Goal: Task Accomplishment & Management: Complete application form

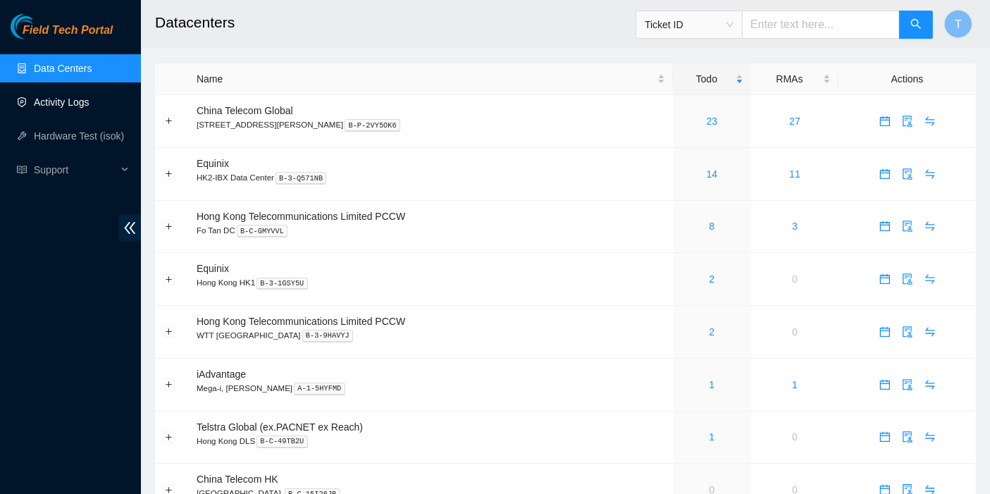
click at [59, 107] on link "Activity Logs" at bounding box center [62, 101] width 56 height 11
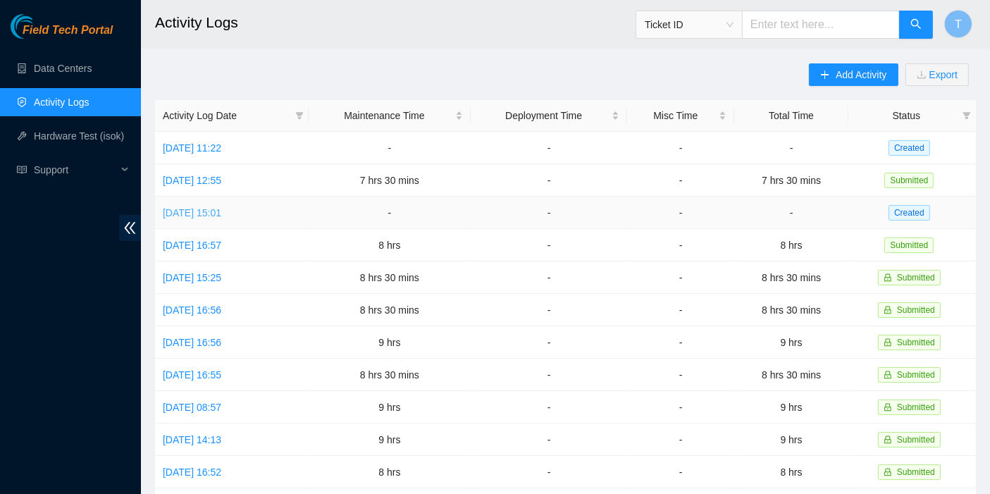
click at [221, 207] on link "[DATE] 15:01" at bounding box center [192, 212] width 58 height 11
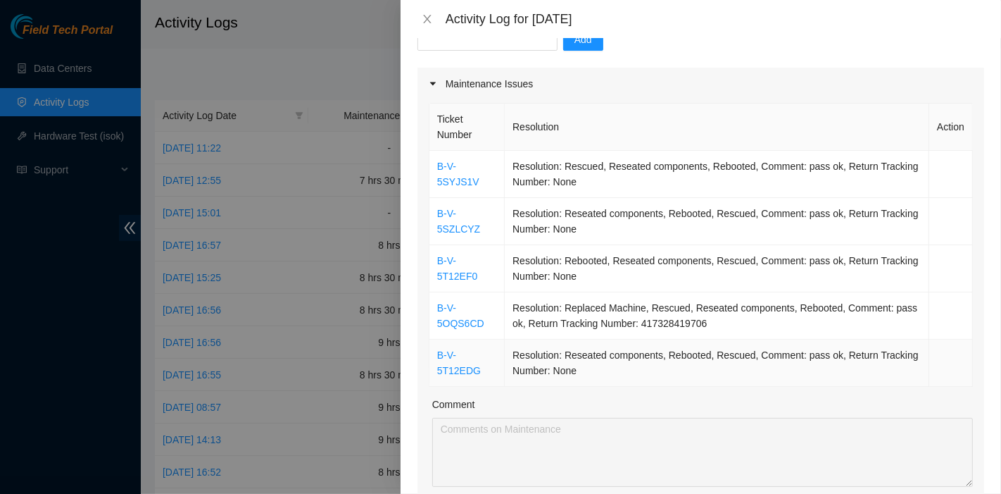
scroll to position [156, 0]
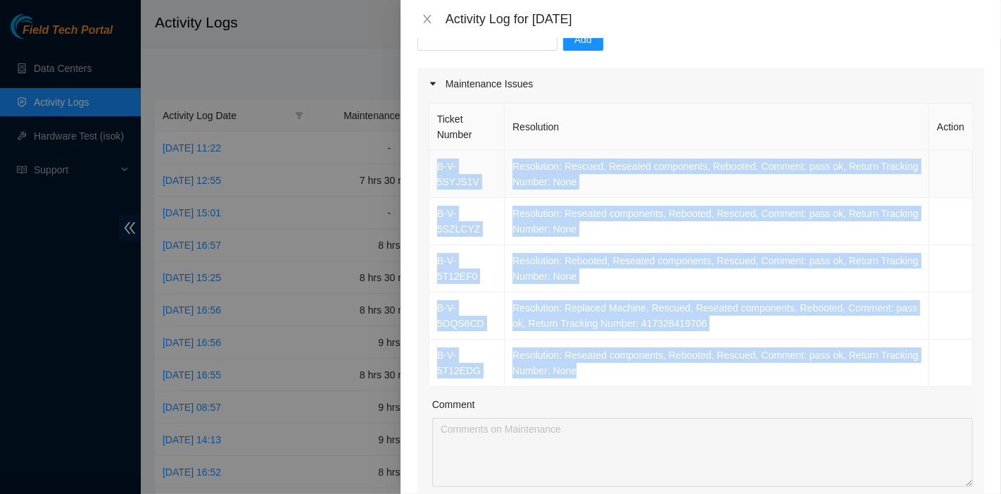
drag, startPoint x: 606, startPoint y: 369, endPoint x: 432, endPoint y: 170, distance: 264.6
click at [432, 170] on tbody "B-V-5SYJS1V Resolution: Rescued, Reseated components, Rebooted, Comment: pass o…" at bounding box center [702, 269] width 544 height 236
copy tbody "B-V-5SYJS1V Resolution: Rescued, Reseated components, Rebooted, Comment: pass o…"
click at [831, 356] on td "Resolution: Reseated components, Rebooted, Rescued, Comment: pass ok, Return Tr…" at bounding box center [717, 362] width 425 height 47
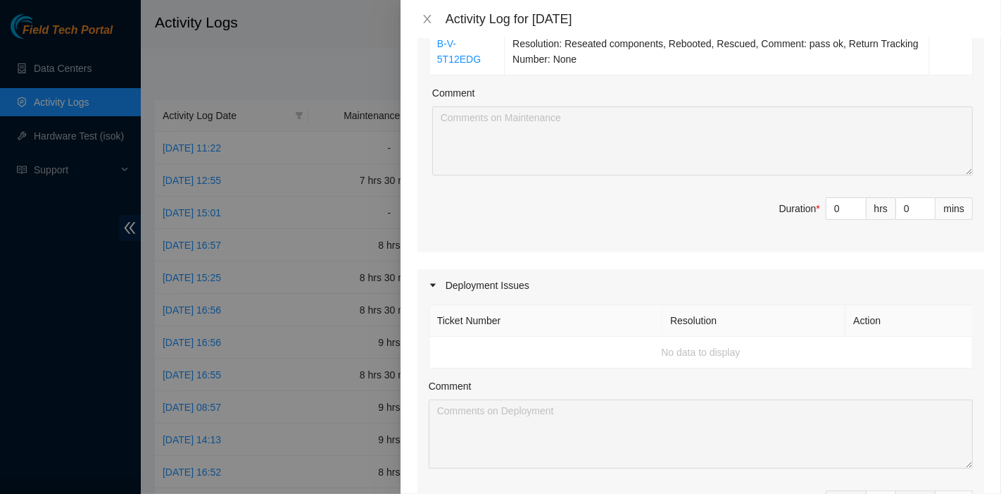
scroll to position [468, 0]
drag, startPoint x: 831, startPoint y: 211, endPoint x: 766, endPoint y: 208, distance: 64.9
click at [766, 208] on span "Duration * 0 hrs 0 mins" at bounding box center [701, 215] width 544 height 39
type input "8"
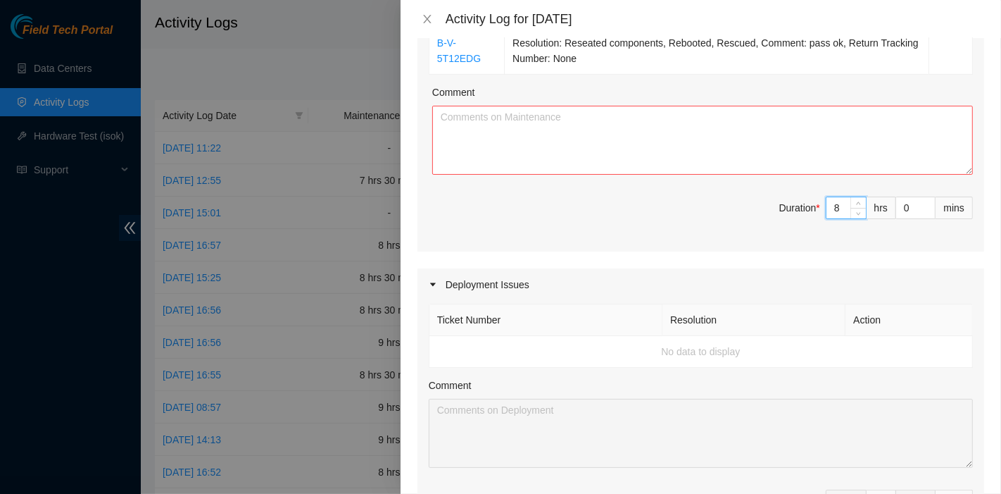
type input "8"
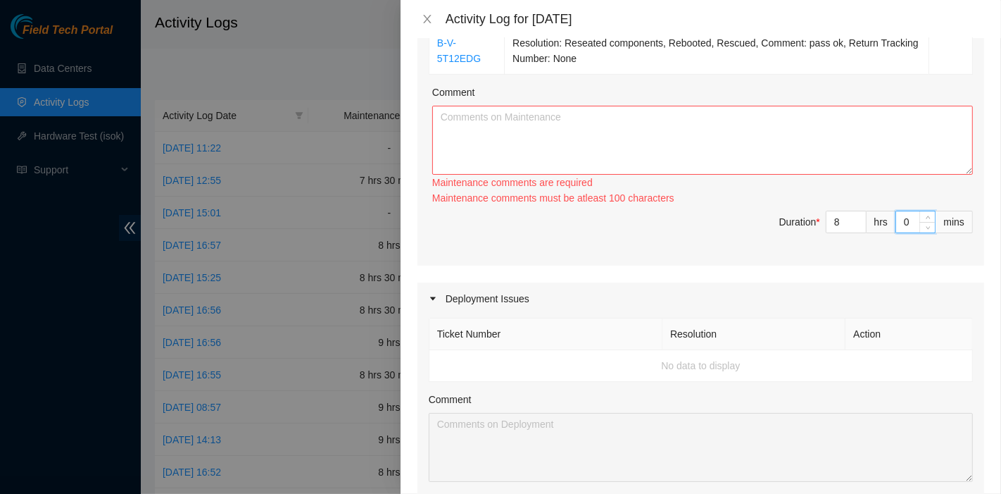
type input "3"
type input "39"
type input "3"
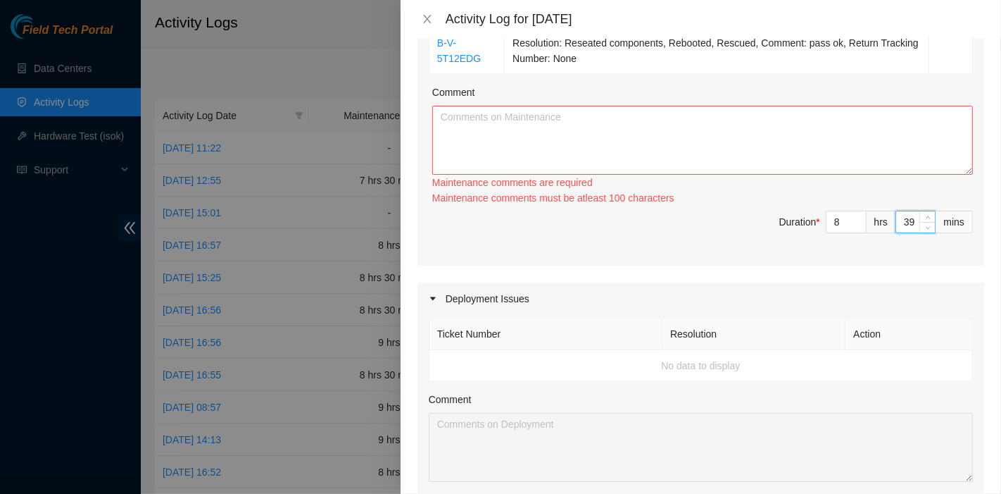
type input "3"
type input "30"
click at [575, 135] on textarea "Comment" at bounding box center [702, 140] width 541 height 69
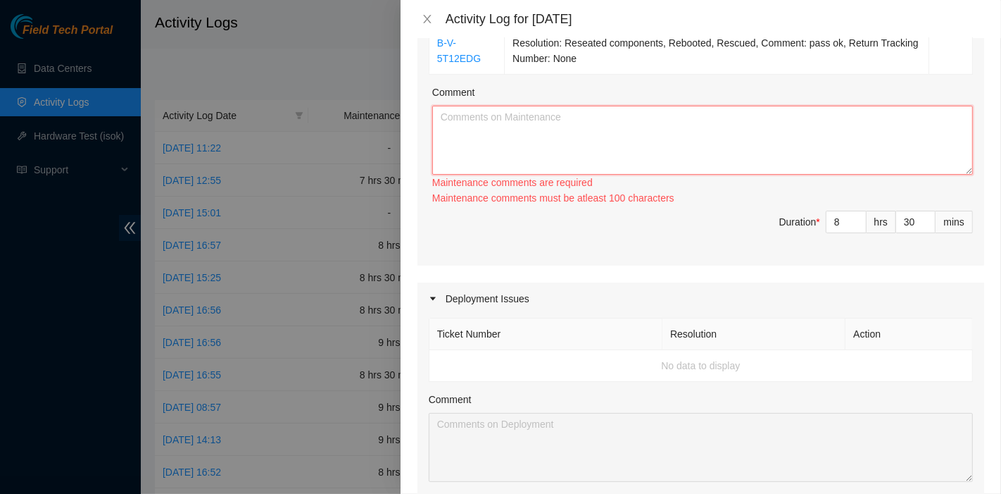
paste textarea "B-V-5SYJS1V Resolution: Rescued, Reseated components, Rebooted, Comment: pass o…"
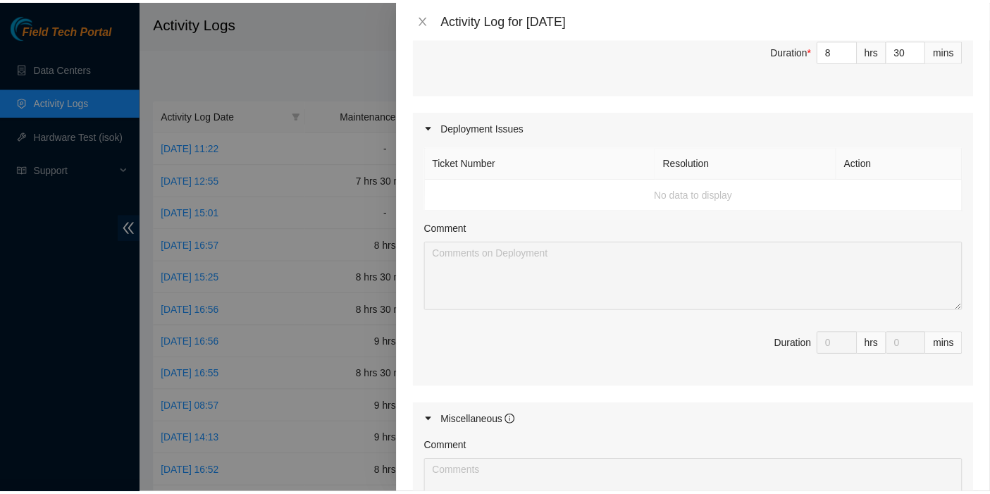
scroll to position [882, 0]
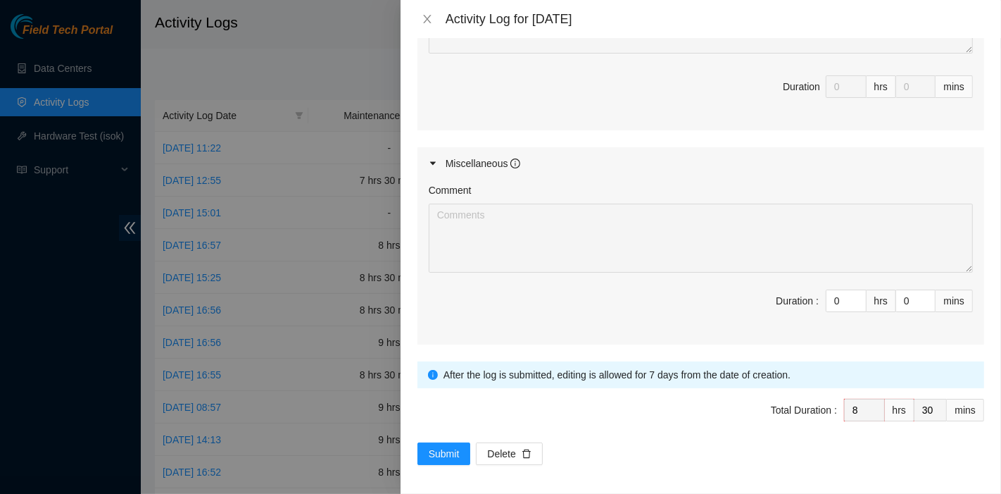
type textarea "B-V-5SYJS1V Resolution: Rescued, Reseated components, Rebooted, Comment: pass o…"
click at [436, 433] on span "Total Duration : 8 hrs 30 mins" at bounding box center [701, 418] width 567 height 39
click at [438, 446] on span "Submit" at bounding box center [444, 453] width 31 height 15
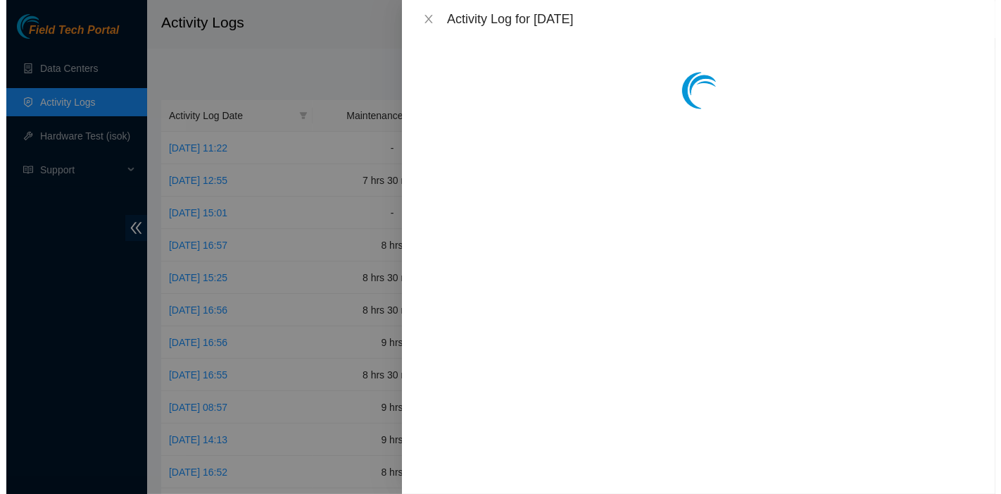
scroll to position [0, 0]
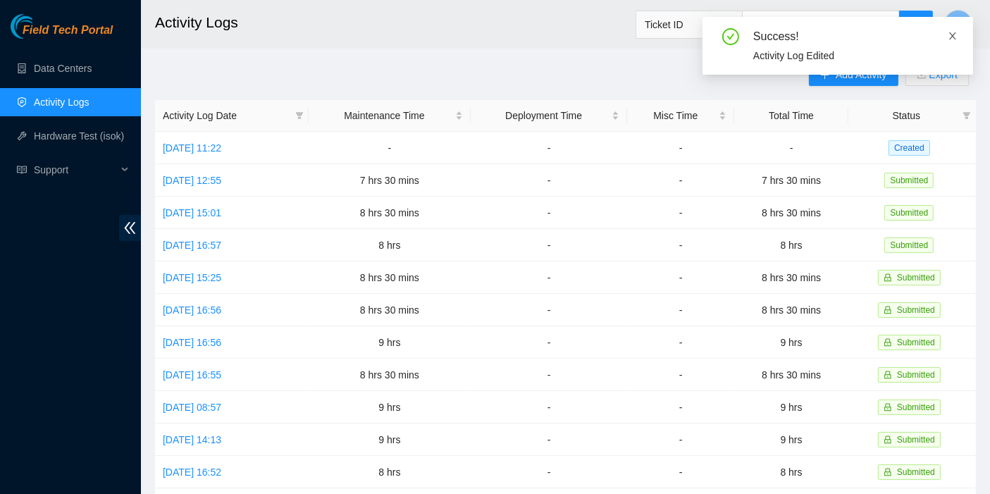
click at [955, 35] on icon "close" at bounding box center [952, 36] width 10 height 10
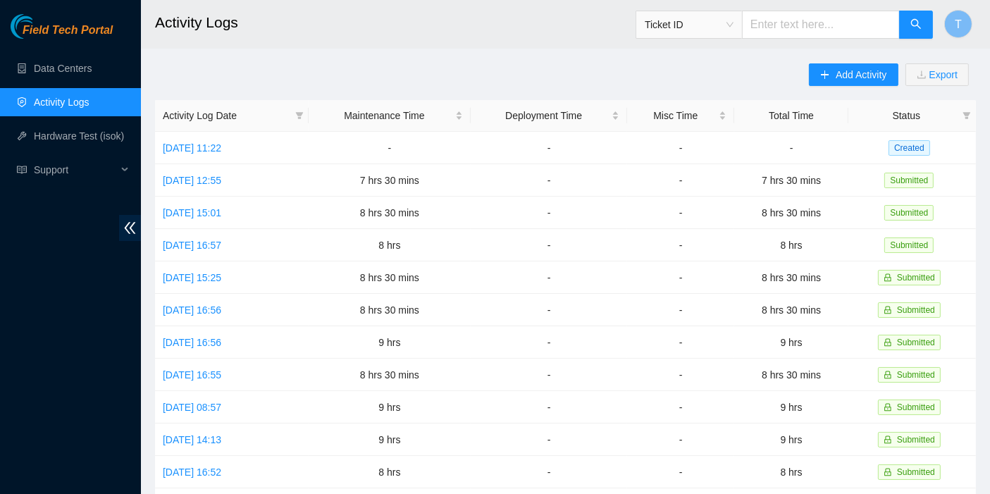
click at [592, 76] on div "Add Activity Export Activity Log Date Maintenance Time Deployment Time Misc Tim…" at bounding box center [565, 443] width 820 height 761
click at [849, 71] on span "Add Activity" at bounding box center [860, 74] width 51 height 15
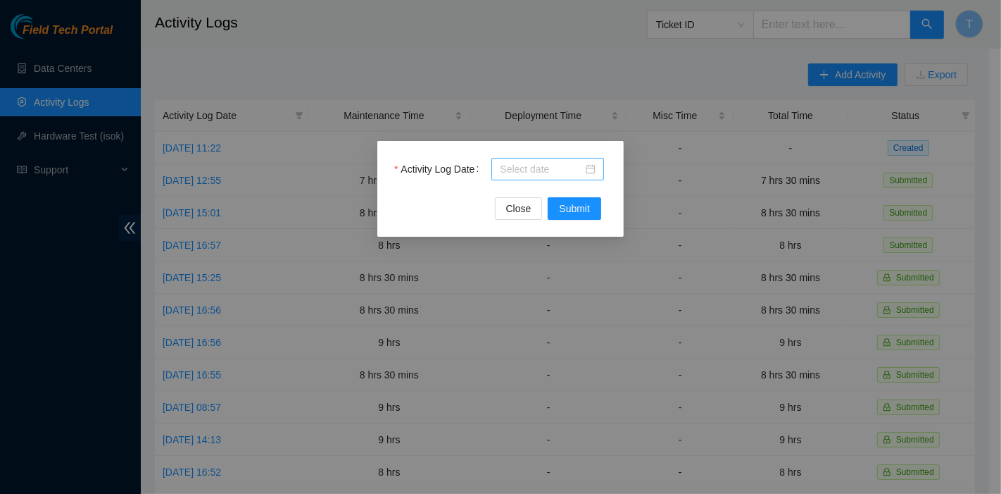
click at [540, 159] on div at bounding box center [548, 169] width 113 height 23
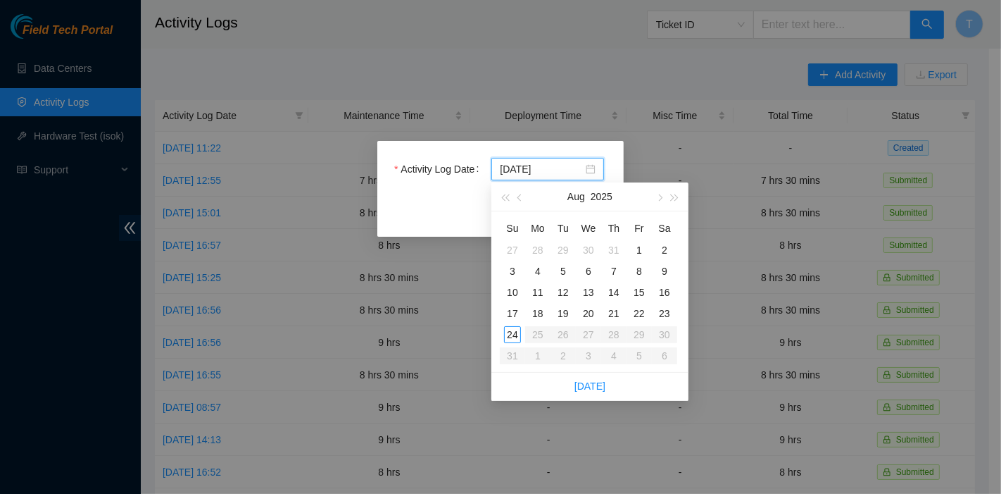
type input "[DATE]"
click at [563, 313] on div "19" at bounding box center [563, 313] width 17 height 17
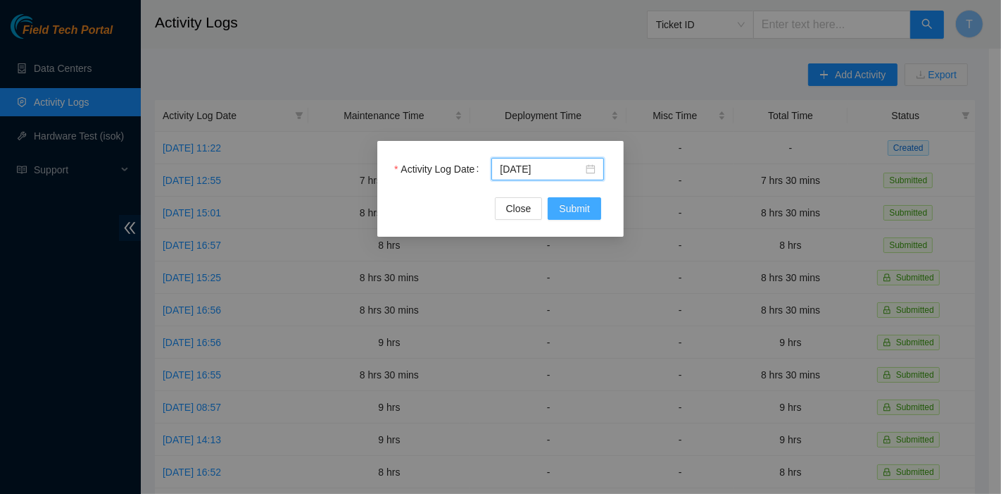
click at [559, 205] on span "Submit" at bounding box center [574, 208] width 31 height 15
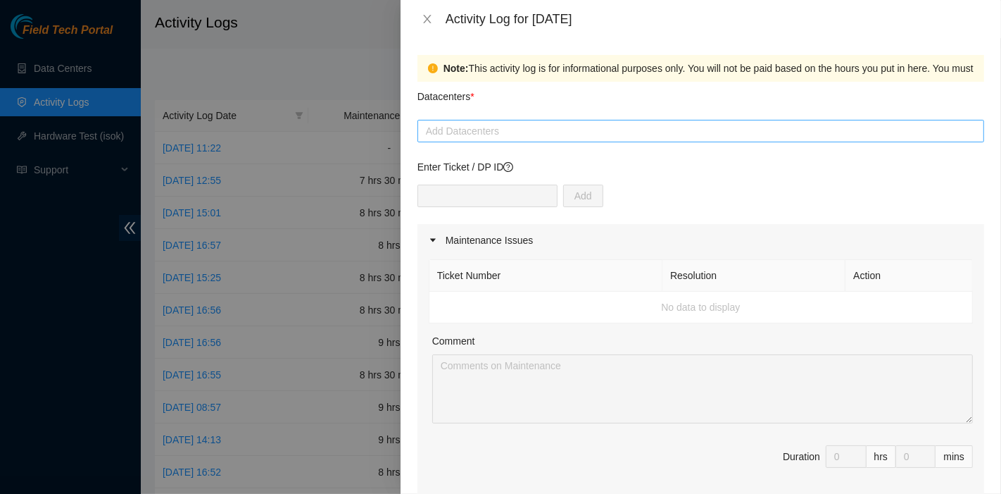
click at [497, 120] on div "Add Datacenters" at bounding box center [701, 131] width 567 height 23
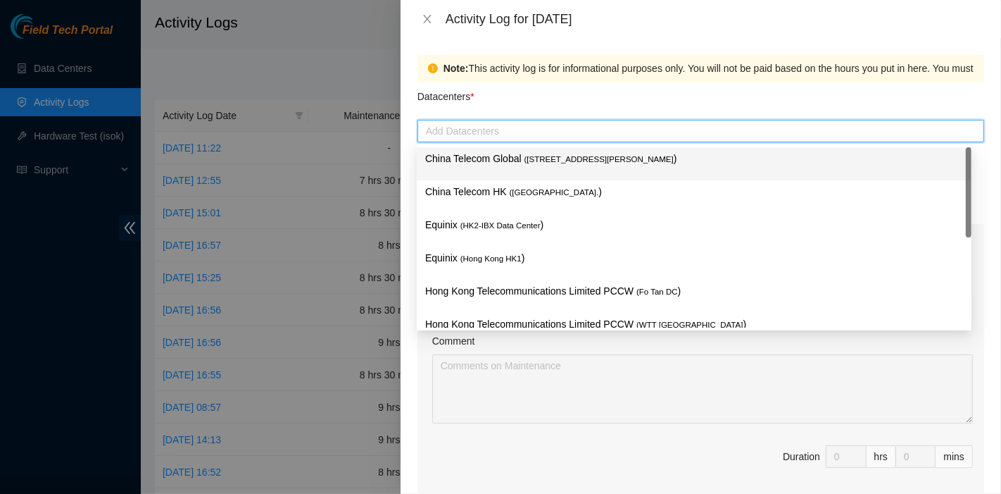
click at [494, 158] on p "China Telecom Global ( [STREET_ADDRESS][PERSON_NAME] )" at bounding box center [694, 159] width 538 height 16
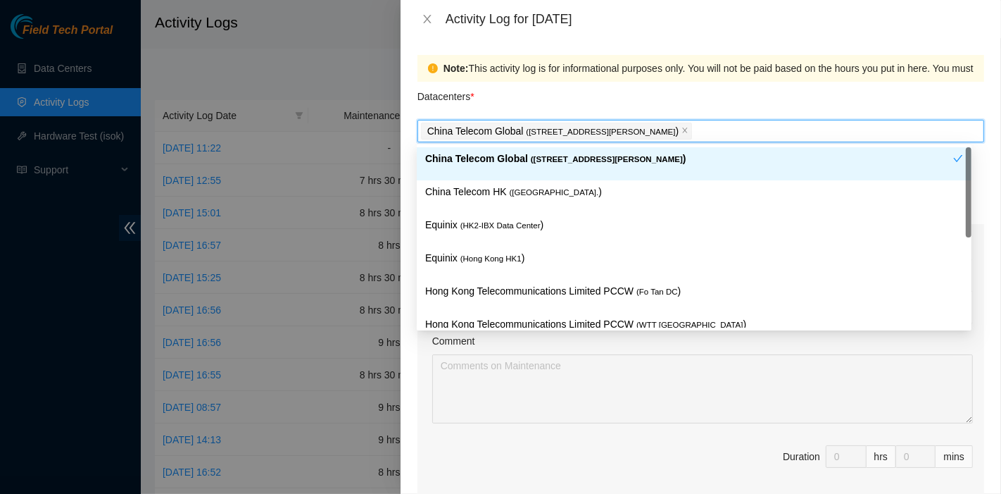
click at [495, 184] on p "China Telecom HK ( [GEOGRAPHIC_DATA] )" at bounding box center [694, 192] width 538 height 16
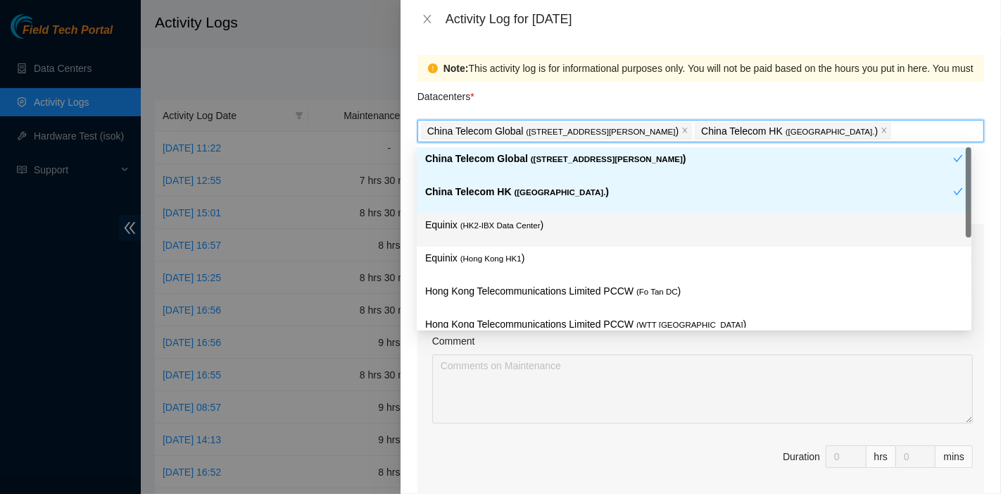
drag, startPoint x: 494, startPoint y: 234, endPoint x: 497, endPoint y: 251, distance: 17.0
click at [497, 234] on div "Equinix ( HK2-IBX Data Center )" at bounding box center [694, 230] width 538 height 26
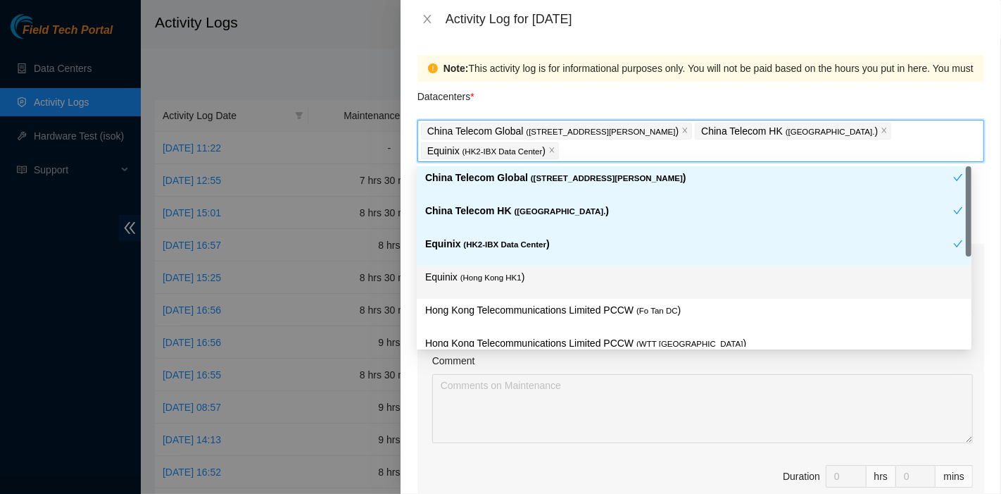
click at [500, 273] on span "( [GEOGRAPHIC_DATA] HK1" at bounding box center [491, 277] width 61 height 8
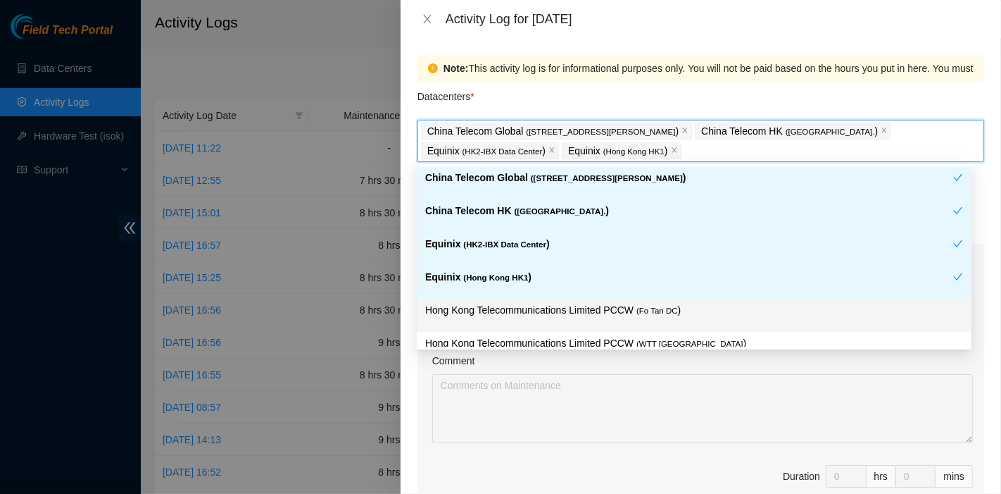
click at [513, 304] on p "Hong Kong Telecommunications Limited PCCW ( Fo Tan DC )" at bounding box center [694, 310] width 538 height 16
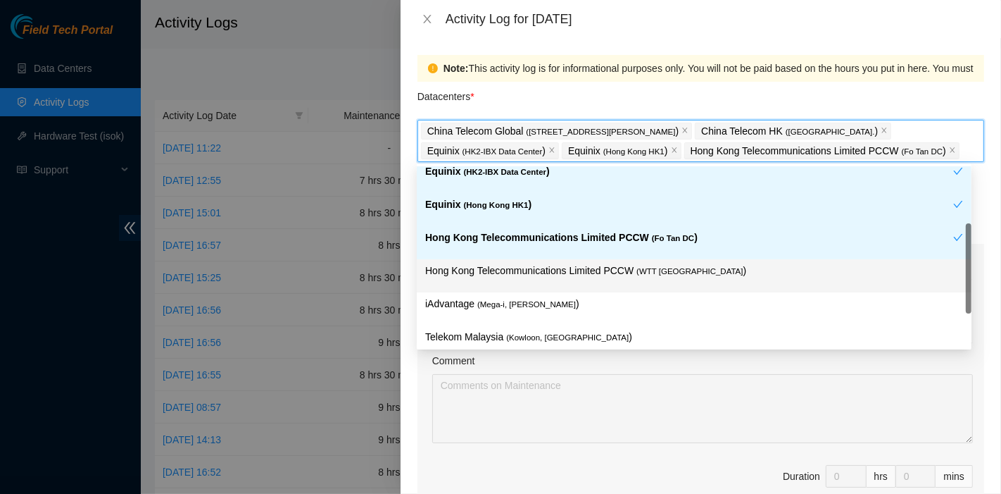
click at [607, 292] on div "iAdvantage ( Mega-i, Chai Wan )" at bounding box center [694, 308] width 555 height 33
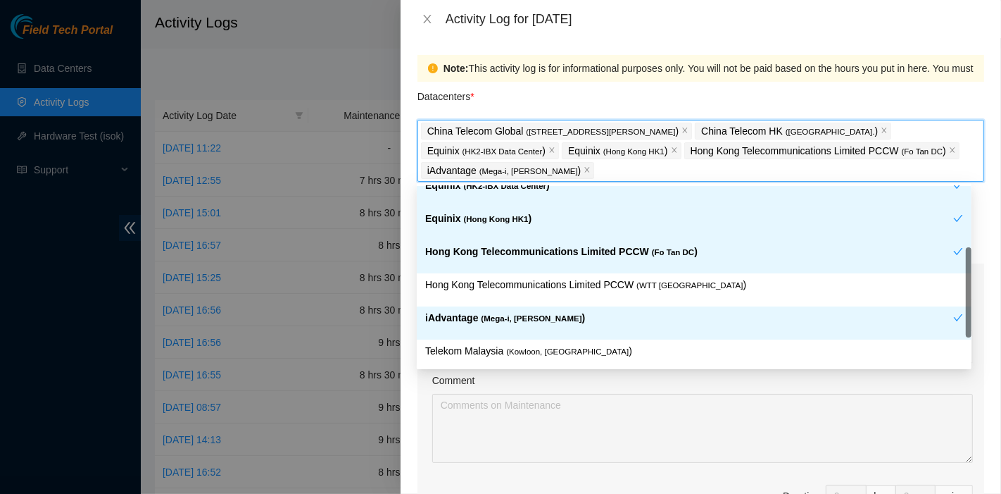
click at [565, 315] on p "iAdvantage ( Mega-i, Chai Wan )" at bounding box center [689, 318] width 528 height 16
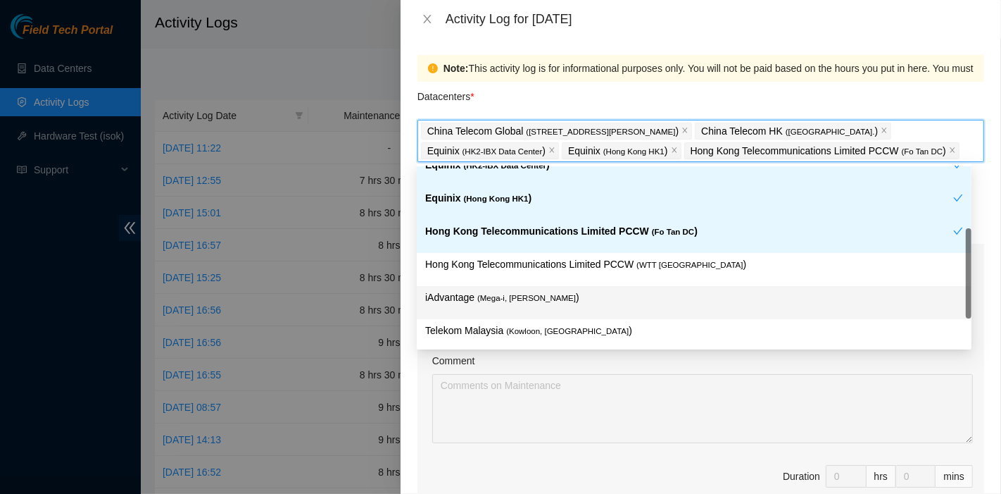
click at [555, 270] on p "Hong Kong Telecommunications Limited PCCW ( WTT [GEOGRAPHIC_DATA] )" at bounding box center [694, 264] width 538 height 16
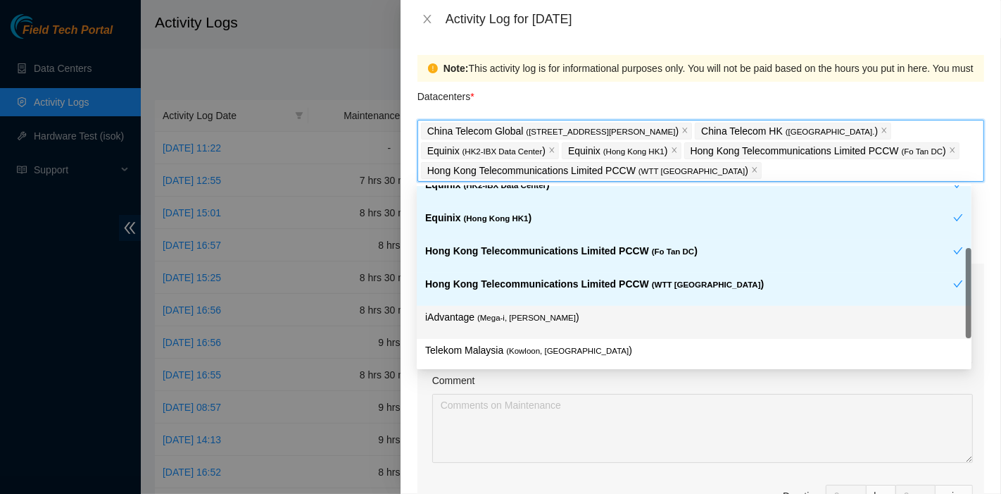
click at [543, 318] on p "iAdvantage ( Mega-i, Chai Wan )" at bounding box center [694, 317] width 538 height 16
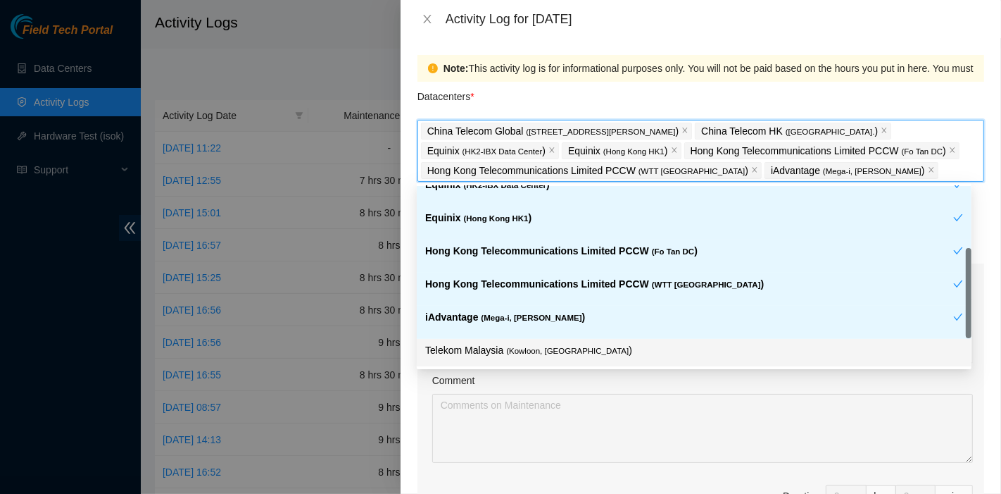
click at [552, 347] on span "( Kowloon, [GEOGRAPHIC_DATA]" at bounding box center [567, 351] width 123 height 8
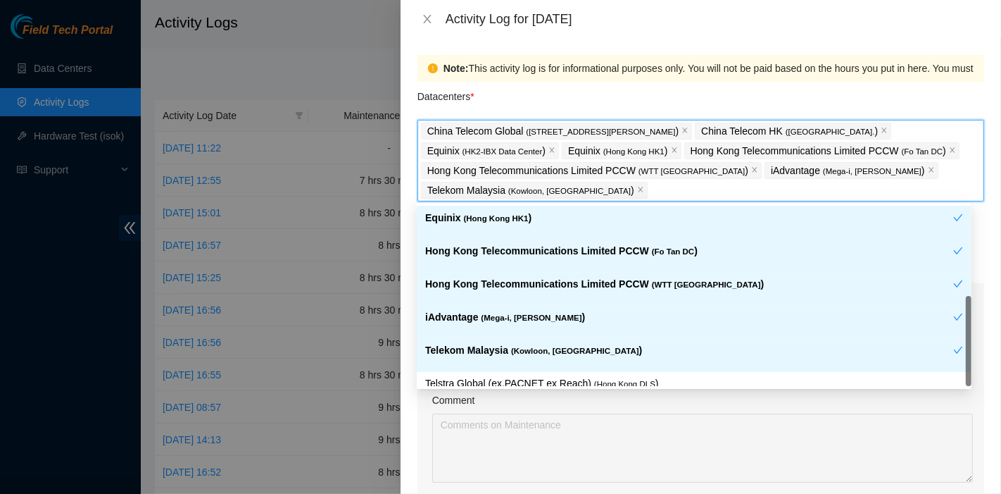
scroll to position [115, 0]
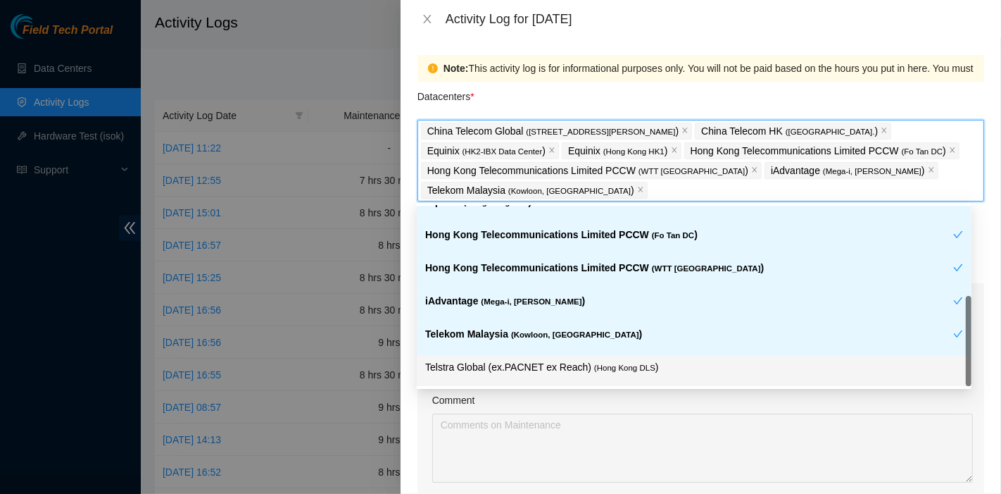
click at [601, 359] on p "Telstra Global (ex.PACNET ex Reach) ( [GEOGRAPHIC_DATA] DLS )" at bounding box center [694, 367] width 538 height 16
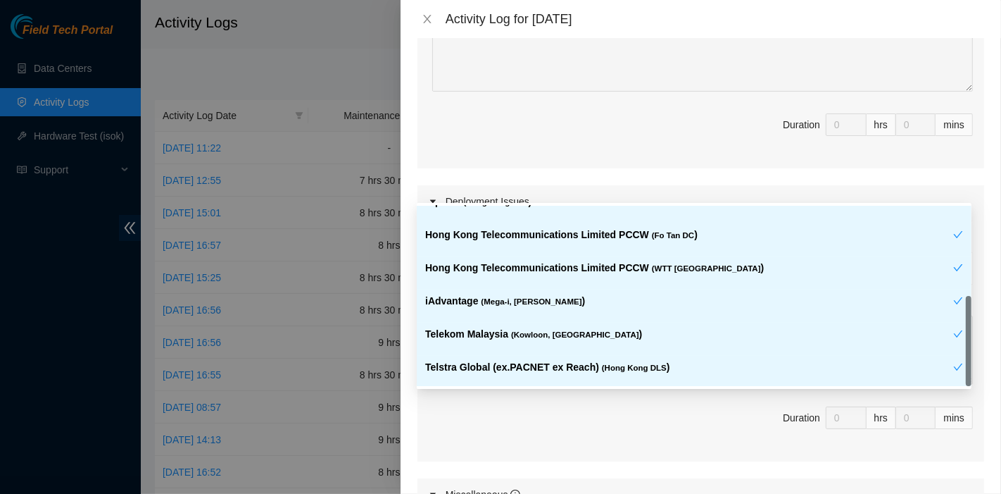
click at [751, 419] on span "Duration 0 hrs 0 mins" at bounding box center [701, 425] width 544 height 39
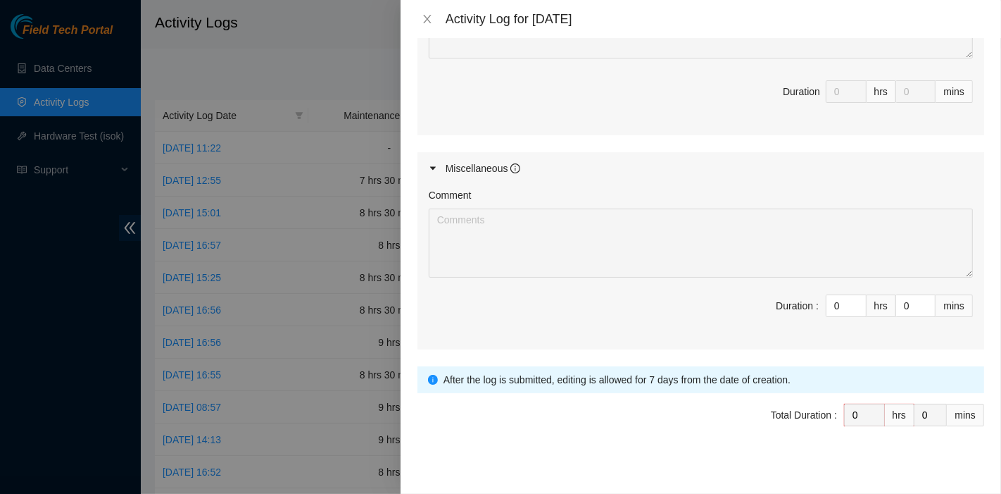
scroll to position [722, 0]
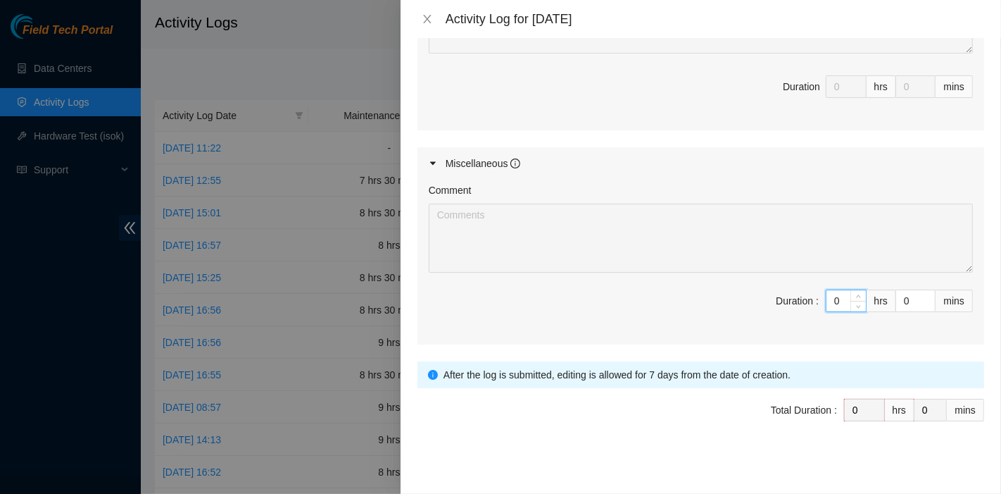
drag, startPoint x: 835, startPoint y: 295, endPoint x: 804, endPoint y: 294, distance: 30.3
click at [804, 294] on span "Duration : 0 hrs 0 mins" at bounding box center [701, 308] width 544 height 39
type input "8"
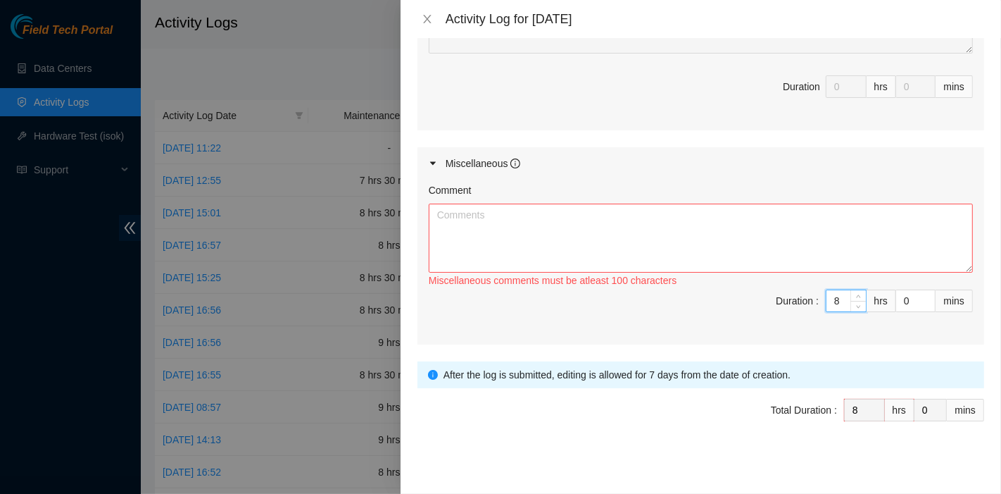
type input "8"
type input "3"
type input "30"
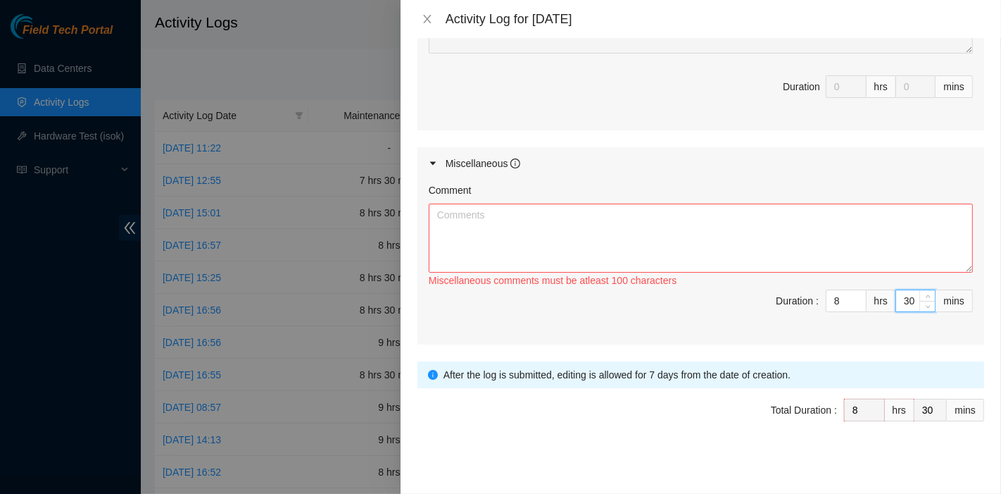
type input "30"
drag, startPoint x: 804, startPoint y: 294, endPoint x: 466, endPoint y: 233, distance: 344.1
click at [466, 233] on textarea "Comment" at bounding box center [701, 238] width 544 height 69
paste textarea "Comment Comment Comment ……………………………………………………. Arranging and coordinating statio…"
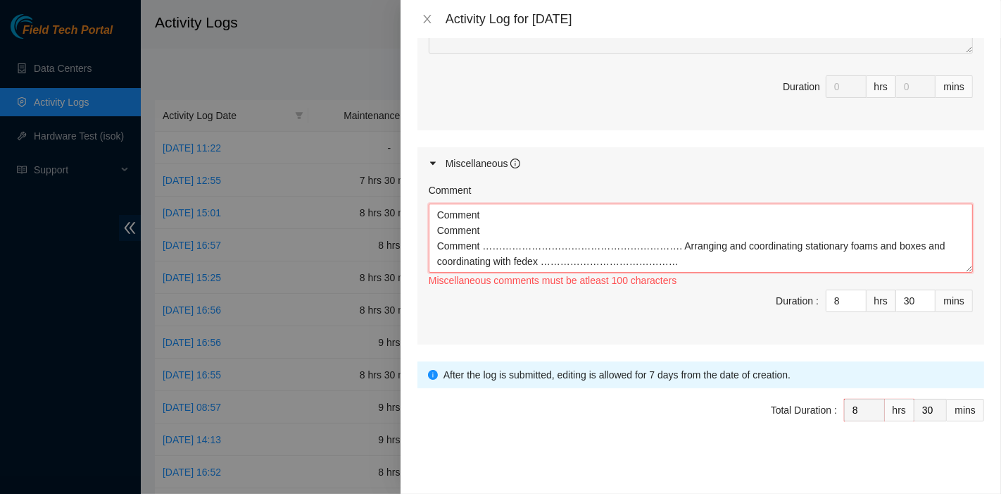
scroll to position [11, 0]
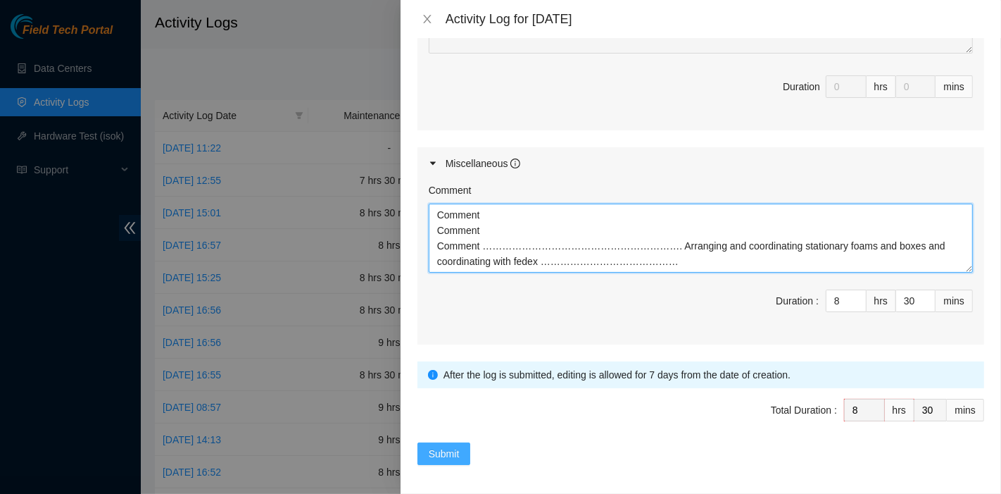
type textarea "Comment Comment Comment ……………………………………………………. Arranging and coordinating statio…"
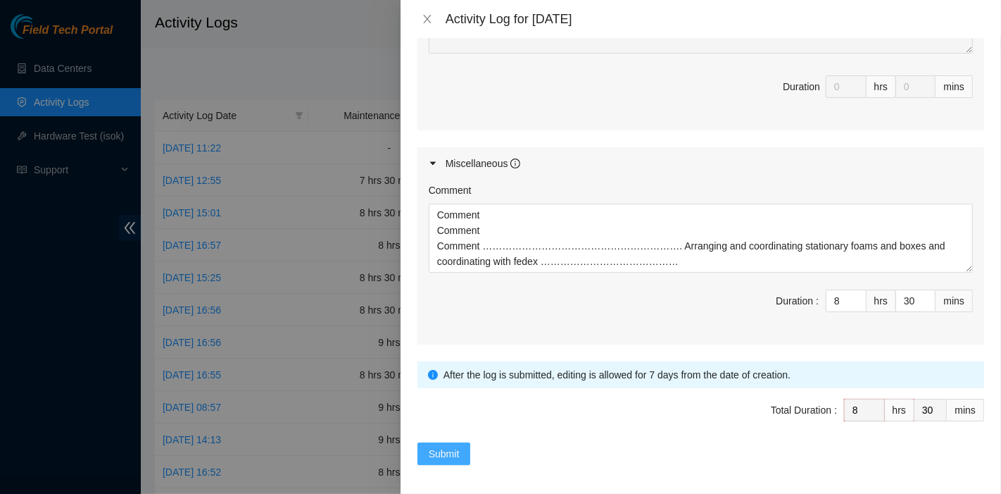
click at [448, 449] on span "Submit" at bounding box center [444, 453] width 31 height 15
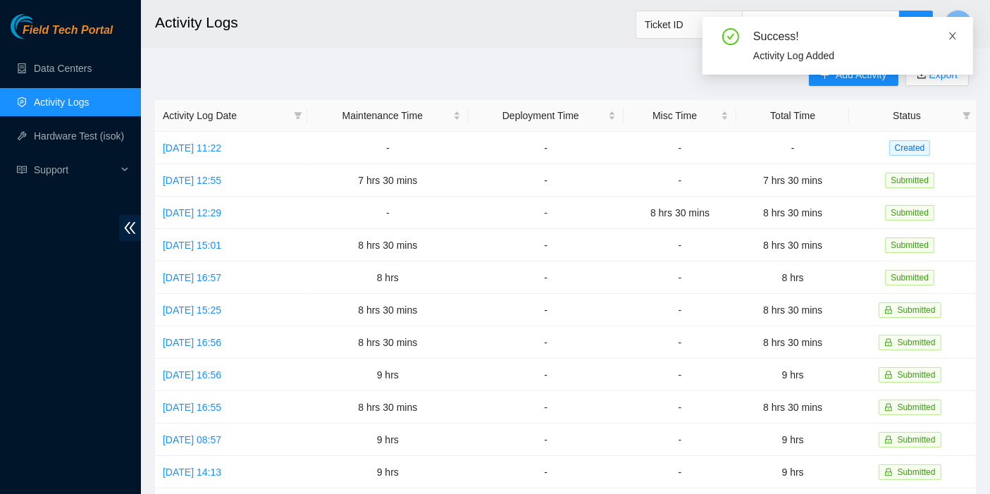
click at [954, 34] on icon "close" at bounding box center [952, 36] width 10 height 10
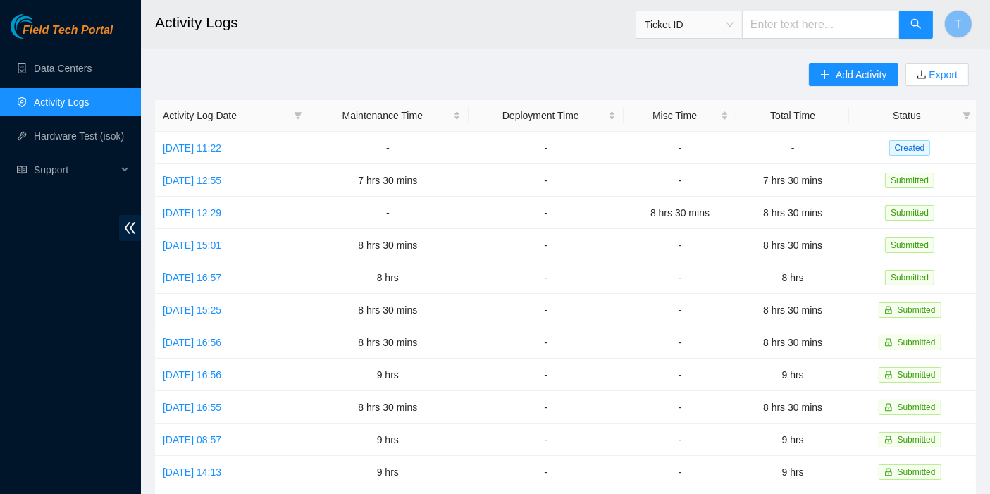
click at [639, 84] on div "Add Activity Export Activity Log Date Maintenance Time Deployment Time Misc Tim…" at bounding box center [565, 443] width 820 height 761
click at [849, 77] on span "Add Activity" at bounding box center [860, 74] width 51 height 15
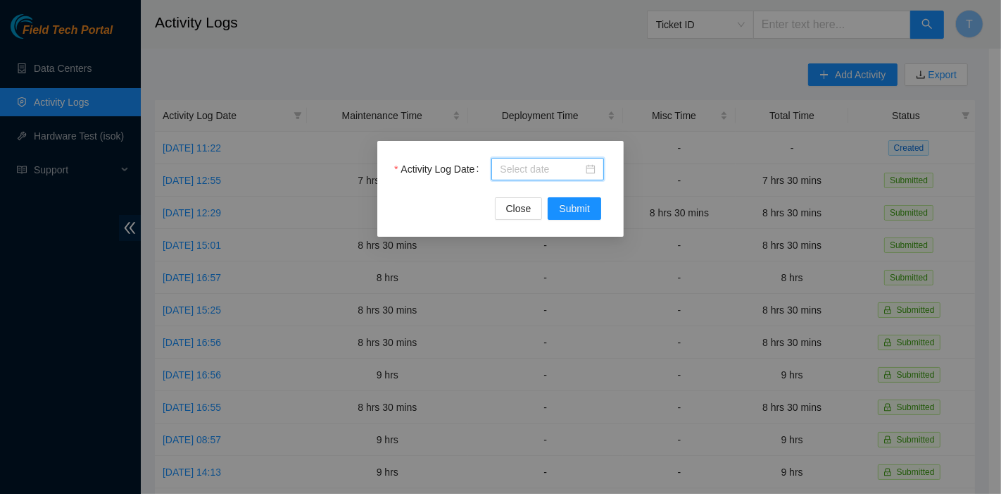
click at [531, 165] on input "Activity Log Date" at bounding box center [541, 168] width 83 height 15
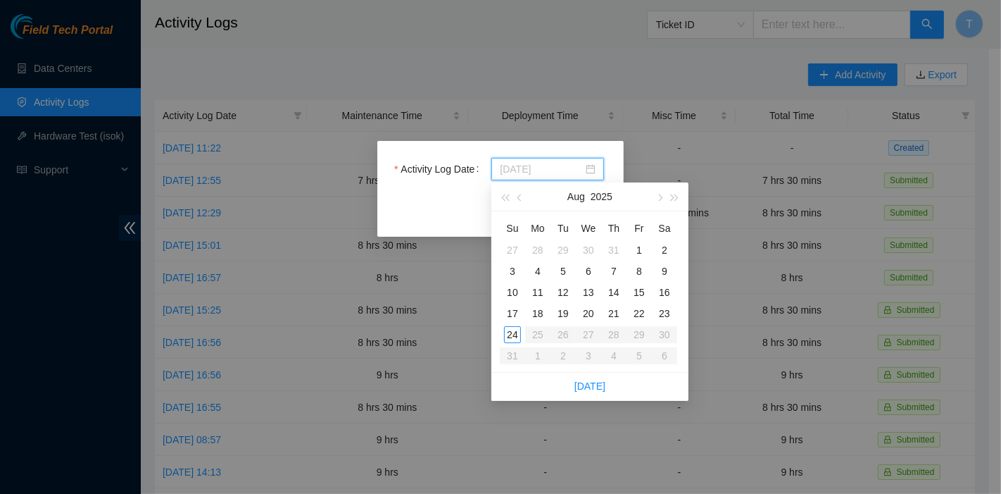
type input "[DATE]"
click at [596, 310] on div "20" at bounding box center [588, 313] width 17 height 17
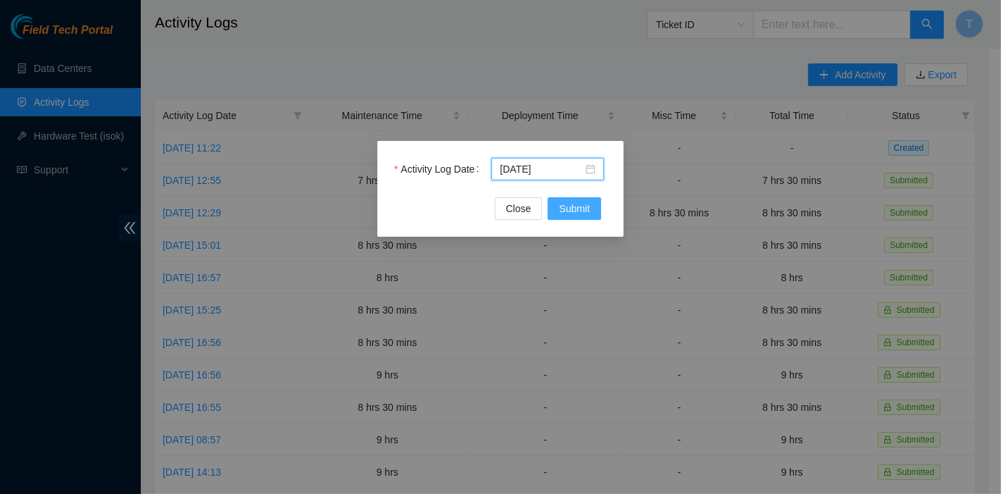
click at [570, 208] on span "Submit" at bounding box center [574, 208] width 31 height 15
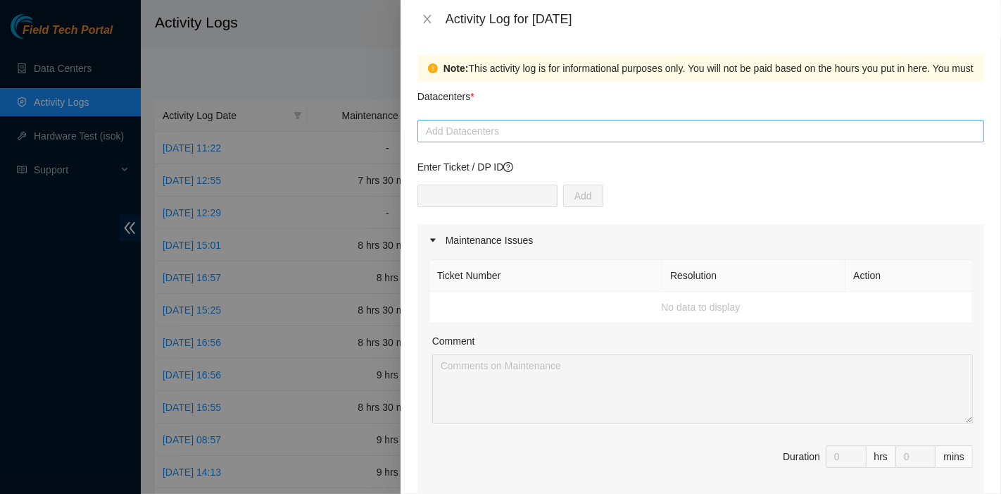
click at [513, 125] on div at bounding box center [701, 131] width 560 height 17
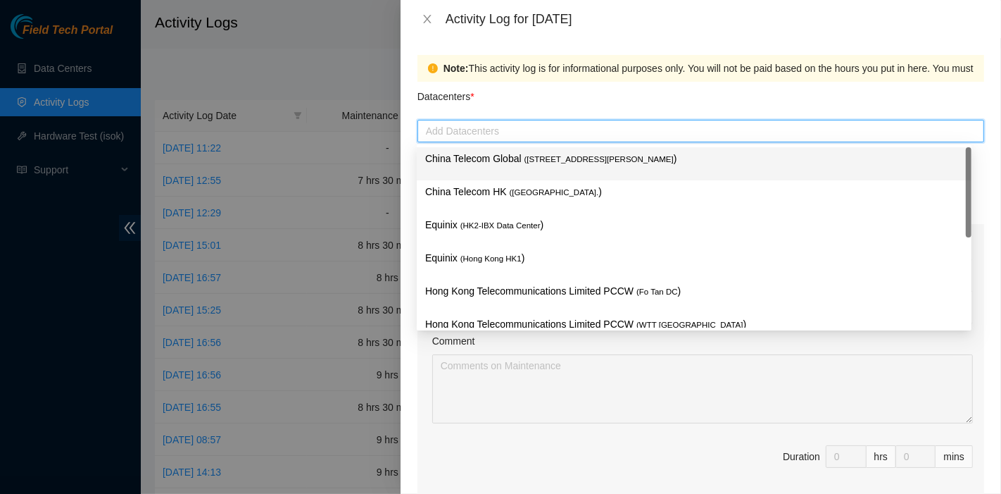
click at [515, 156] on p "China Telecom Global ( [STREET_ADDRESS][PERSON_NAME] )" at bounding box center [694, 159] width 538 height 16
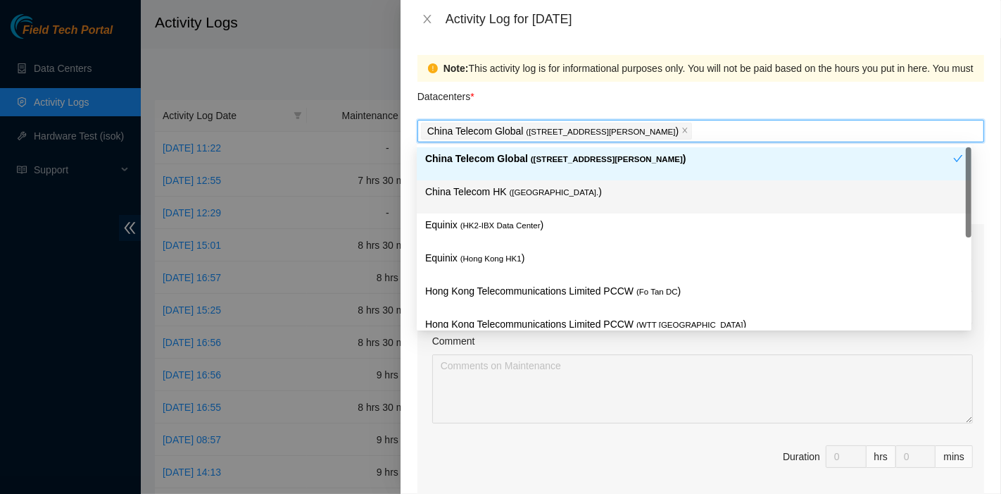
click at [513, 189] on span "( [GEOGRAPHIC_DATA]." at bounding box center [554, 192] width 89 height 8
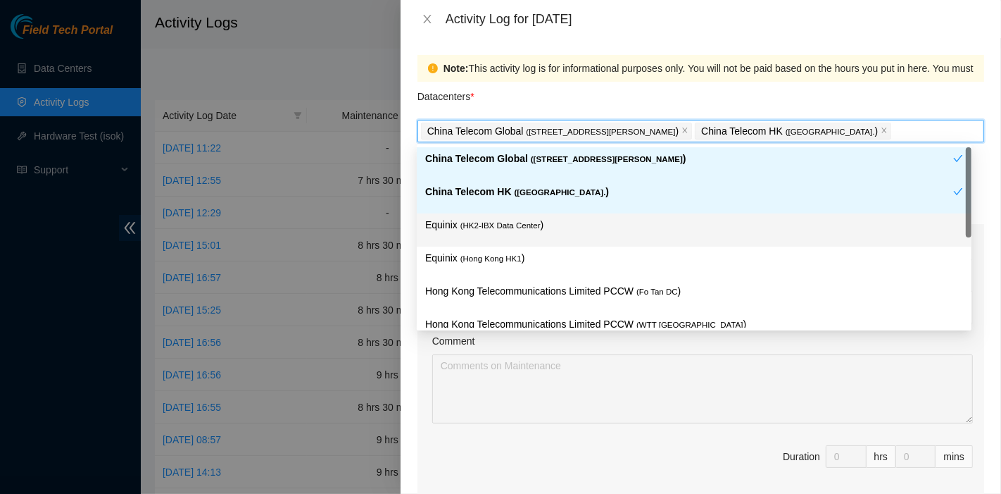
click at [512, 236] on div "Equinix ( HK2-IBX Data Center )" at bounding box center [694, 230] width 538 height 26
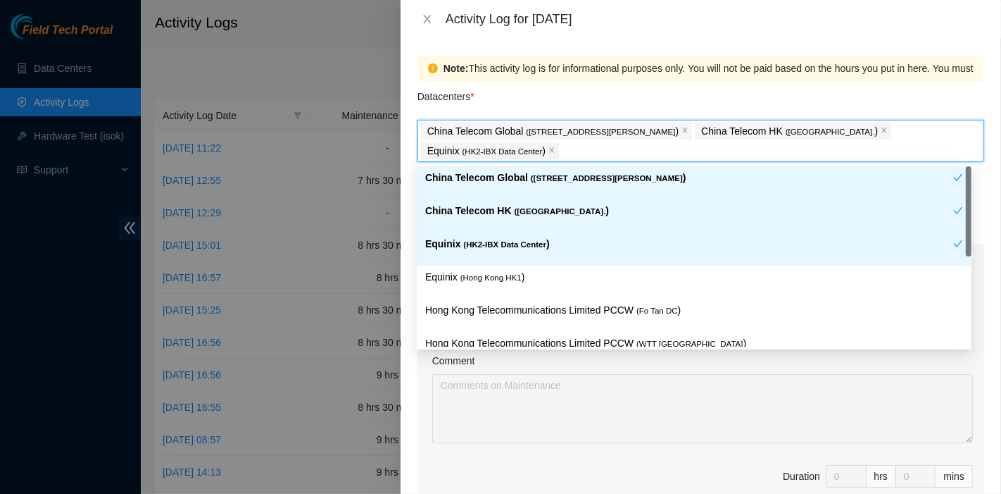
drag, startPoint x: 508, startPoint y: 265, endPoint x: 510, endPoint y: 278, distance: 13.5
click at [508, 266] on div "Equinix ( [GEOGRAPHIC_DATA] HK1 )" at bounding box center [694, 282] width 555 height 33
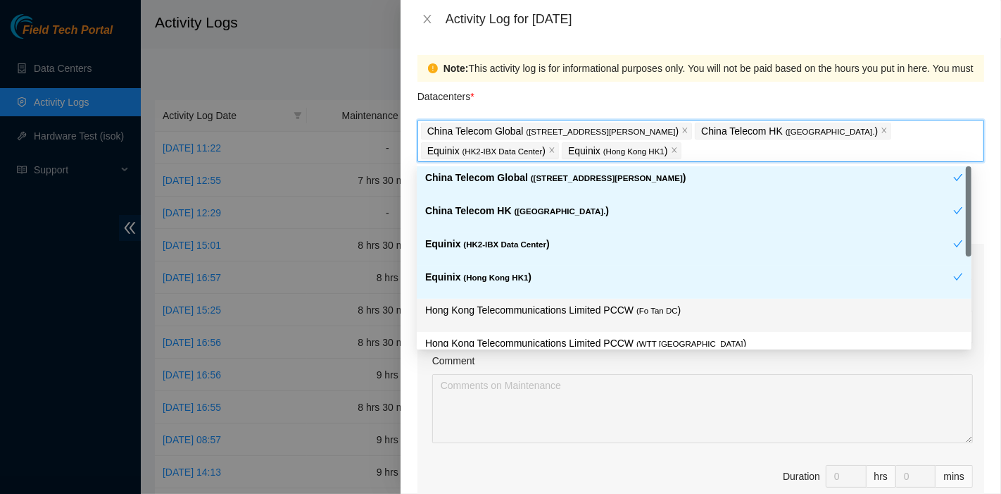
click at [519, 303] on p "Hong Kong Telecommunications Limited PCCW ( Fo Tan DC )" at bounding box center [694, 310] width 538 height 16
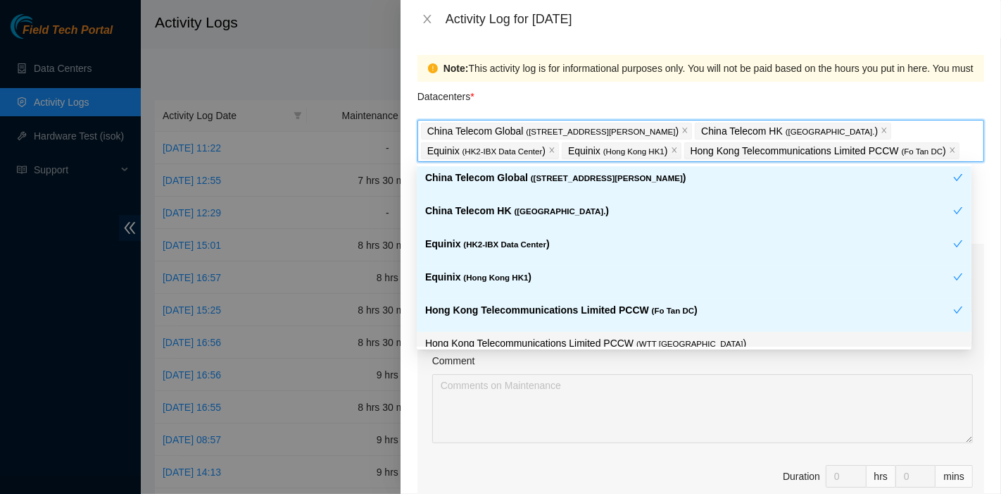
click at [540, 341] on p "Hong Kong Telecommunications Limited PCCW ( WTT [GEOGRAPHIC_DATA] )" at bounding box center [694, 343] width 538 height 16
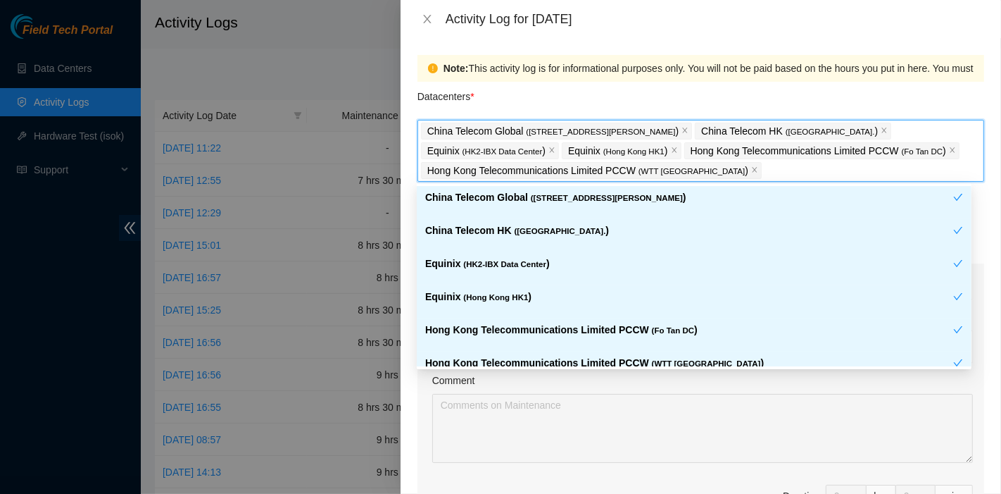
click at [617, 93] on div "Datacenters *" at bounding box center [701, 101] width 567 height 38
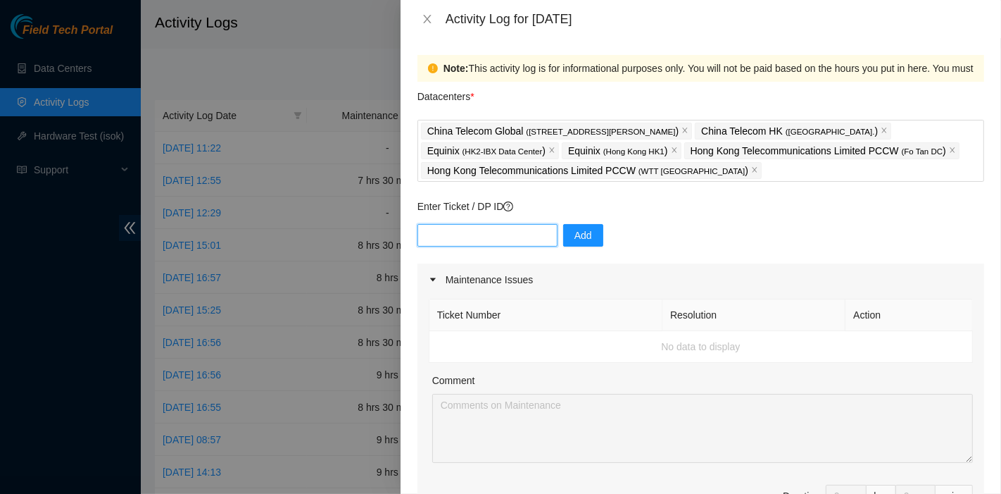
click at [482, 226] on input "text" at bounding box center [488, 235] width 140 height 23
paste input "DP81177"
type input "DP81177"
click at [574, 245] on button "Add" at bounding box center [583, 235] width 40 height 23
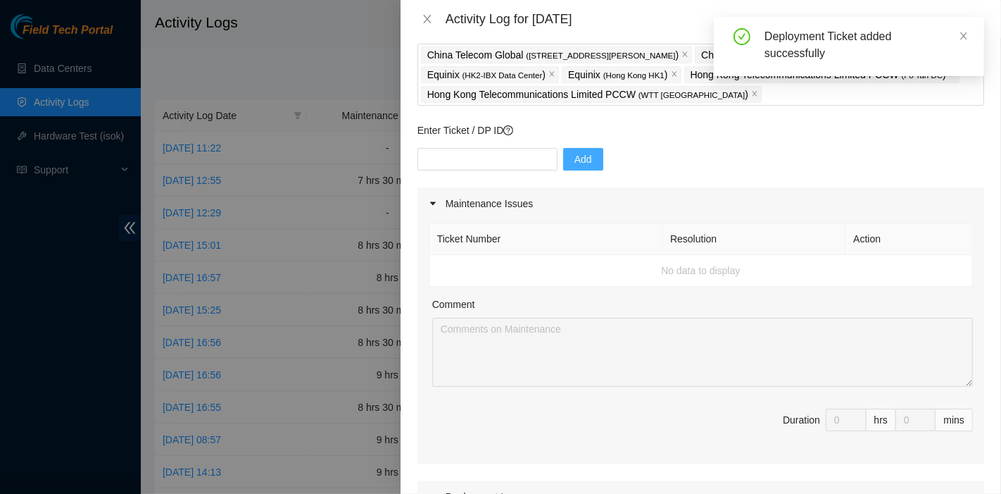
scroll to position [77, 0]
click at [963, 41] on span at bounding box center [964, 35] width 10 height 11
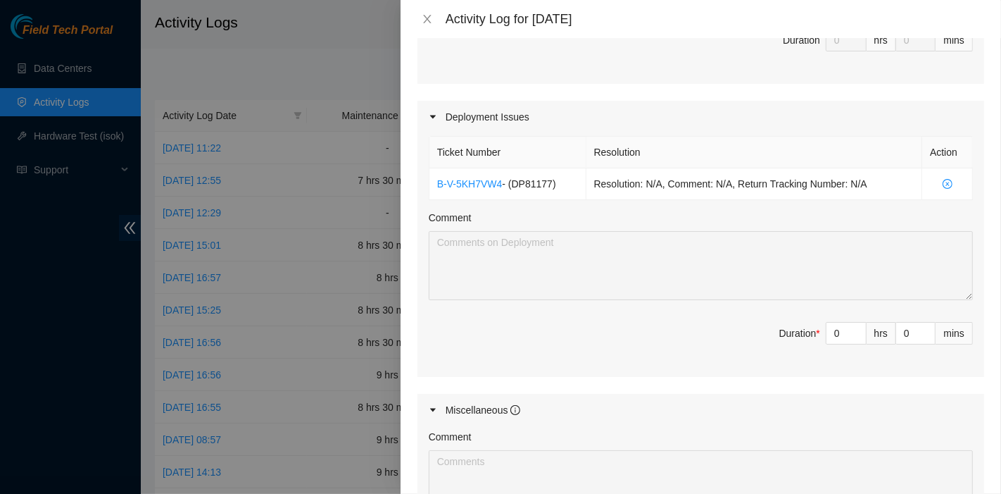
scroll to position [456, 0]
drag, startPoint x: 829, startPoint y: 327, endPoint x: 775, endPoint y: 326, distance: 54.2
click at [775, 326] on span "Duration * 0 hrs 0 mins" at bounding box center [701, 340] width 544 height 39
type input "8"
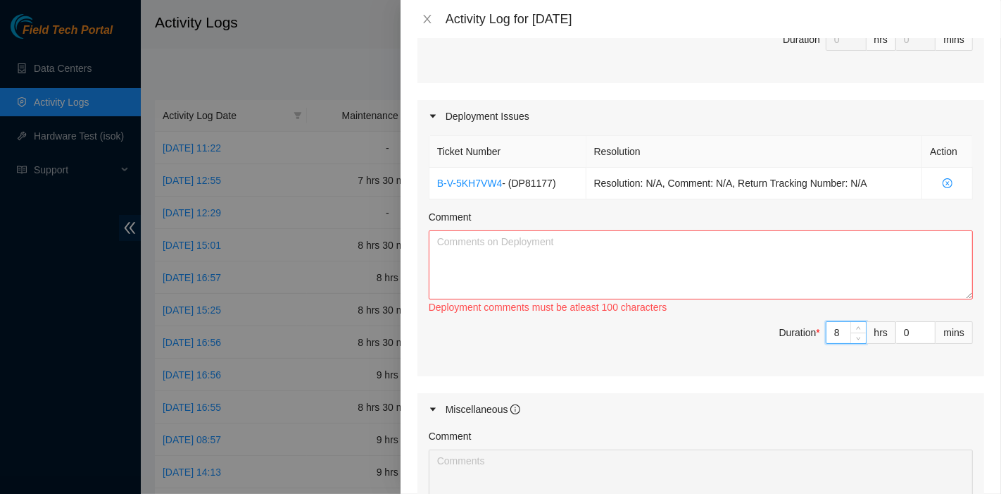
type input "0"
type input "9"
click at [694, 262] on textarea "Comment" at bounding box center [701, 264] width 544 height 69
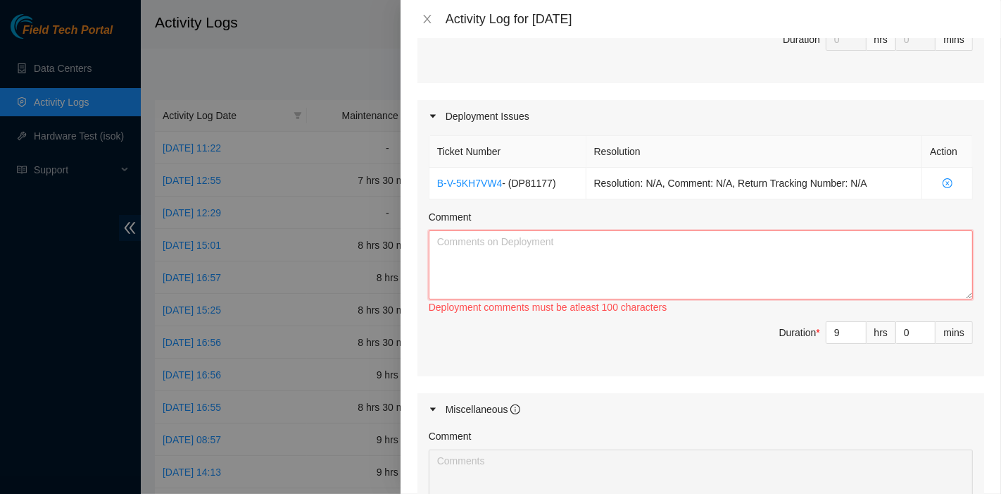
paste textarea "DP83102 DP83104 DP80469 DP76877 DP83429 - DP83430 DP81177 DP79032 DP78580 DP811…"
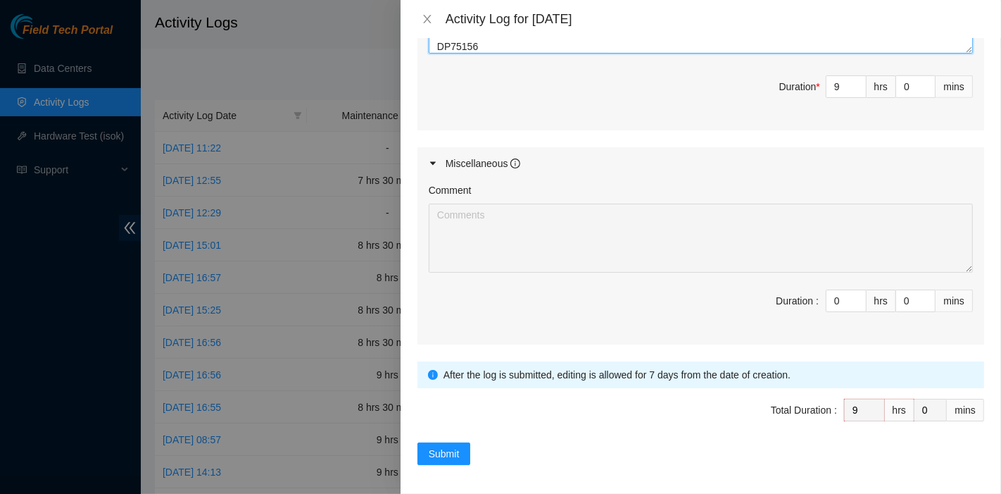
scroll to position [702, 0]
type textarea "DP83102 DP83104 DP80469 DP76877 DP83429 - DP83430 DP81177 DP79032 DP78580 DP811…"
click at [447, 442] on button "Submit" at bounding box center [445, 453] width 54 height 23
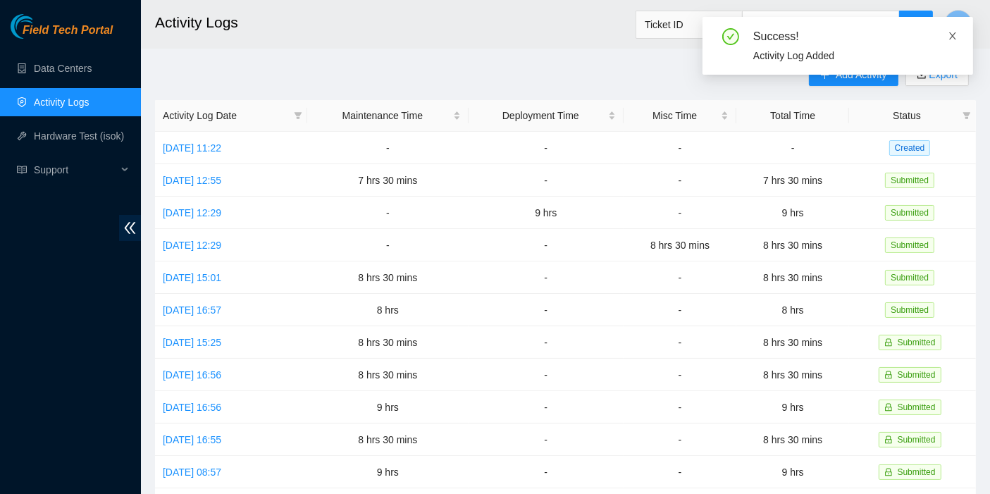
click at [951, 35] on icon "close" at bounding box center [952, 35] width 7 height 7
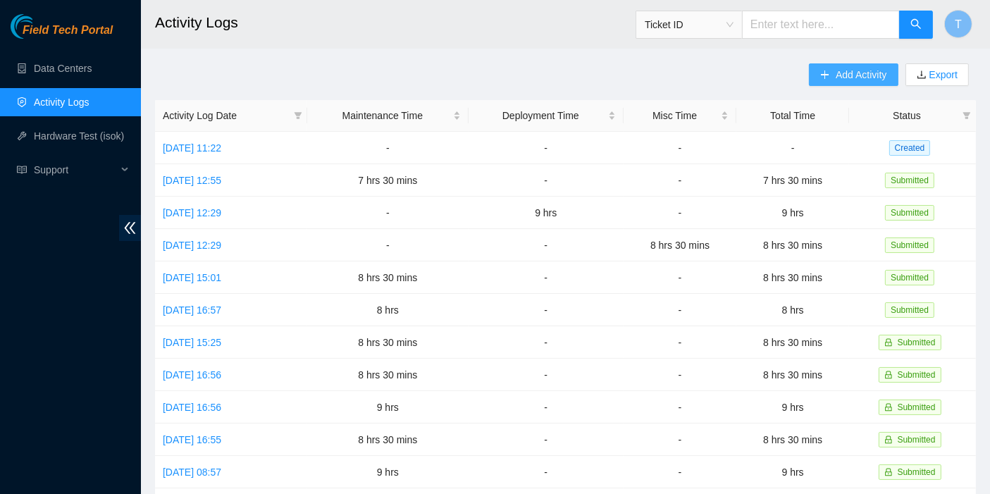
click at [855, 80] on span "Add Activity" at bounding box center [860, 74] width 51 height 15
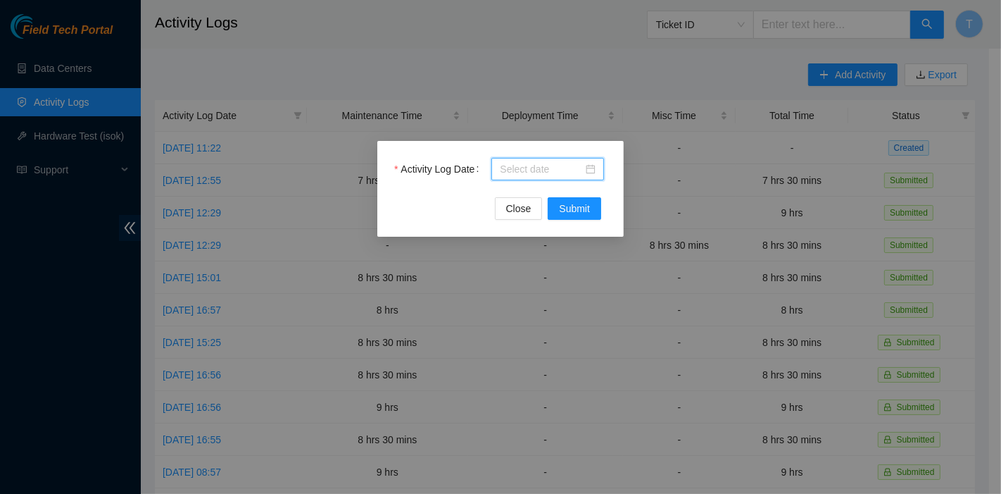
click at [542, 171] on input "Activity Log Date" at bounding box center [541, 168] width 83 height 15
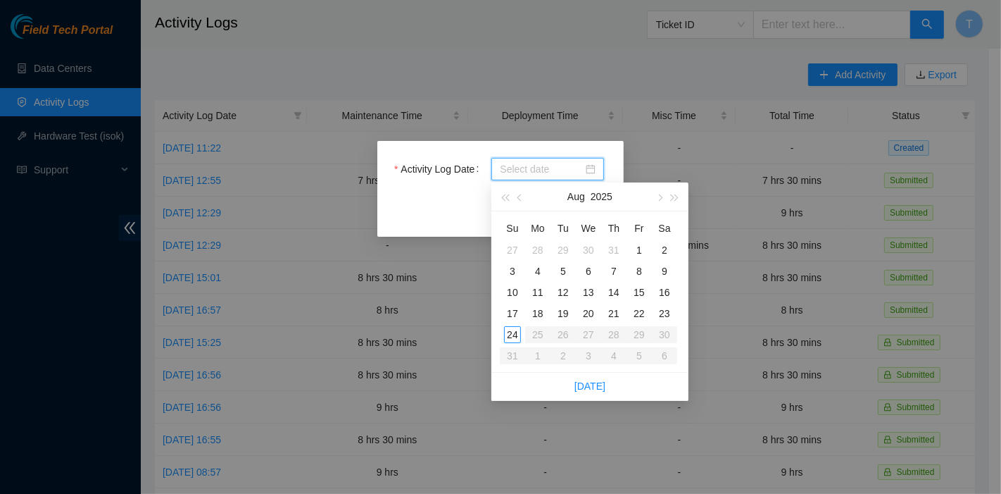
click at [542, 171] on input "Activity Log Date" at bounding box center [541, 168] width 83 height 15
click at [475, 202] on div "Close Submit" at bounding box center [500, 208] width 213 height 23
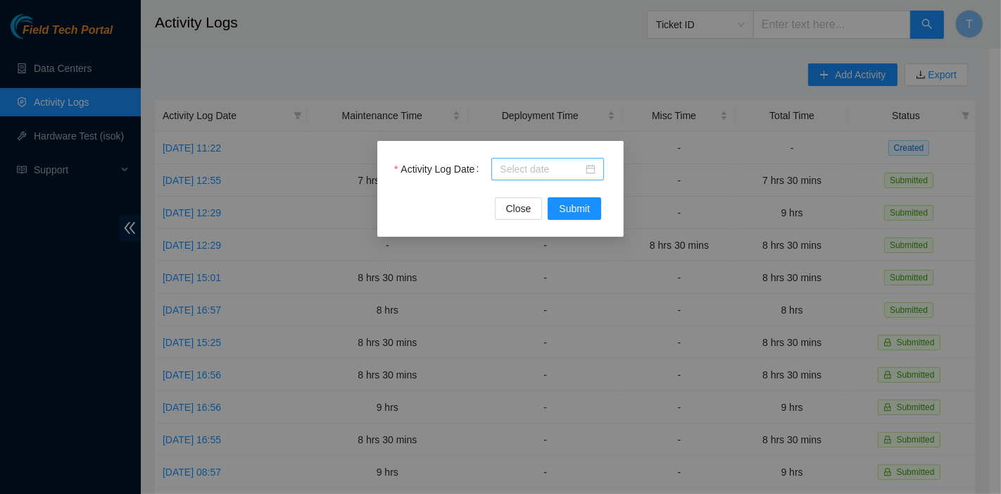
click at [539, 172] on input "Activity Log Date" at bounding box center [541, 168] width 83 height 15
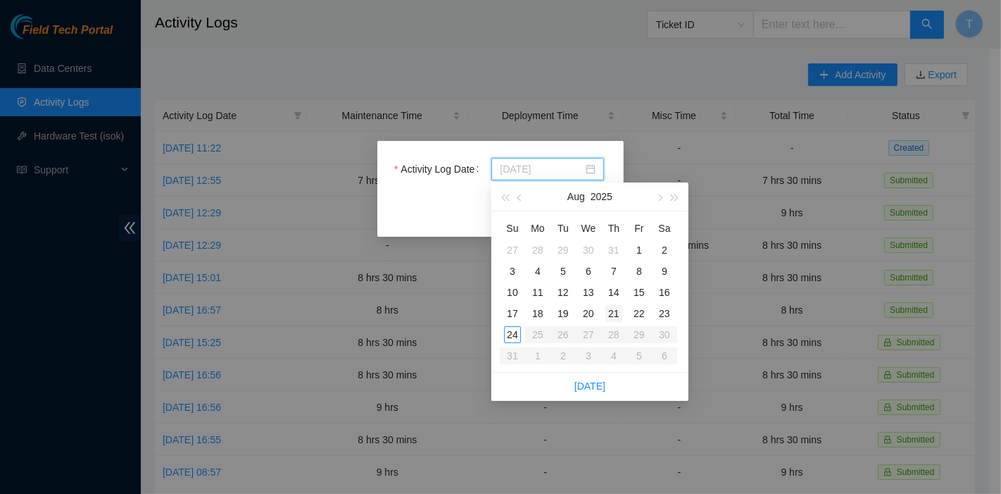
type input "[DATE]"
click at [613, 316] on div "21" at bounding box center [614, 313] width 17 height 17
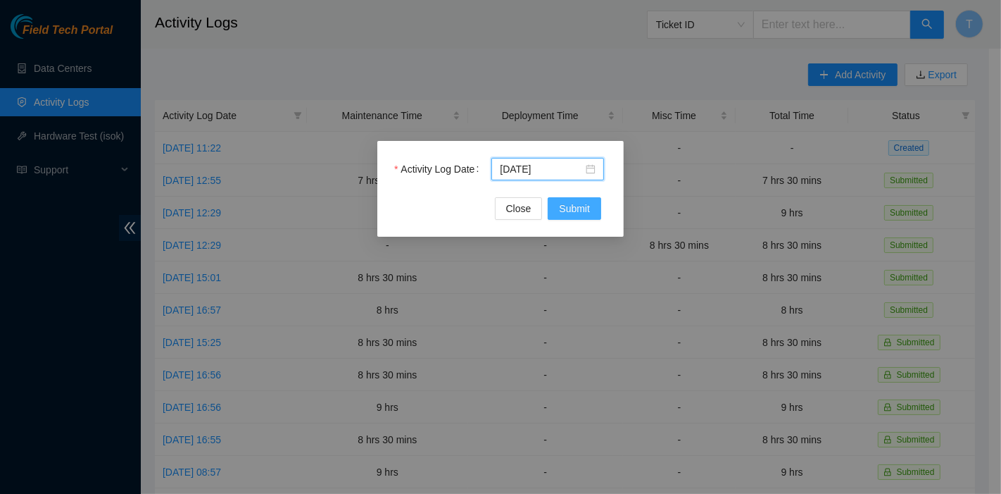
click at [577, 215] on span "Submit" at bounding box center [574, 208] width 31 height 15
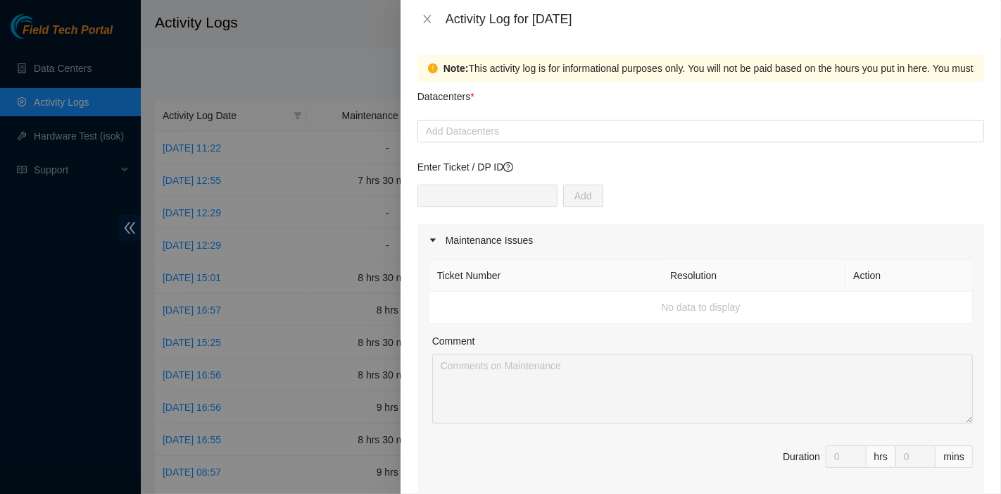
click at [0, 98] on div at bounding box center [500, 247] width 1001 height 494
click at [897, 204] on div "Add" at bounding box center [701, 204] width 567 height 39
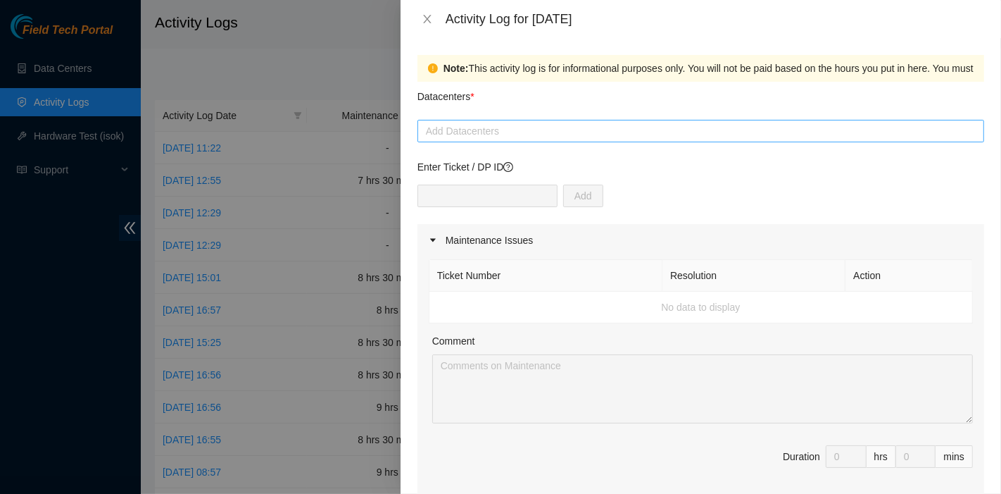
click at [511, 139] on div "Add Datacenters" at bounding box center [701, 131] width 567 height 23
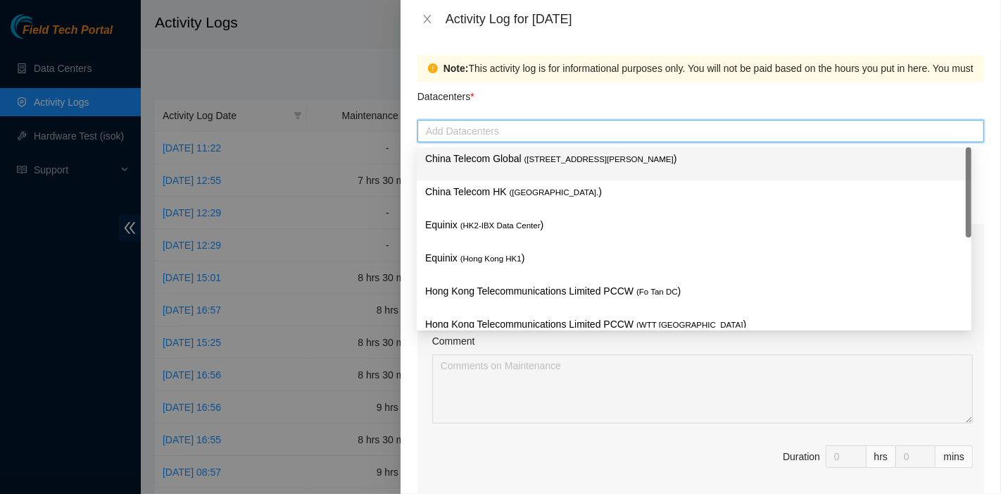
click at [511, 163] on p "China Telecom Global ( [STREET_ADDRESS][PERSON_NAME] )" at bounding box center [694, 159] width 538 height 16
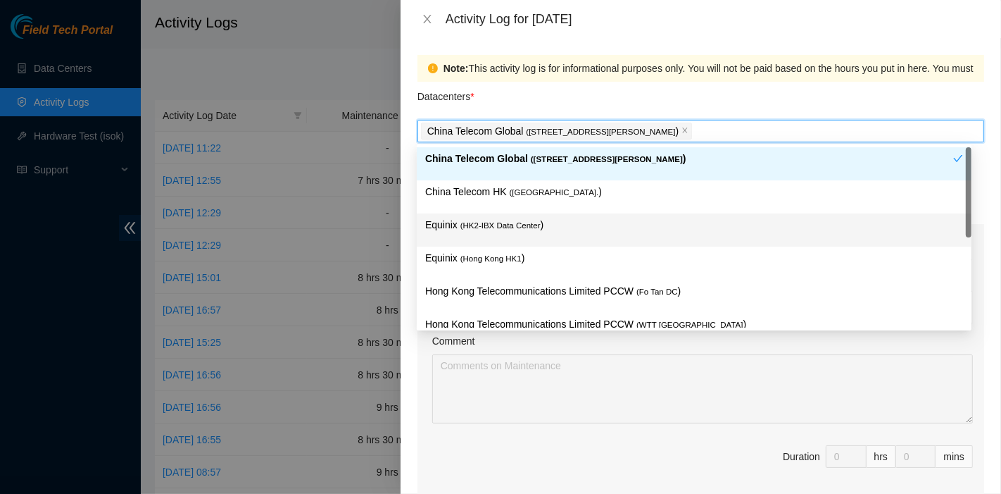
click at [508, 213] on div "Equinix ( HK2-IBX Data Center )" at bounding box center [694, 229] width 555 height 33
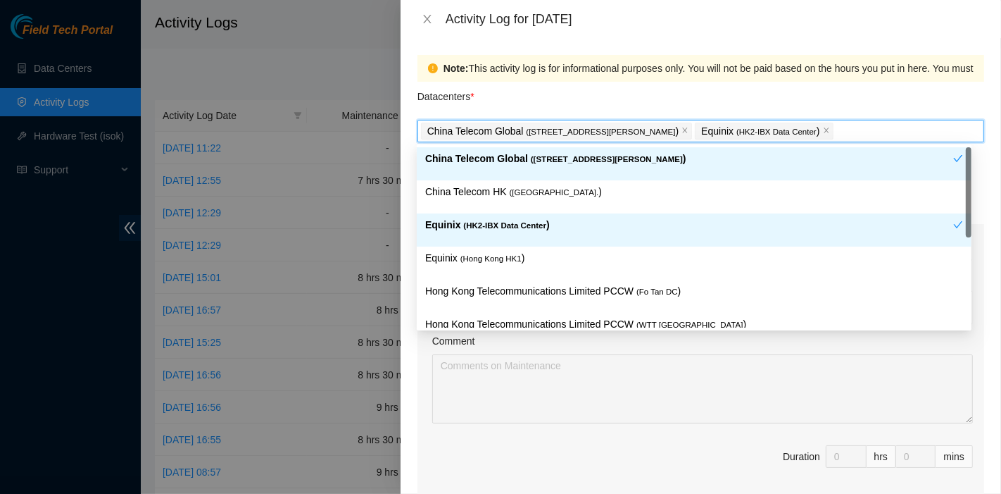
click at [511, 232] on div "Equinix ( HK2-IBX Data Center )" at bounding box center [689, 230] width 528 height 26
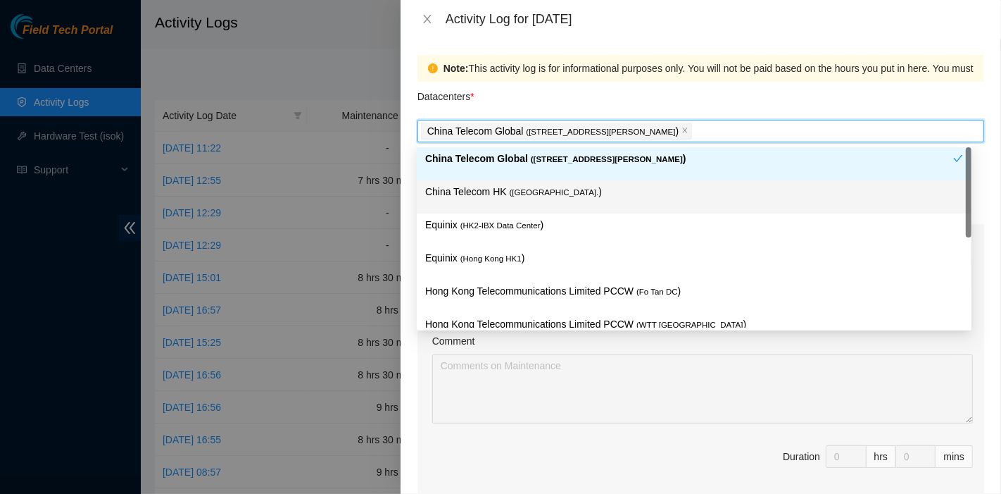
click at [514, 196] on span "( [GEOGRAPHIC_DATA]." at bounding box center [554, 192] width 89 height 8
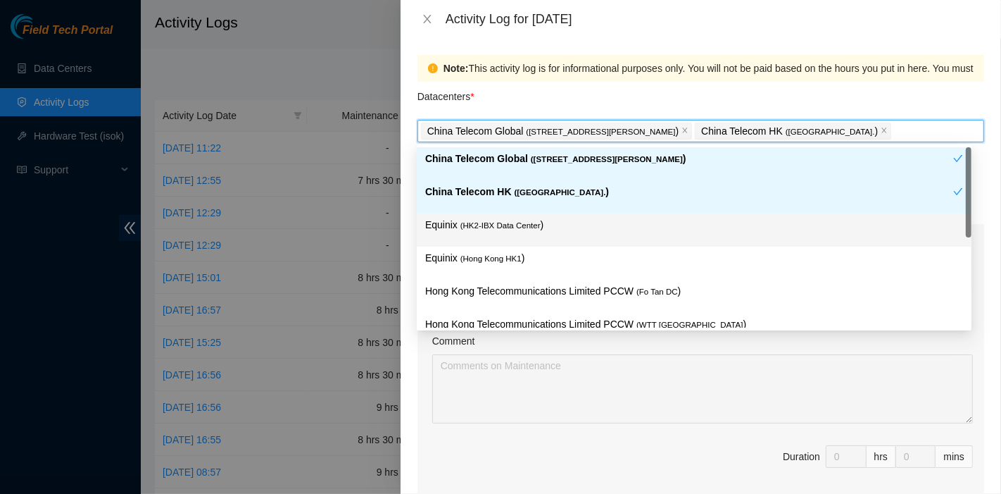
click at [511, 224] on span "( HK2-IBX Data Center" at bounding box center [501, 225] width 80 height 8
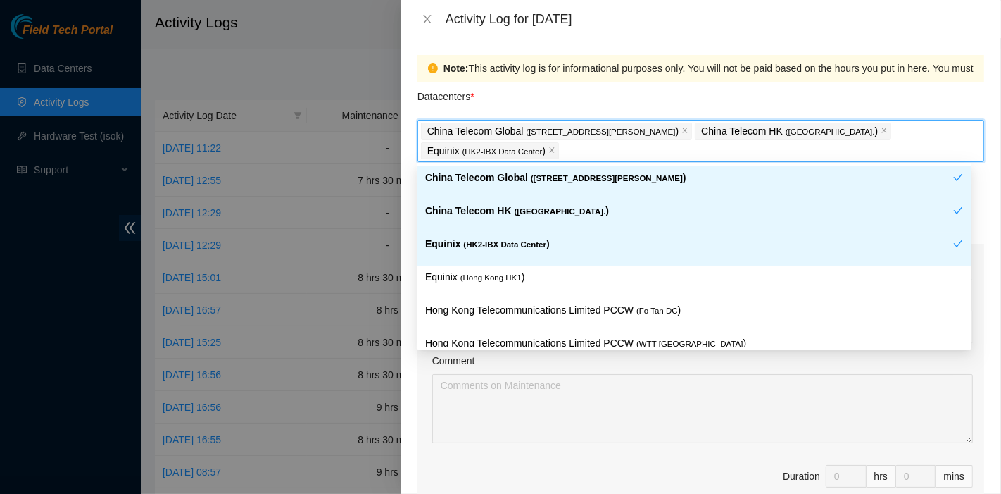
click at [503, 266] on div "Equinix ( [GEOGRAPHIC_DATA] HK1 )" at bounding box center [694, 282] width 555 height 33
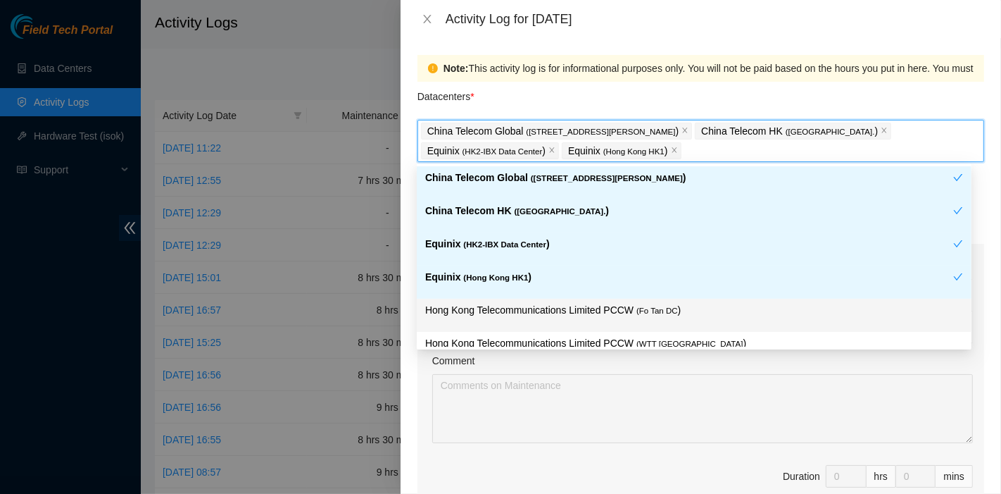
click at [516, 311] on p "Hong Kong Telecommunications Limited PCCW ( Fo Tan DC )" at bounding box center [694, 310] width 538 height 16
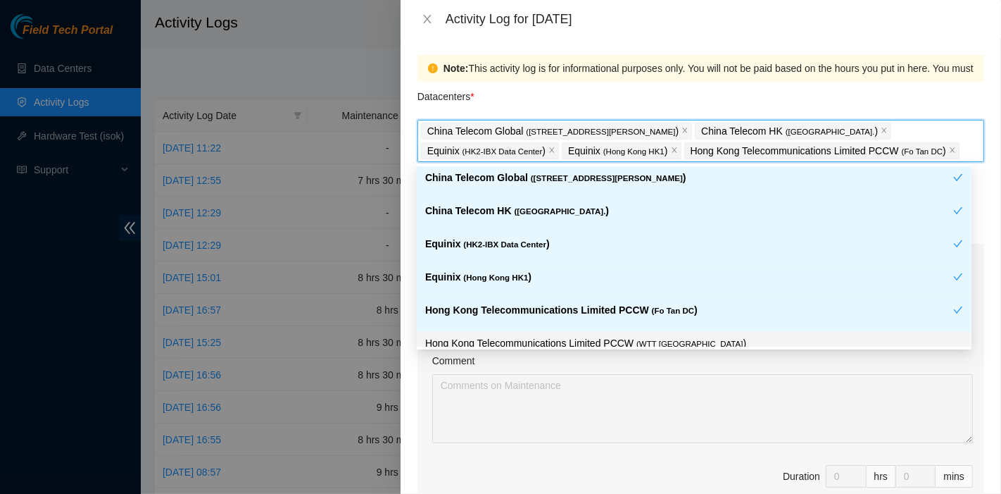
click at [542, 335] on p "Hong Kong Telecommunications Limited PCCW ( WTT [GEOGRAPHIC_DATA] )" at bounding box center [694, 343] width 538 height 16
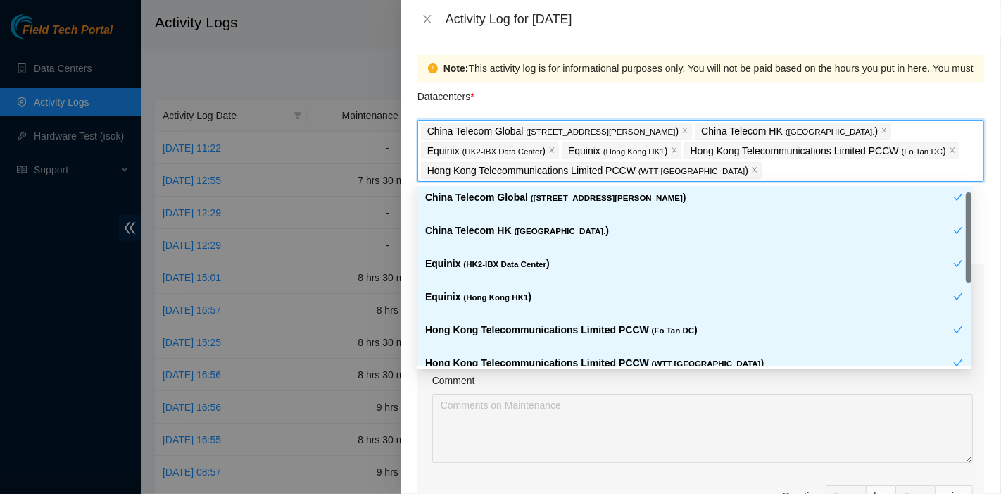
scroll to position [115, 0]
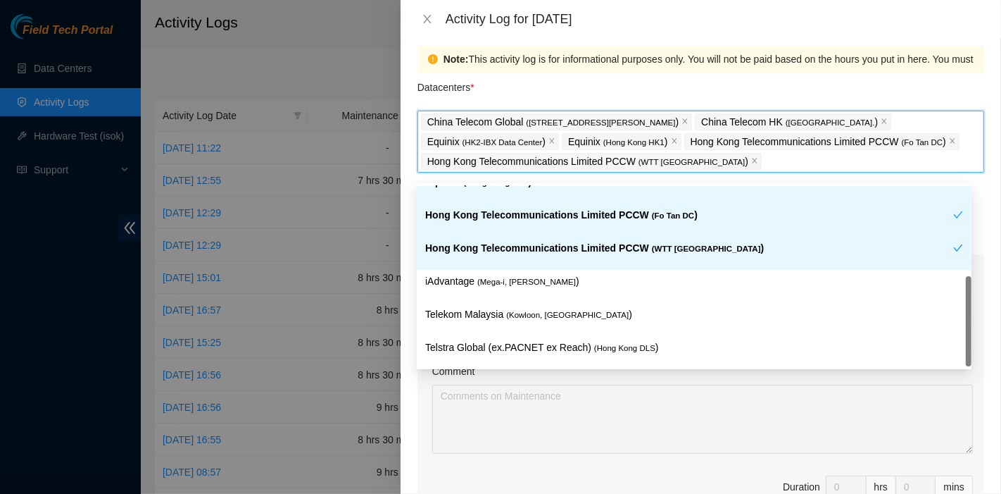
click at [661, 93] on div "Datacenters *" at bounding box center [701, 92] width 567 height 38
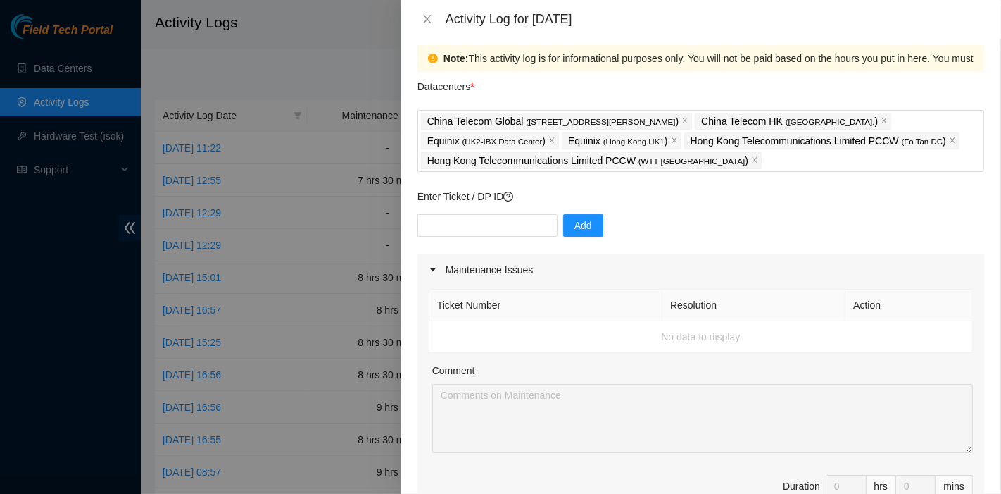
scroll to position [10, 0]
click at [503, 217] on input "text" at bounding box center [488, 225] width 140 height 23
paste input "B-V-5OWY2PD"
type input "B-V-5OWY2PD"
click at [579, 224] on span "Add" at bounding box center [584, 225] width 18 height 15
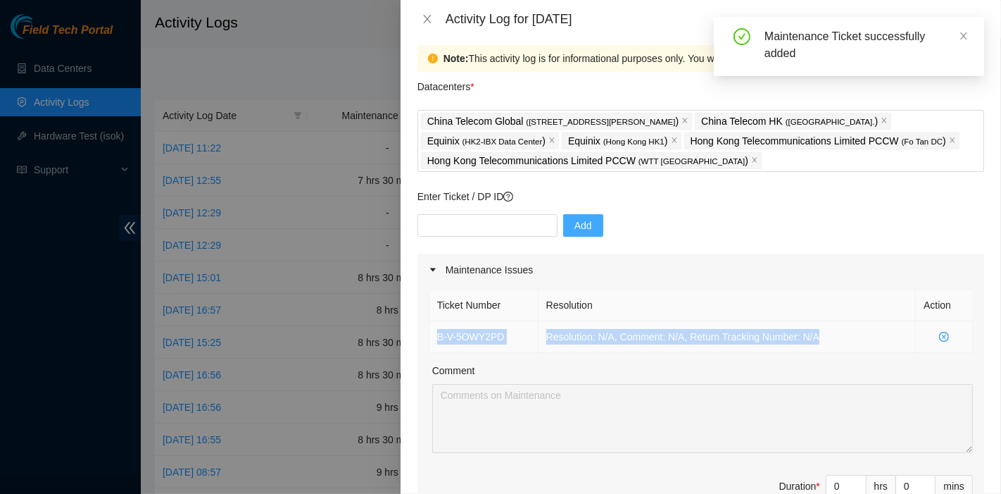
drag, startPoint x: 841, startPoint y: 329, endPoint x: 438, endPoint y: 330, distance: 402.9
click at [438, 330] on tr "B-V-5OWY2PD Resolution: N/A, Comment: N/A, Return Tracking Number: N/A" at bounding box center [702, 337] width 544 height 32
copy tr "B-V-5OWY2PD Resolution: N/A, Comment: N/A, Return Tracking Number: N/A"
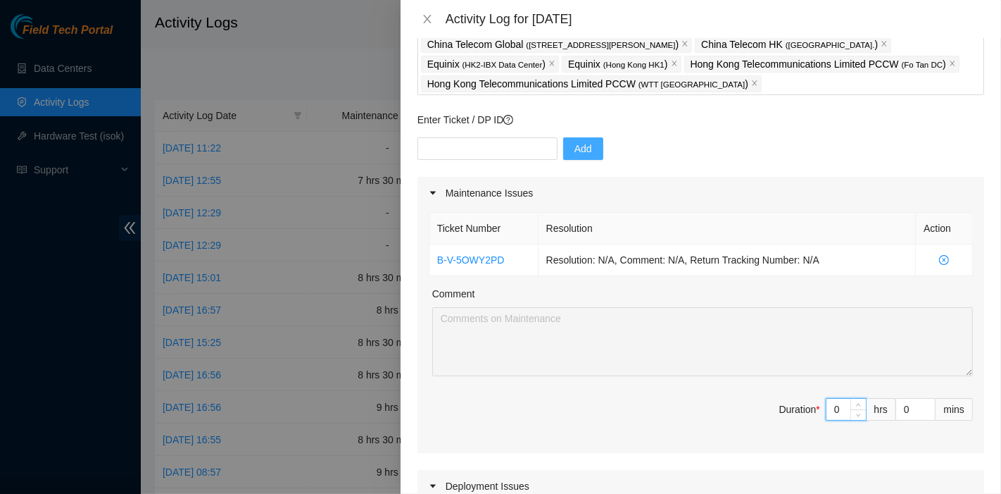
drag, startPoint x: 823, startPoint y: 409, endPoint x: 778, endPoint y: 411, distance: 45.1
click at [778, 411] on span "Duration * 0 hrs 0 mins" at bounding box center [701, 417] width 544 height 39
type input "8"
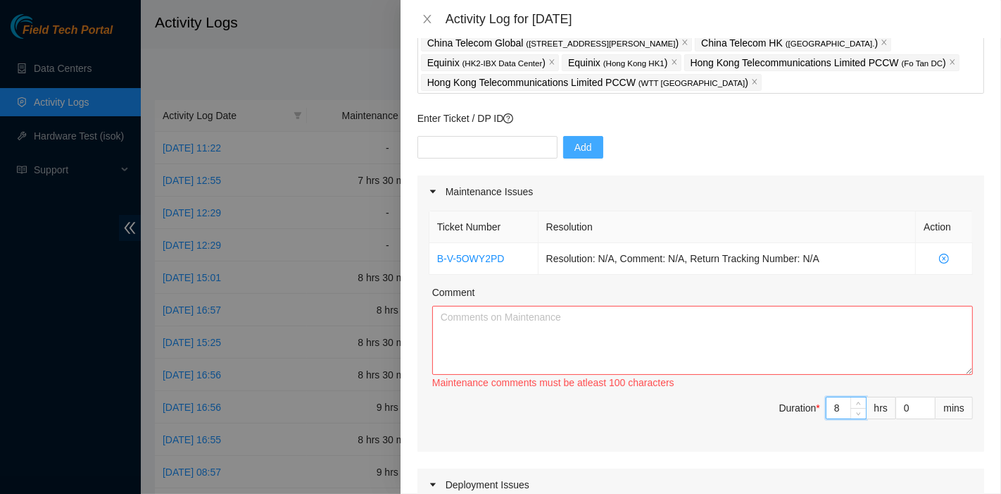
type input "8"
click at [582, 328] on textarea "Comment" at bounding box center [702, 340] width 541 height 69
paste textarea "B-V-5OWY2PD Resolution: N/A, Comment: N/A, Return Tracking Number: N/A"
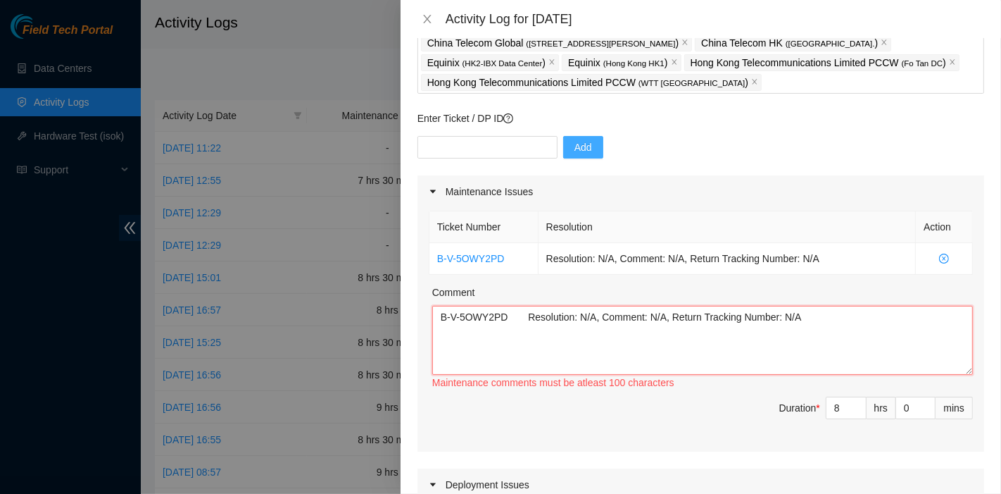
click at [797, 345] on textarea "B-V-5OWY2PD Resolution: N/A, Comment: N/A, Return Tracking Number: N/A" at bounding box center [702, 340] width 541 height 69
click at [897, 335] on textarea "B-V-5OWY2PD Resolution: N/A, Comment: N/A, Return Tracking Number: N/A" at bounding box center [702, 340] width 541 height 69
paste textarea "B-W-124XHST B-W-13DY93R B-W-13G8MDN B-W-13G8ME8 B-W-13G8MEF B-W-13LKIBB B-W-12E…"
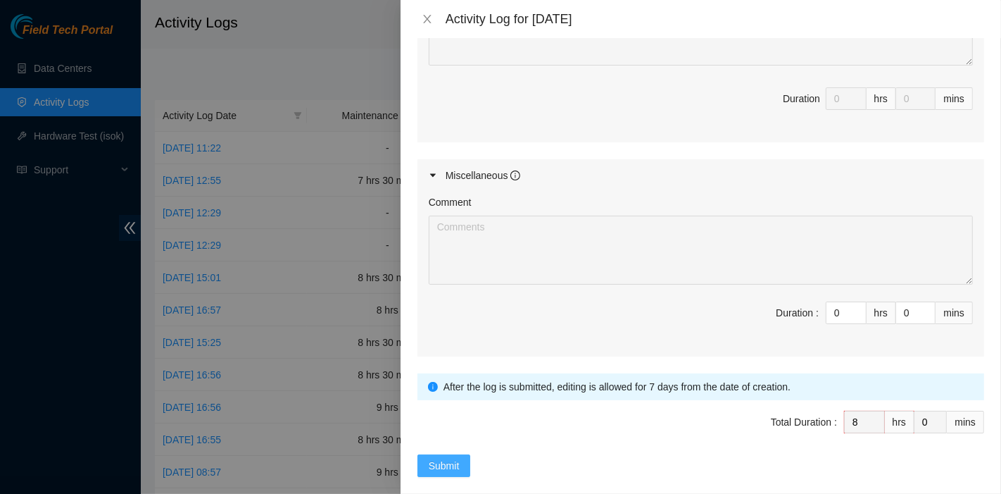
scroll to position [702, 0]
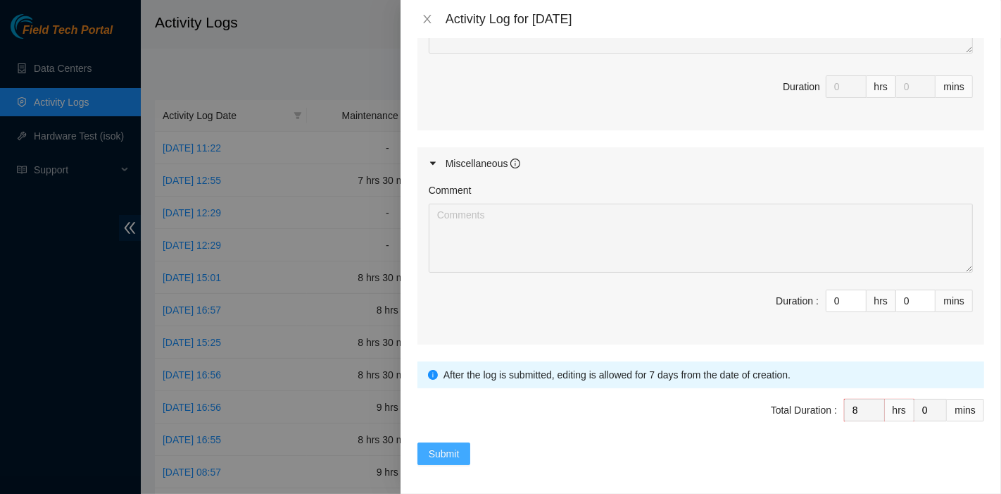
type textarea "B-V-5OWY2PD Resolution: N/A, Comment: N/A, Return Tracking Number: N/AB-W-124XH…"
click at [451, 446] on span "Submit" at bounding box center [444, 453] width 31 height 15
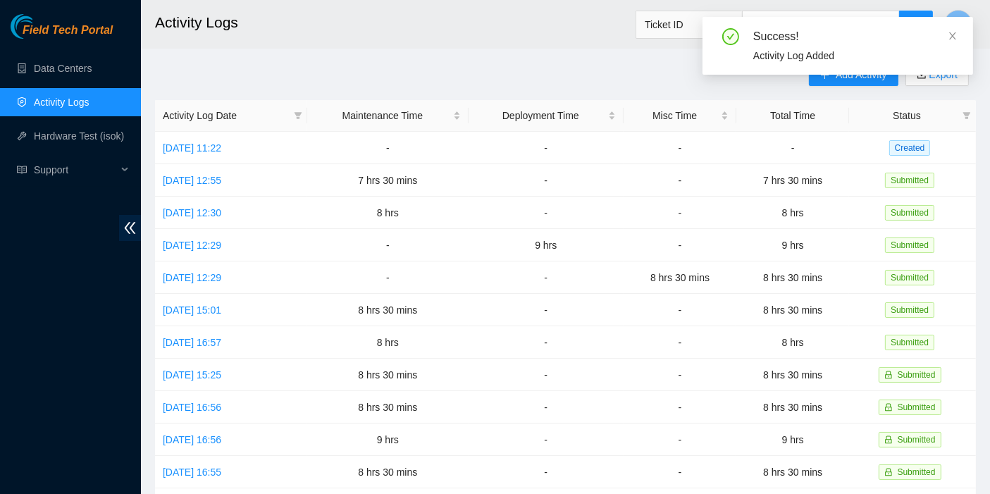
click at [957, 35] on div "Success! Activity Log Added" at bounding box center [837, 46] width 270 height 58
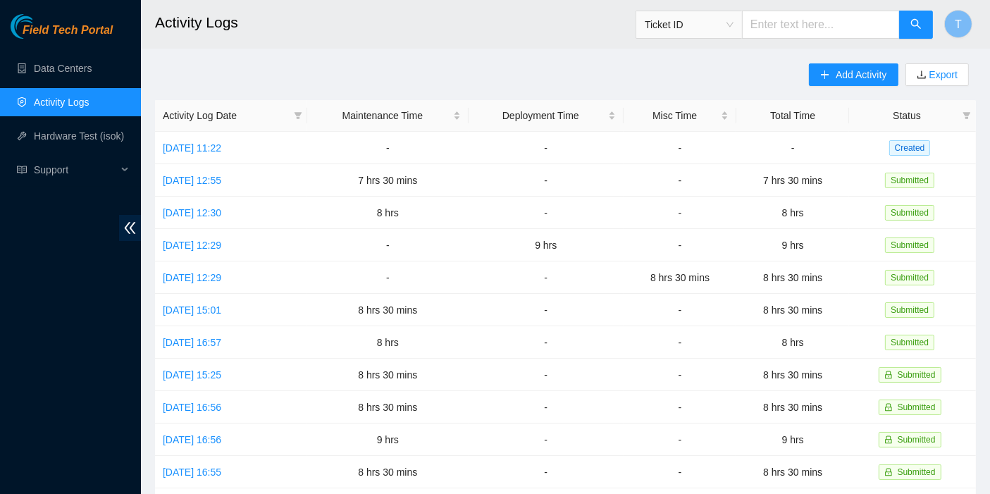
drag, startPoint x: 609, startPoint y: 43, endPoint x: 744, endPoint y: 71, distance: 138.8
click at [609, 43] on h2 "Activity Logs" at bounding box center [491, 22] width 673 height 45
click at [864, 70] on span "Add Activity" at bounding box center [860, 74] width 51 height 15
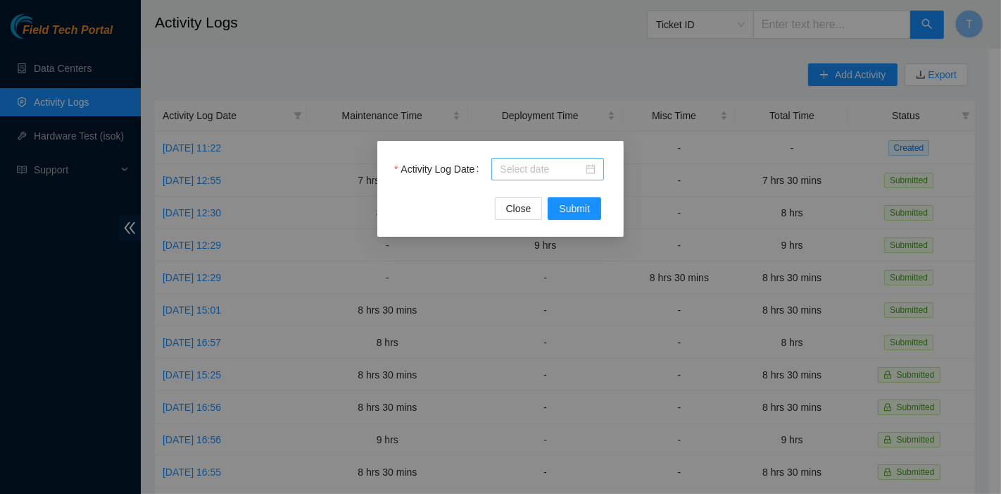
click at [539, 179] on div at bounding box center [548, 169] width 113 height 23
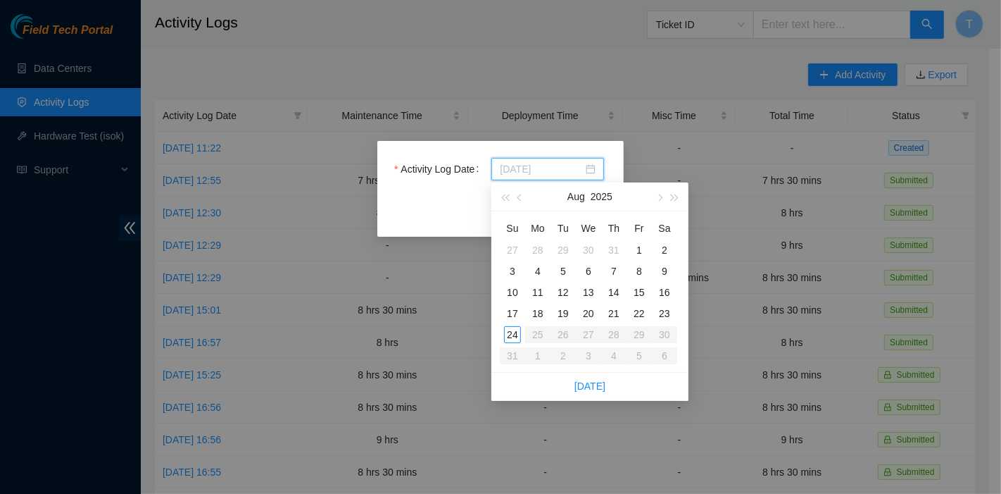
type input "[DATE]"
click at [642, 314] on div "22" at bounding box center [639, 313] width 17 height 17
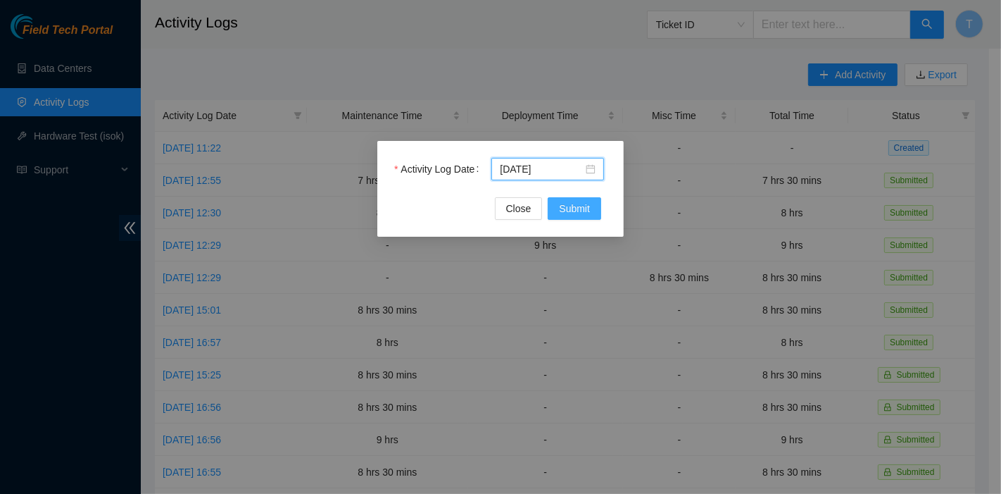
click at [575, 207] on span "Submit" at bounding box center [574, 208] width 31 height 15
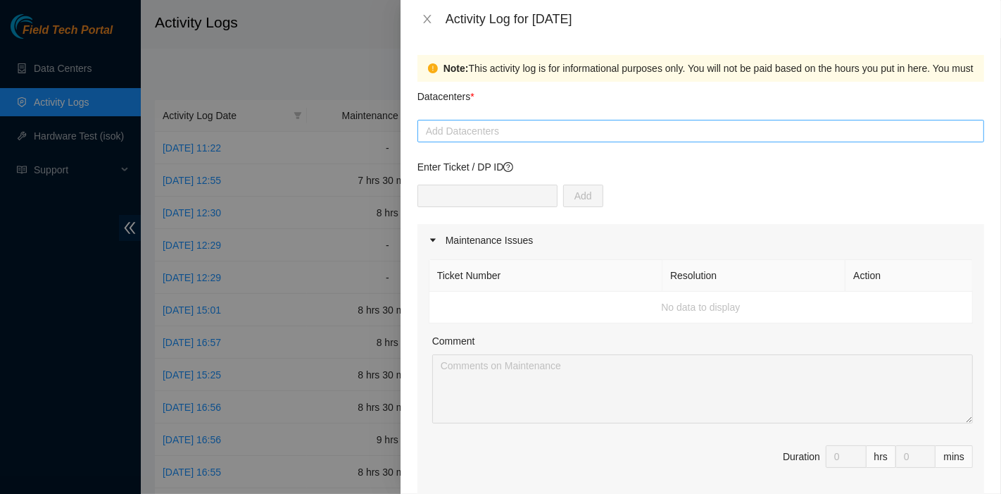
click at [511, 123] on div at bounding box center [701, 131] width 560 height 17
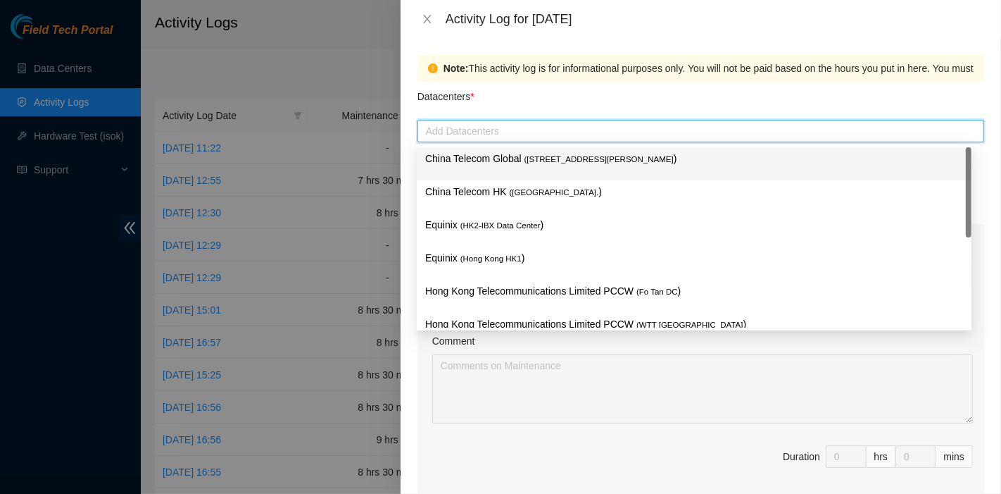
click at [511, 175] on div "China Telecom Global ( [STREET_ADDRESS][PERSON_NAME] )" at bounding box center [694, 164] width 538 height 26
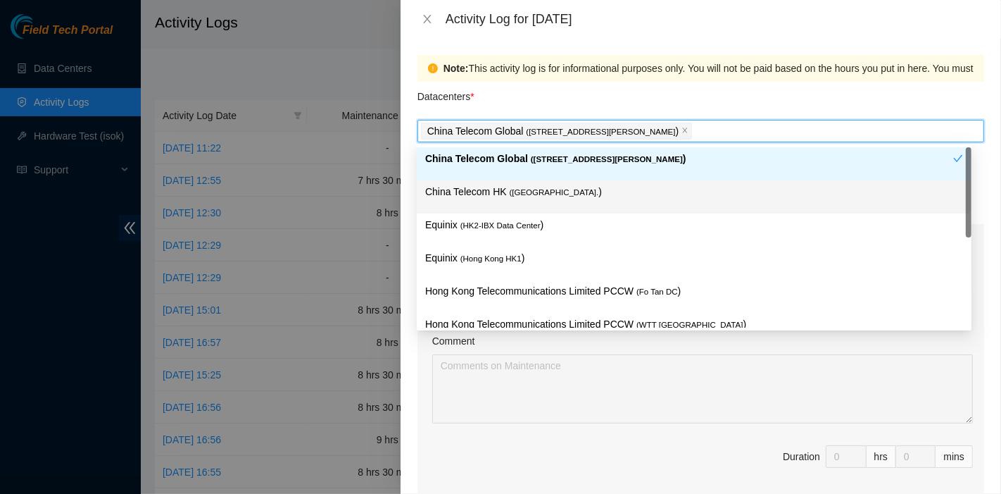
click at [504, 206] on div "China Telecom HK ( [GEOGRAPHIC_DATA] )" at bounding box center [694, 197] width 538 height 26
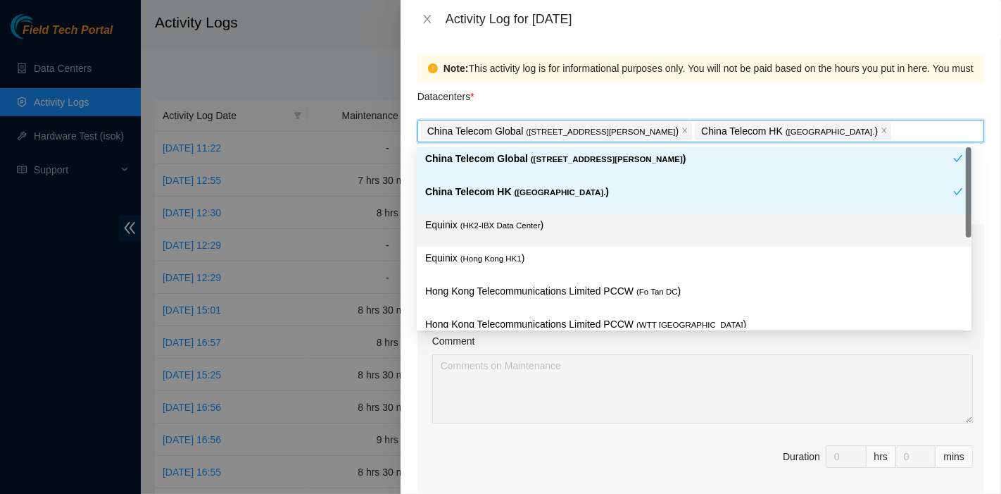
drag, startPoint x: 501, startPoint y: 229, endPoint x: 503, endPoint y: 254, distance: 25.4
click at [502, 229] on span "( HK2-IBX Data Center" at bounding box center [501, 225] width 80 height 8
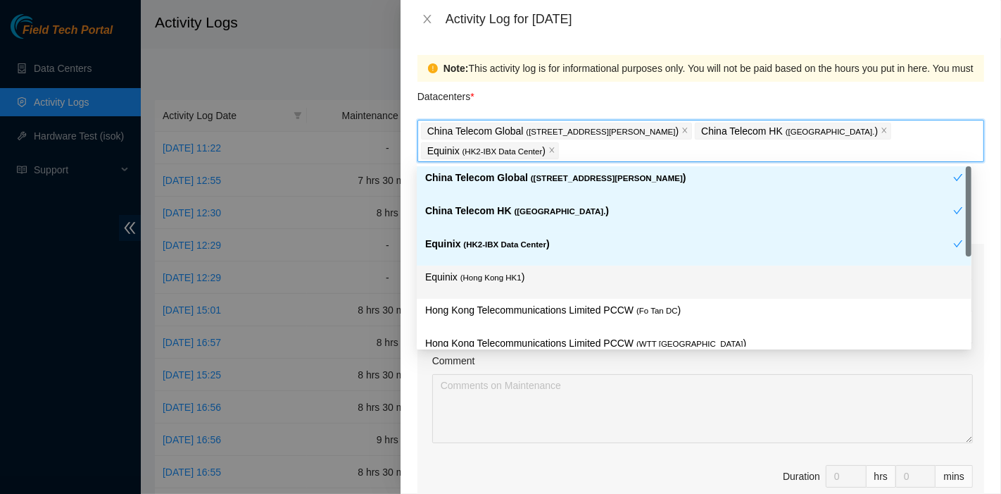
drag, startPoint x: 504, startPoint y: 265, endPoint x: 520, endPoint y: 294, distance: 33.1
click at [505, 266] on div "Equinix ( [GEOGRAPHIC_DATA] HK1 )" at bounding box center [694, 282] width 555 height 33
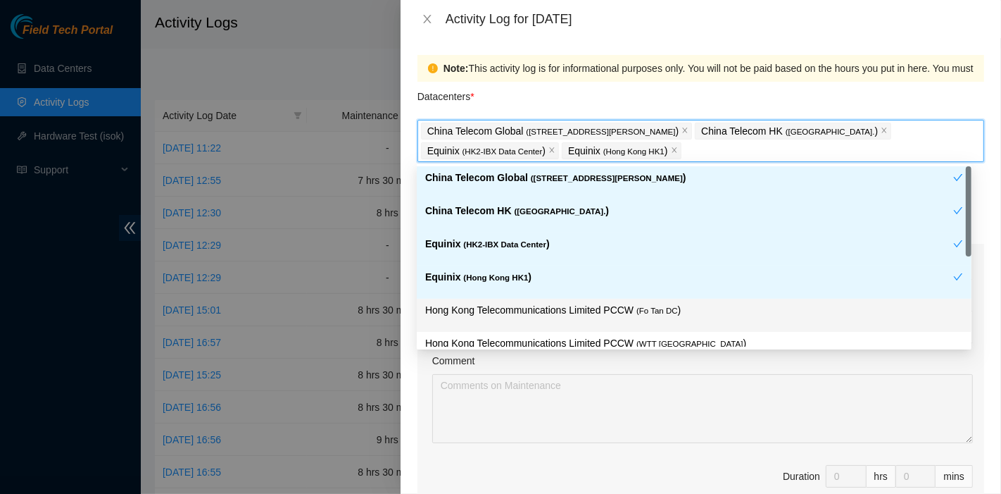
click at [545, 318] on div "Hong Kong Telecommunications Limited PCCW ( Fo Tan DC )" at bounding box center [694, 315] width 538 height 26
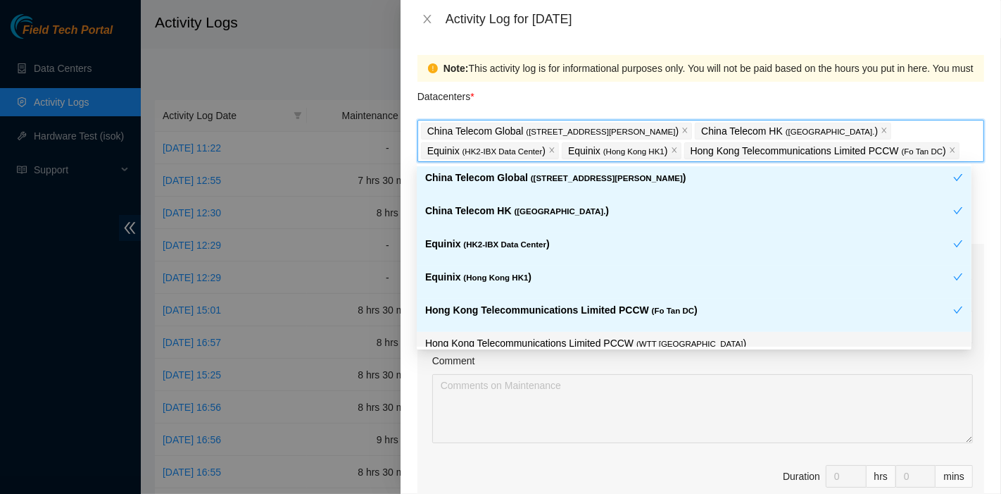
click at [656, 345] on span "( WTT [GEOGRAPHIC_DATA]" at bounding box center [690, 343] width 106 height 8
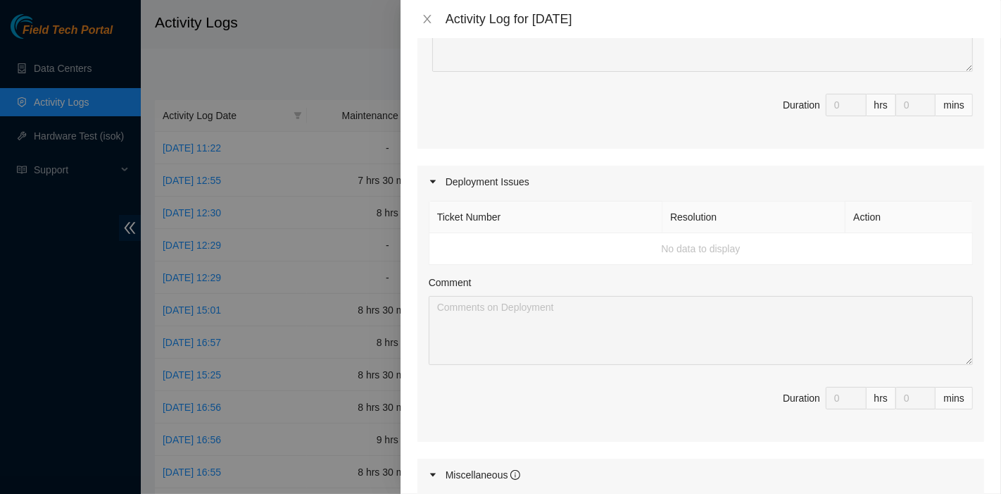
click at [881, 439] on div "Maintenance Issues Ticket Number Resolution Action No data to display Comment D…" at bounding box center [701, 264] width 567 height 783
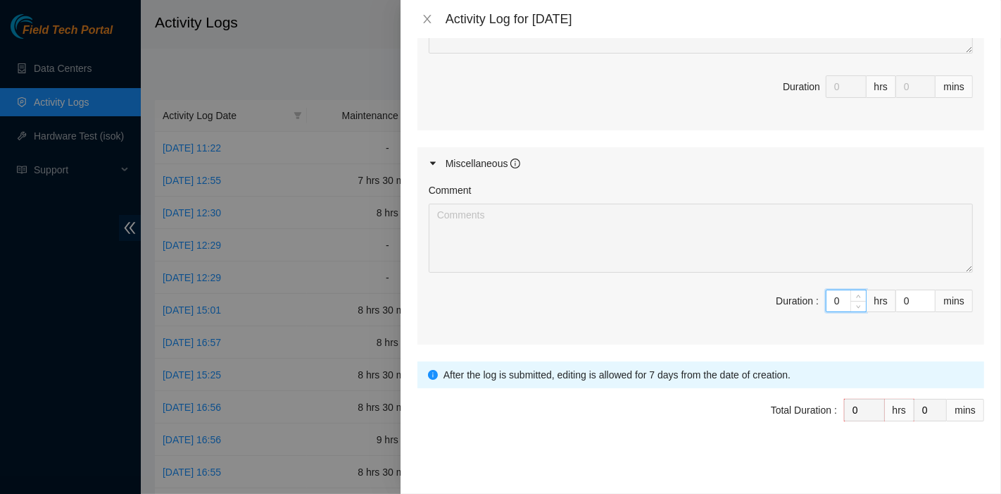
drag, startPoint x: 831, startPoint y: 298, endPoint x: 771, endPoint y: 294, distance: 60.0
click at [771, 294] on span "Duration : 0 hrs 0 mins" at bounding box center [701, 308] width 544 height 39
type input "8"
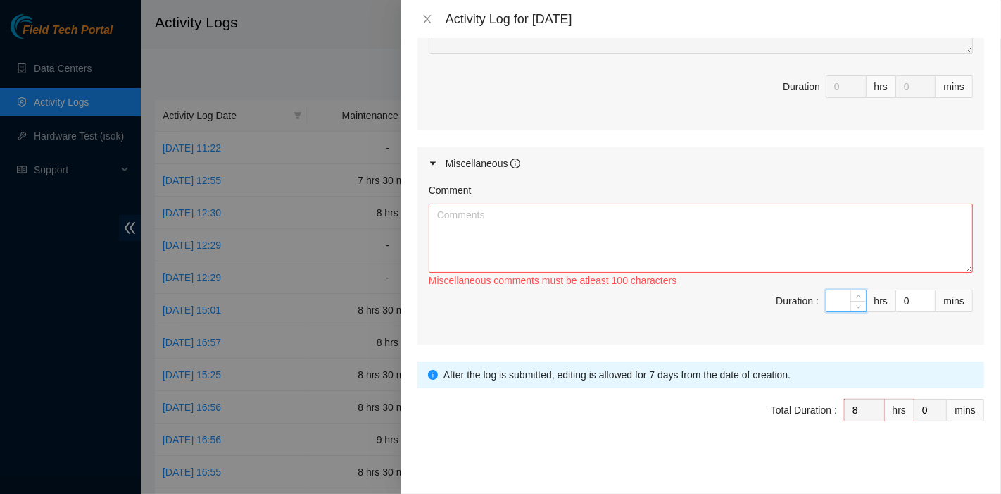
type input "0"
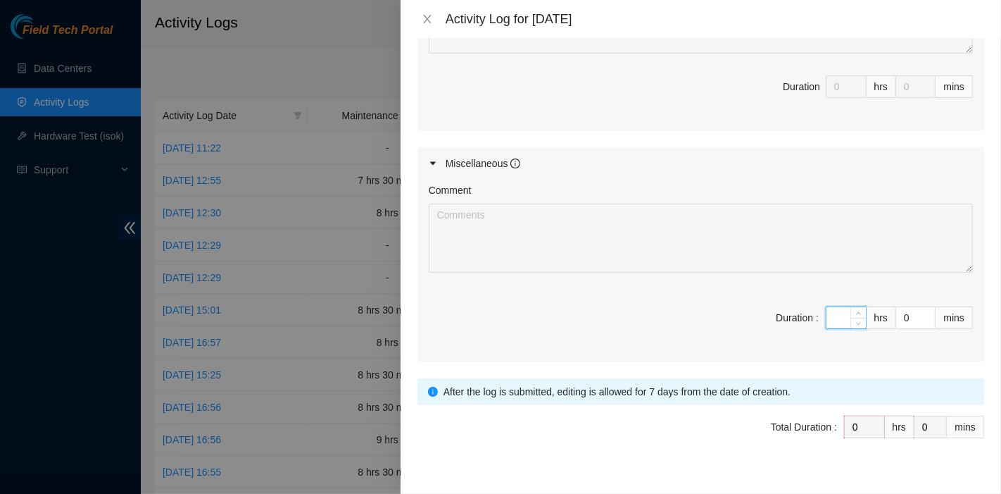
type input "9"
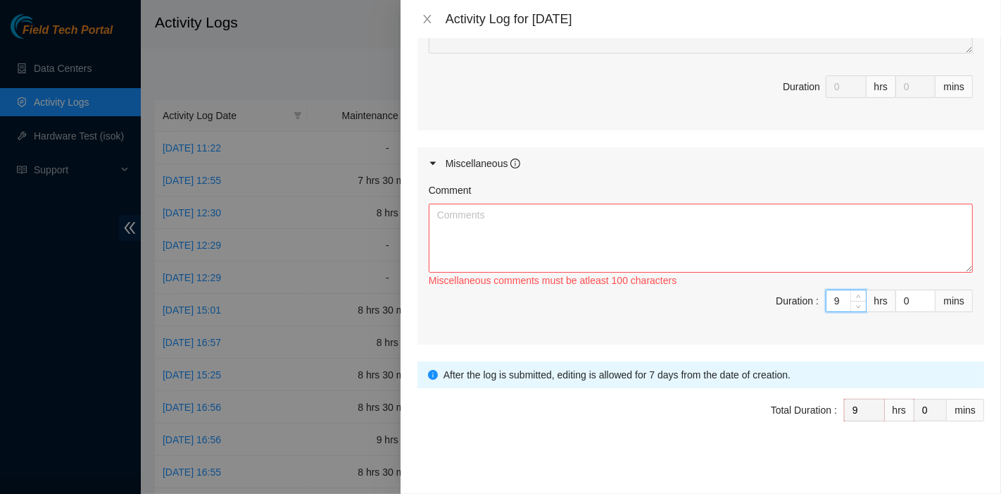
type input "9"
click at [536, 217] on textarea "Comment" at bounding box center [701, 238] width 544 height 69
paste textarea "DP81177"
click at [668, 235] on textarea "DP81177" at bounding box center [701, 238] width 544 height 69
drag, startPoint x: 613, startPoint y: 229, endPoint x: 195, endPoint y: 206, distance: 418.3
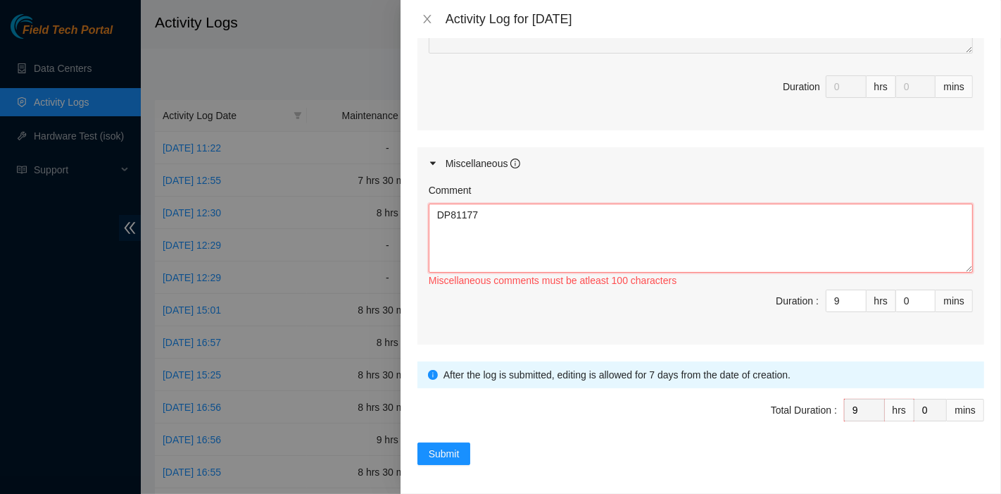
click at [195, 206] on div "Activity Log for [DATE] Note: This activity log is for informational purposes o…" at bounding box center [500, 247] width 1001 height 494
paste textarea "3102 DP83104 DP80469 DP76877 DP83429 - DP83430 DP81177 DP79032 DP78580 DP81102 …"
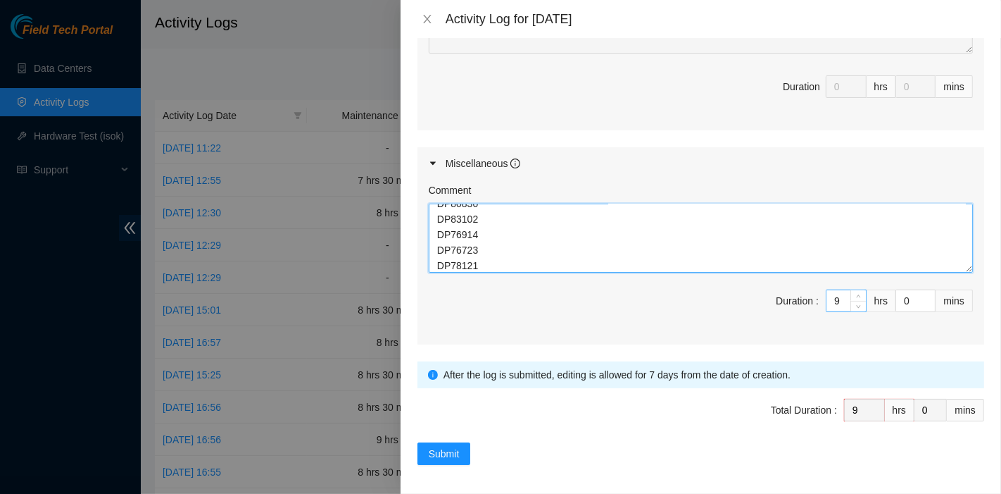
type textarea "DP83102 DP83104 DP80469 DP76877 DP83429 - DP83430 DP81177 DP79032 DP78580 DP811…"
drag, startPoint x: 826, startPoint y: 299, endPoint x: 764, endPoint y: 295, distance: 62.1
click at [764, 295] on span "Duration : 9 hrs 0 mins" at bounding box center [701, 308] width 544 height 39
type input "8"
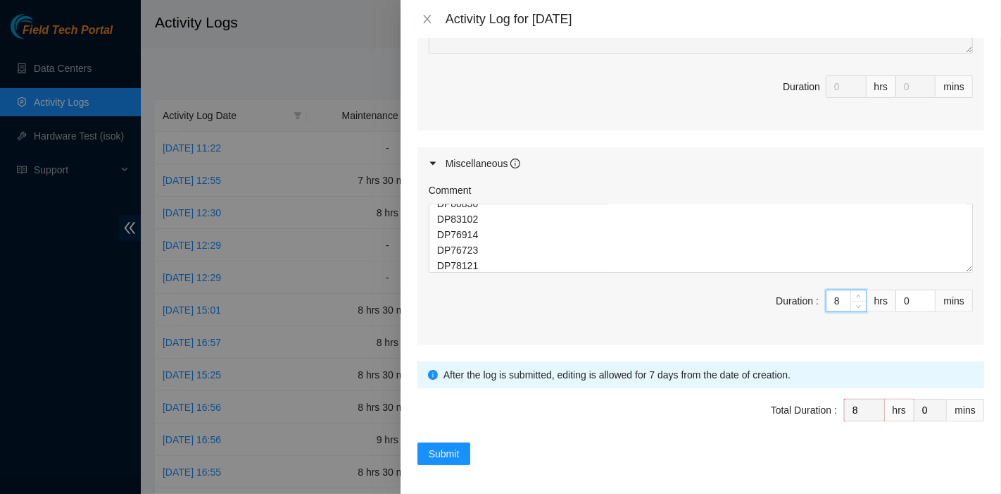
type input "8"
click at [444, 458] on button "Submit" at bounding box center [445, 453] width 54 height 23
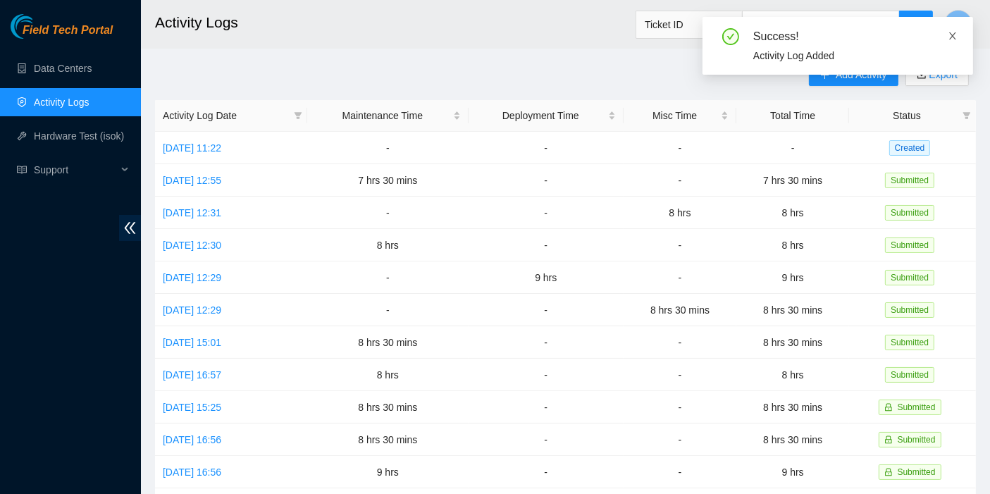
click at [948, 40] on icon "close" at bounding box center [952, 36] width 10 height 10
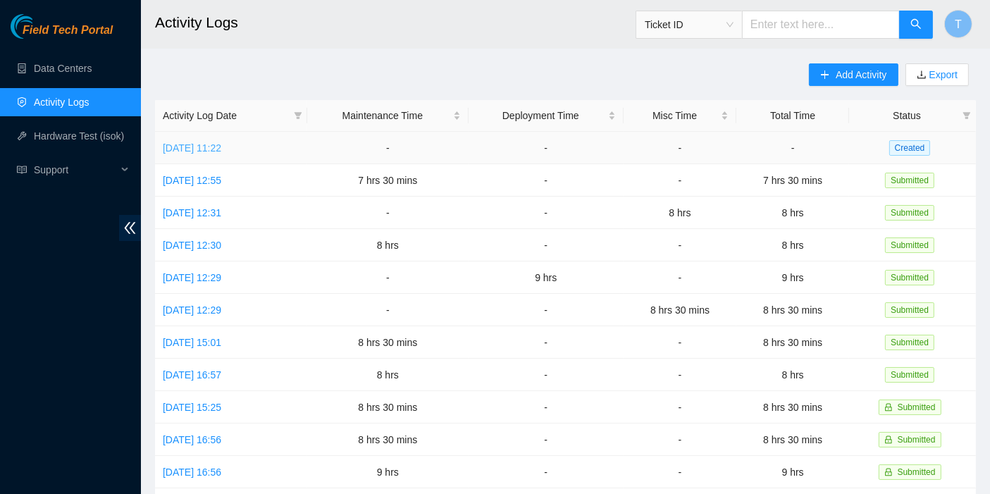
click at [216, 149] on link "[DATE] 11:22" at bounding box center [192, 147] width 58 height 11
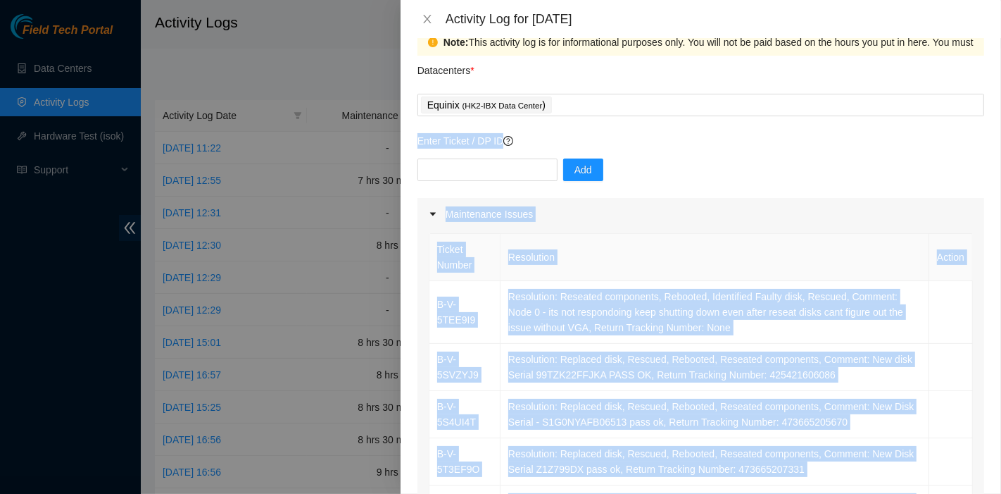
scroll to position [7, 0]
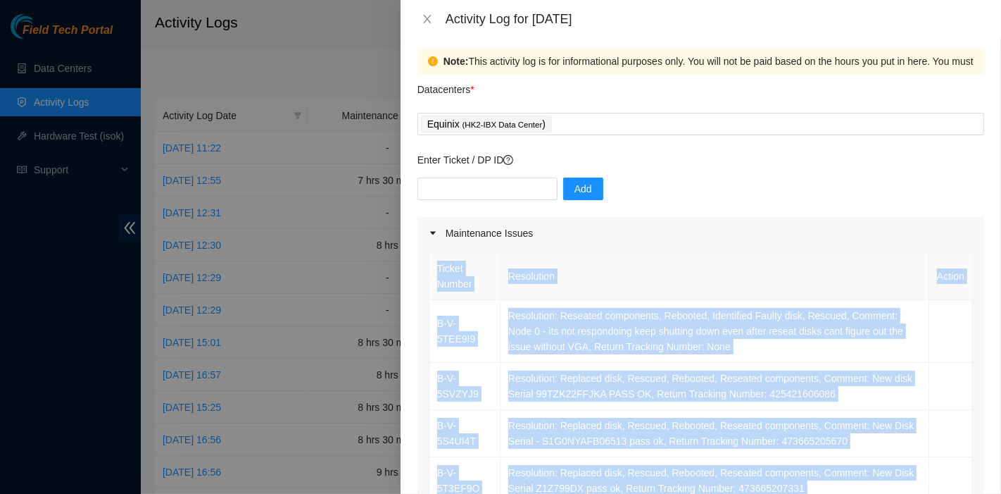
drag, startPoint x: 623, startPoint y: 353, endPoint x: 427, endPoint y: 324, distance: 197.9
copy table "Ticket Number Resolution Action B-V-5TEE9I9 Resolution: Reseated components, Re…"
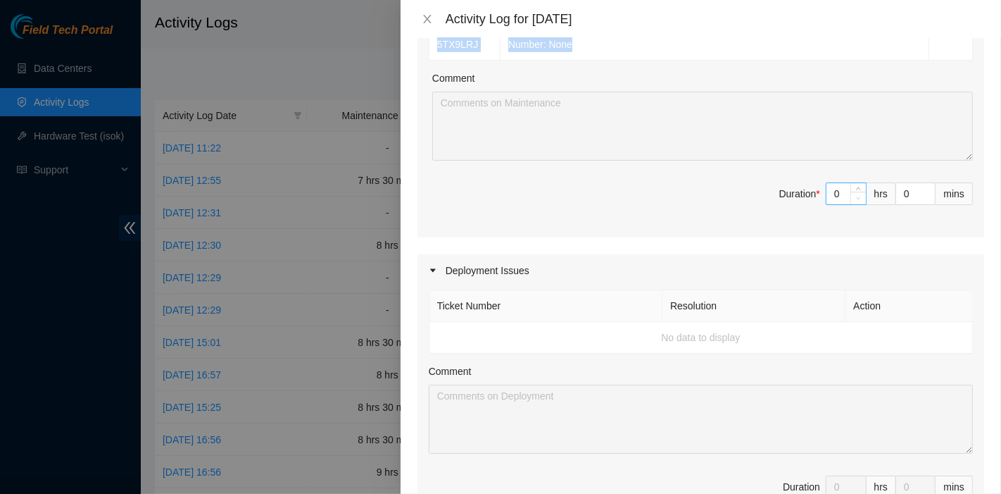
scroll to position [625, 0]
drag, startPoint x: 831, startPoint y: 186, endPoint x: 782, endPoint y: 180, distance: 49.7
click at [782, 180] on span "Duration * 0 hrs 0 mins" at bounding box center [701, 199] width 544 height 39
type input "8"
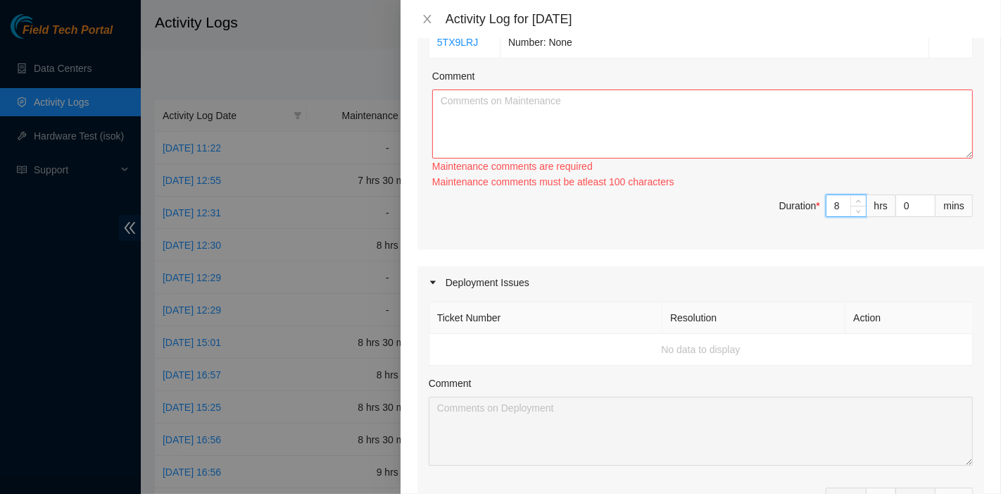
type input "8"
type input "3"
type input "30"
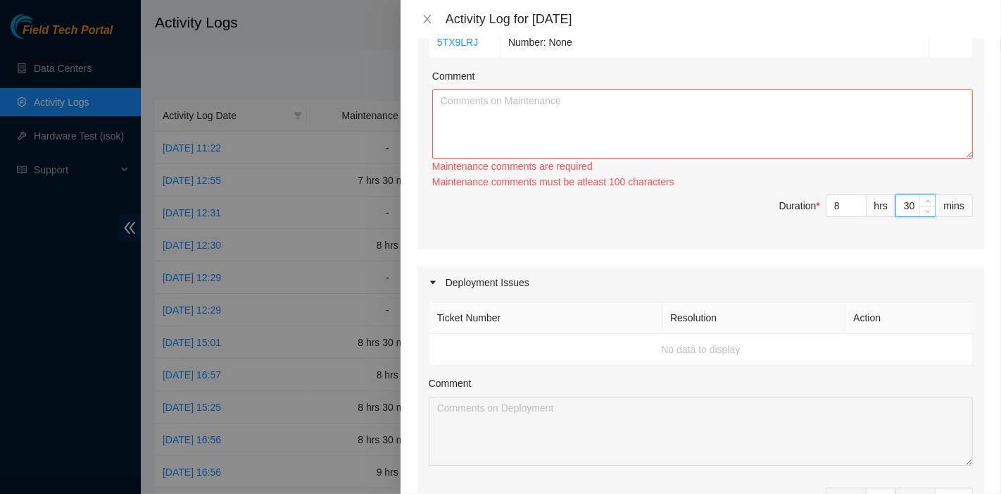
type input "30"
click at [547, 132] on textarea "Comment" at bounding box center [702, 123] width 541 height 69
paste textarea "Ticket Number Resolution Action B-V-5TEE9I9 Resolution: Reseated components, Re…"
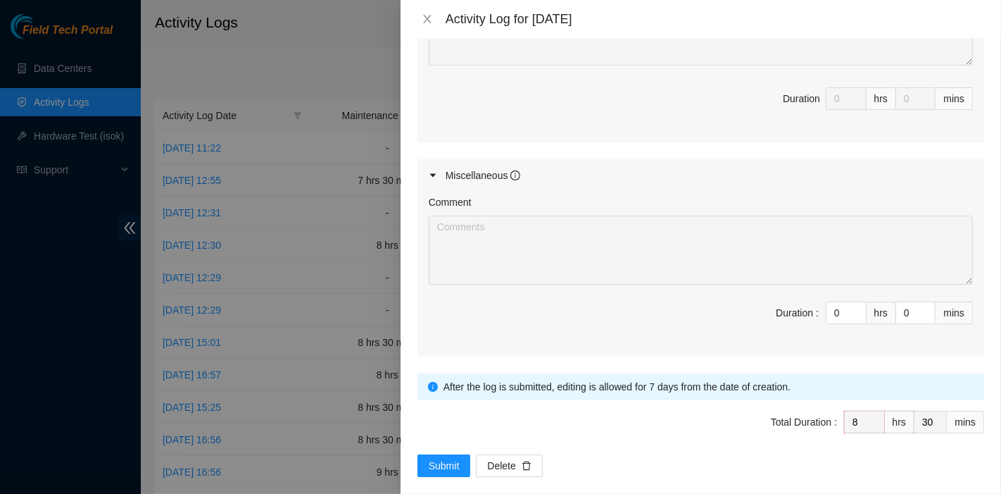
scroll to position [1023, 0]
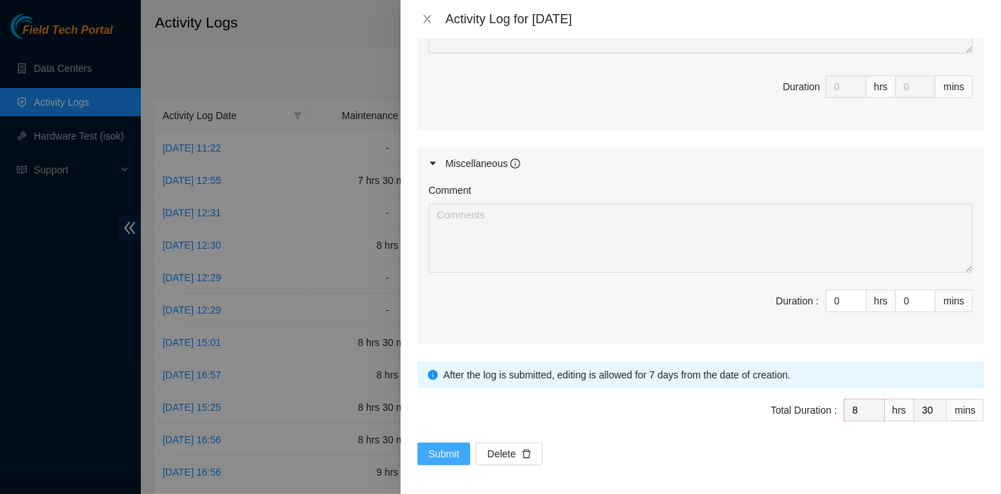
type textarea "Ticket Number Resolution Action B-V-5TEE9I9 Resolution: Reseated components, Re…"
click at [445, 442] on button "Submit" at bounding box center [445, 453] width 54 height 23
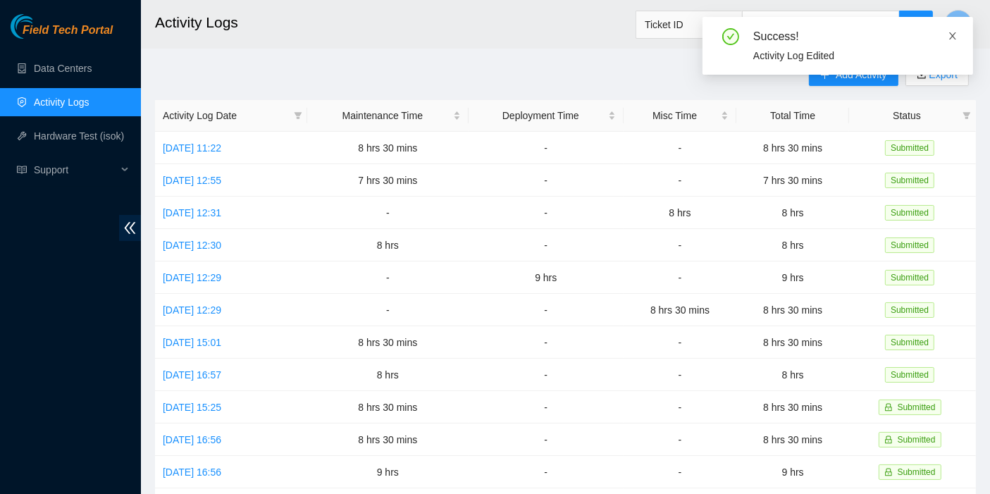
click at [955, 32] on icon "close" at bounding box center [952, 36] width 10 height 10
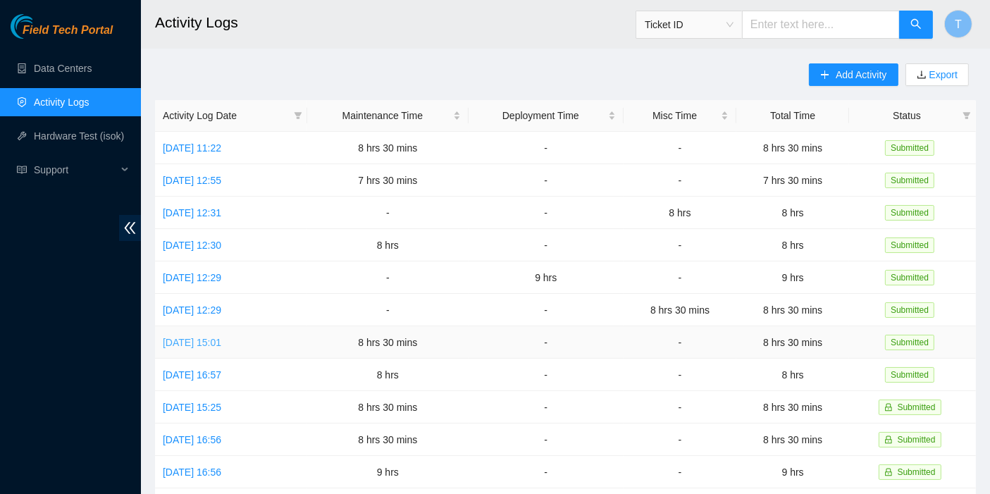
click at [219, 337] on link "[DATE] 15:01" at bounding box center [192, 342] width 58 height 11
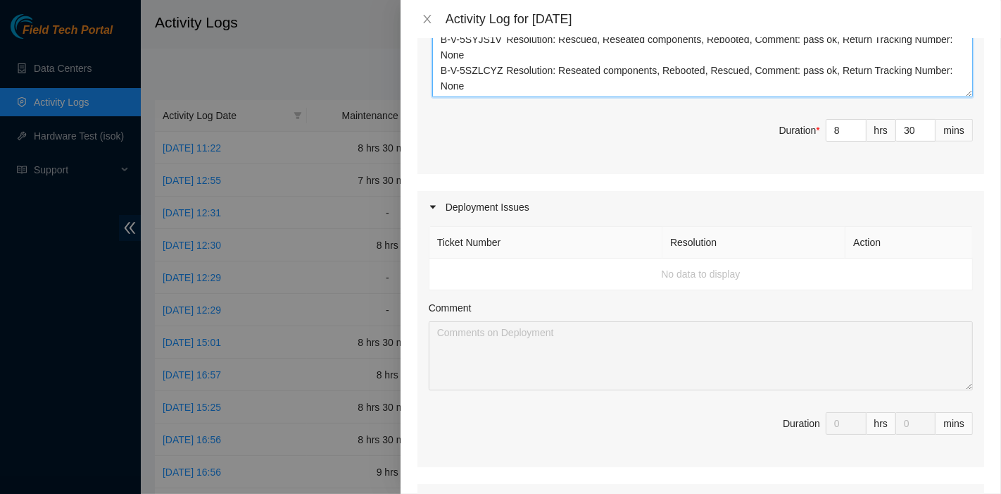
scroll to position [547, 0]
click at [428, 23] on icon "close" at bounding box center [427, 18] width 11 height 11
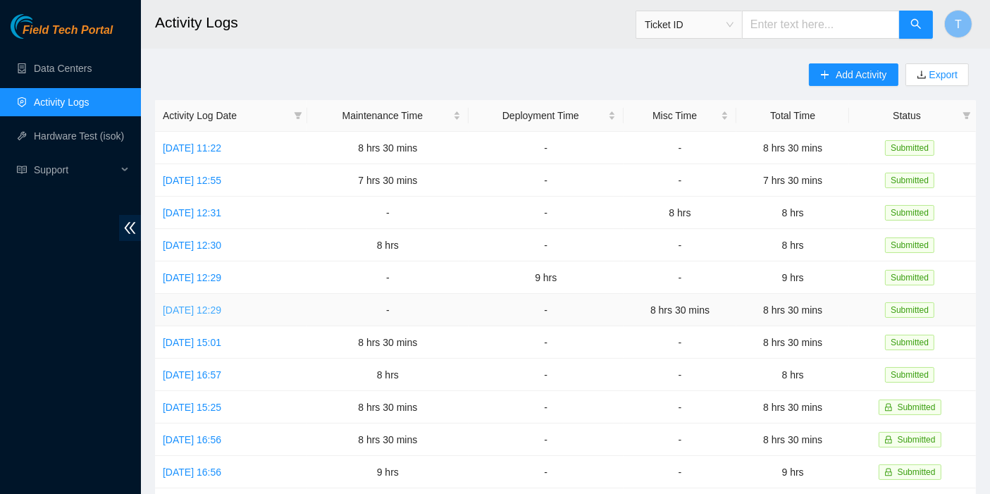
click at [221, 304] on link "[DATE] 12:29" at bounding box center [192, 309] width 58 height 11
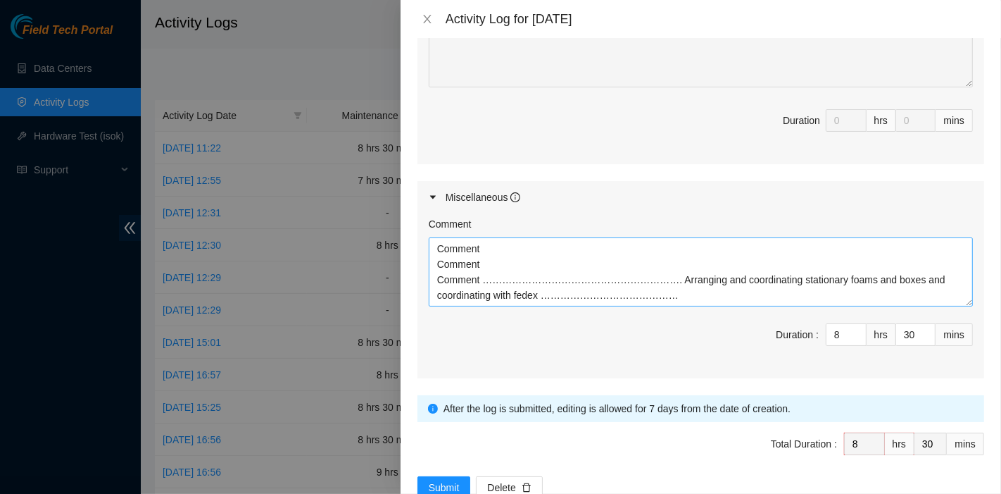
scroll to position [722, 0]
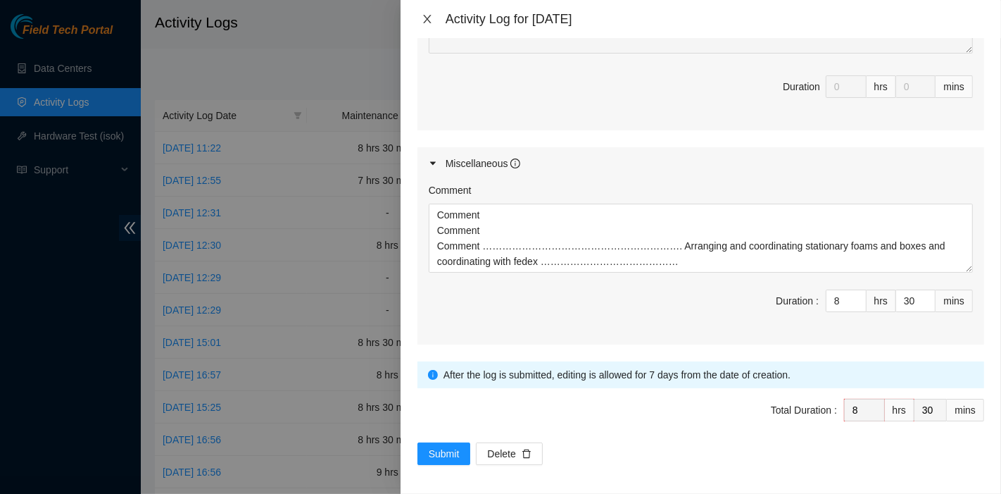
click at [428, 17] on icon "close" at bounding box center [427, 18] width 11 height 11
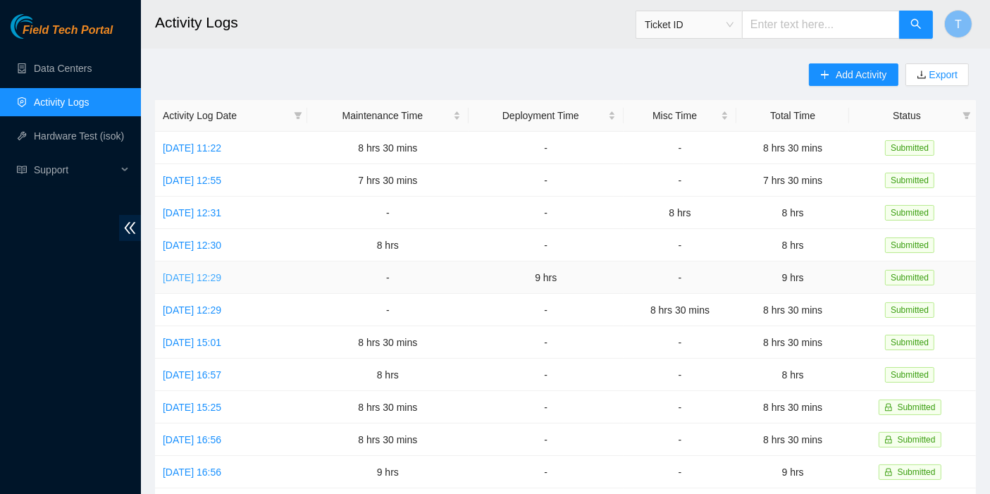
click at [208, 275] on link "[DATE] 12:29" at bounding box center [192, 277] width 58 height 11
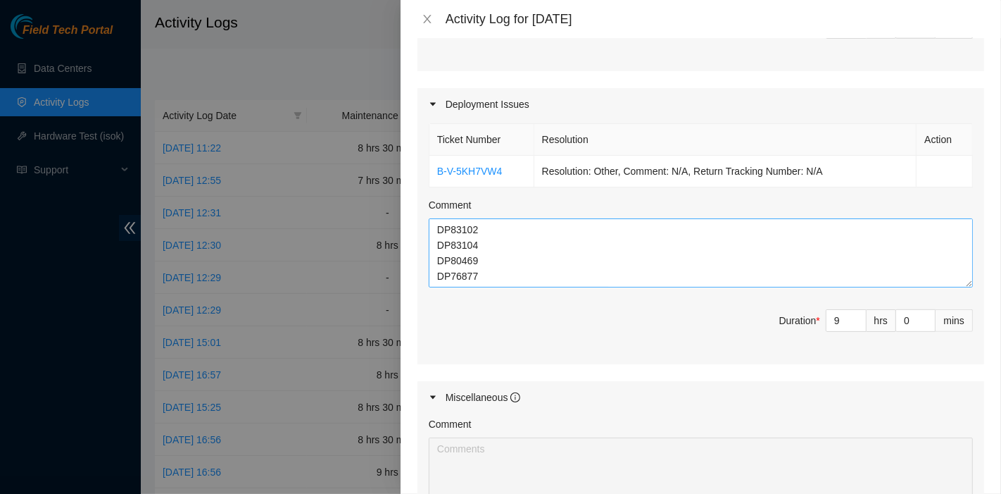
scroll to position [469, 0]
click at [430, 20] on icon "close" at bounding box center [427, 18] width 11 height 11
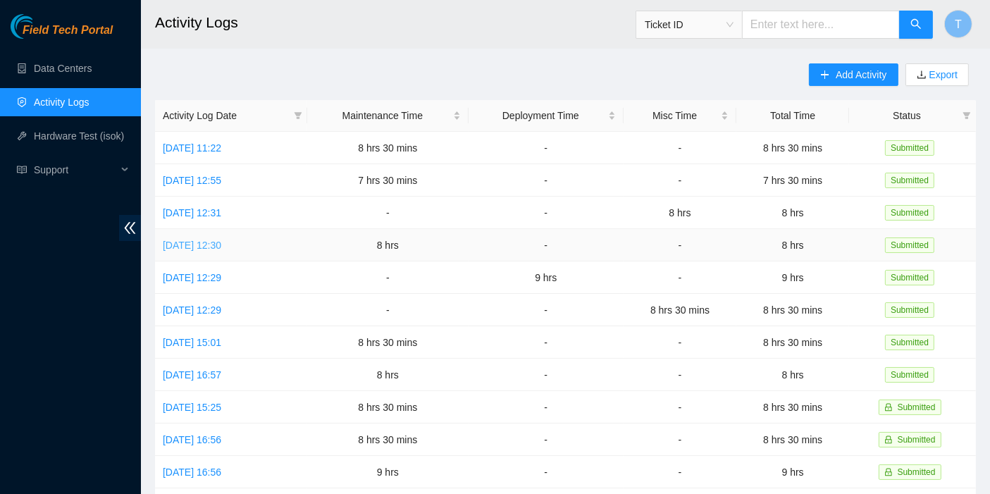
click at [221, 242] on link "[DATE] 12:30" at bounding box center [192, 244] width 58 height 11
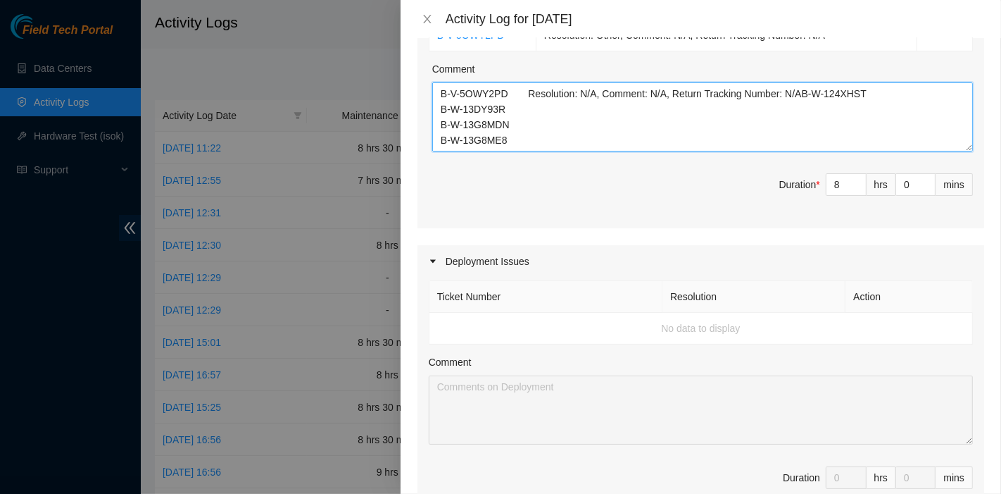
scroll to position [312, 0]
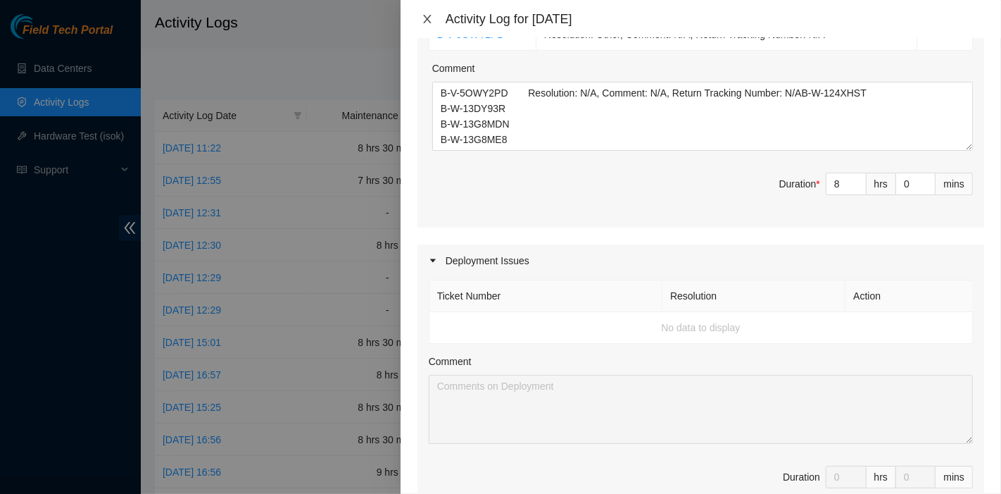
click at [430, 16] on icon "close" at bounding box center [427, 18] width 11 height 11
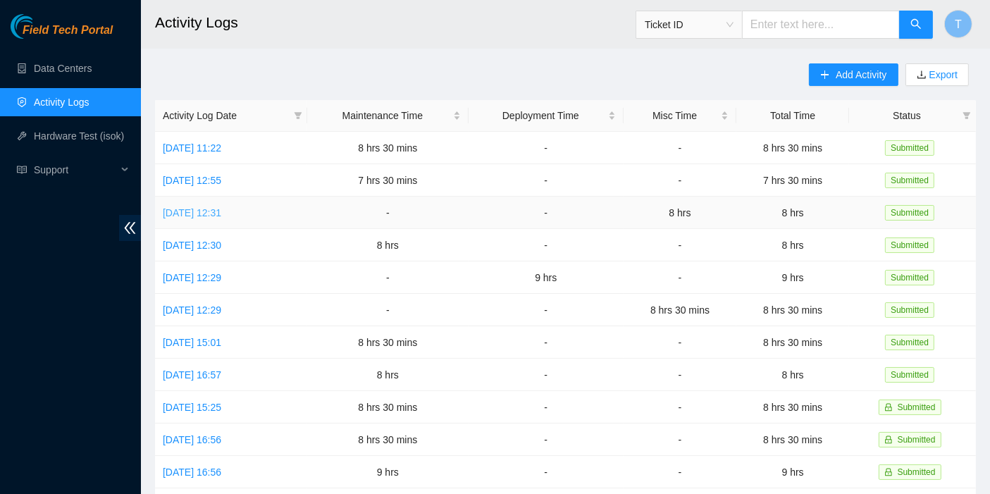
click at [218, 207] on link "[DATE] 12:31" at bounding box center [192, 212] width 58 height 11
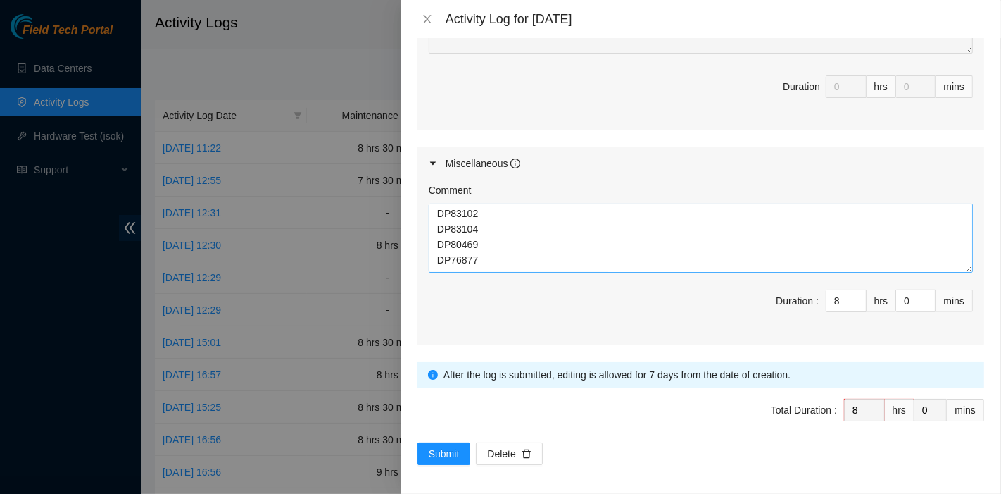
scroll to position [3, 0]
click at [520, 261] on textarea "DP83102 DP83104 DP80469 DP76877 DP83429 - DP83430 DP81177 DP79032 DP78580 DP811…" at bounding box center [701, 238] width 544 height 69
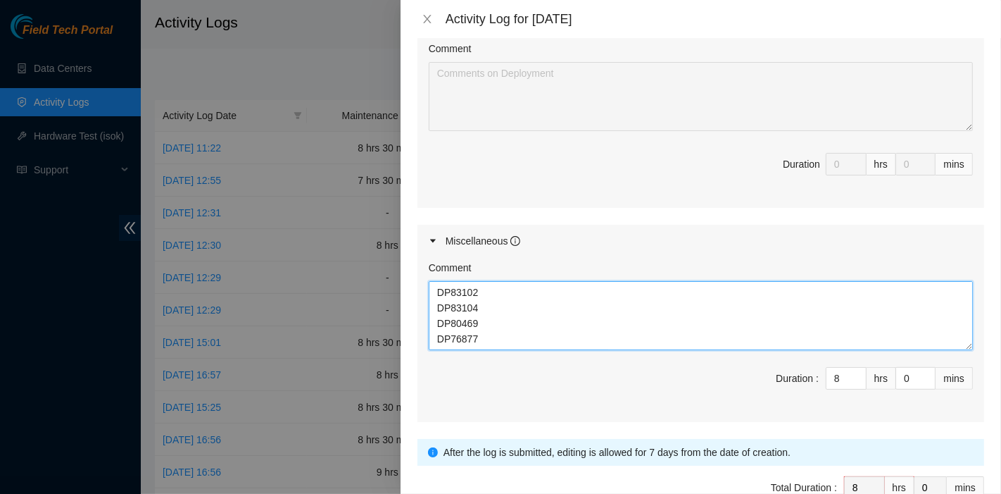
scroll to position [623, 0]
click at [435, 290] on textarea "DP83102 DP83104 DP80469 DP76877 DP83429 - DP83430 DP81177 DP79032 DP78580 DP811…" at bounding box center [701, 316] width 544 height 69
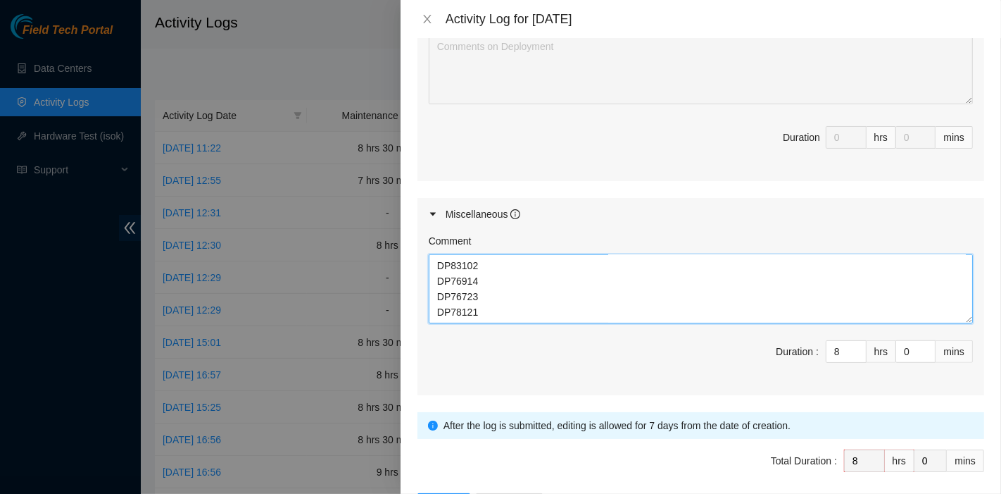
scroll to position [702, 0]
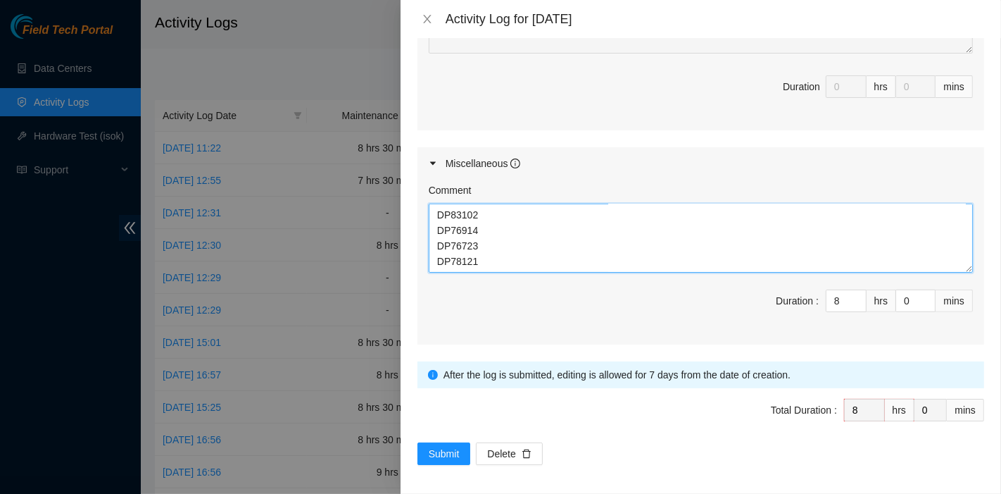
type textarea "Clearing up rma and storages DP83102 DP83104 DP80469 DP76877 DP83429 - DP83430 …"
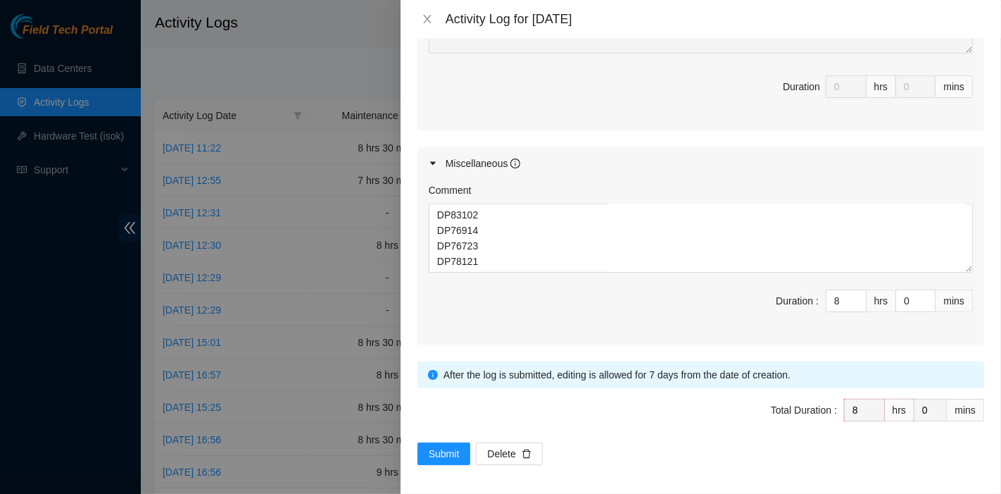
click at [70, 313] on div at bounding box center [500, 247] width 1001 height 494
click at [428, 21] on icon "close" at bounding box center [427, 18] width 11 height 11
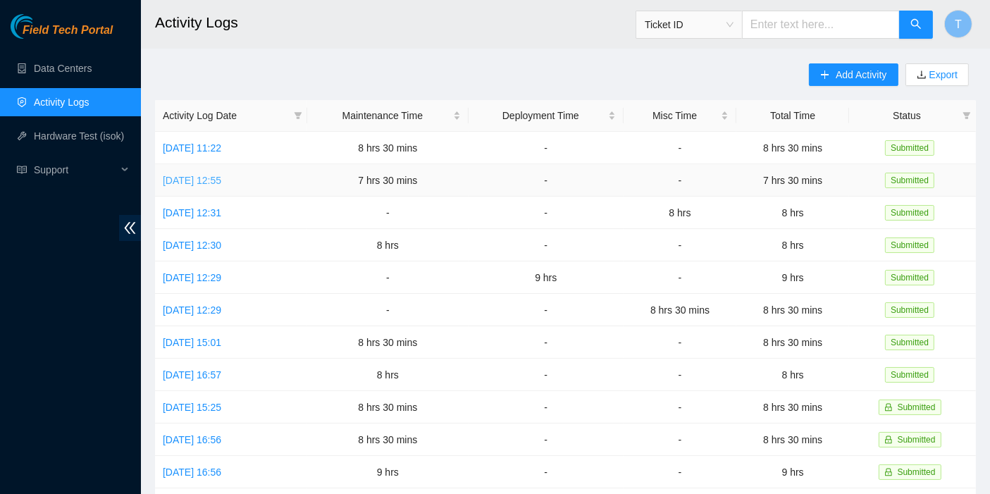
click at [219, 176] on link "[DATE] 12:55" at bounding box center [192, 180] width 58 height 11
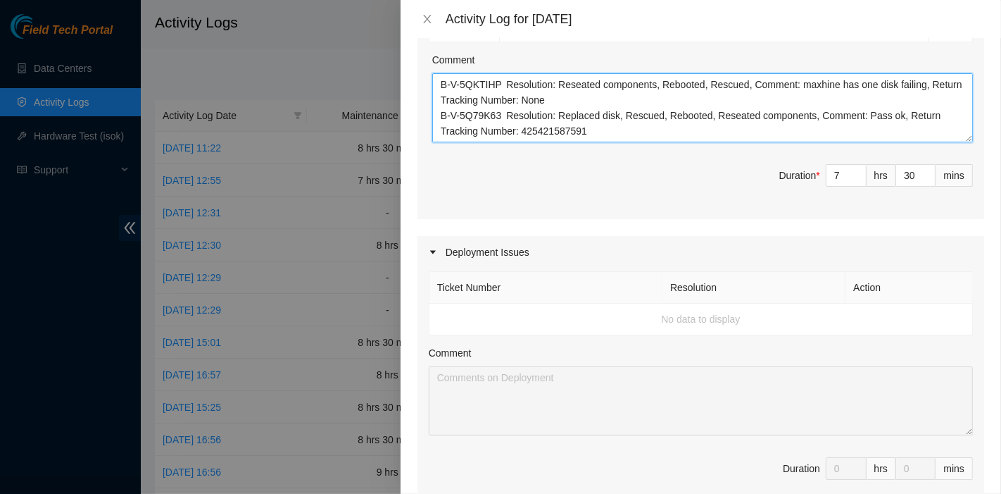
scroll to position [313, 0]
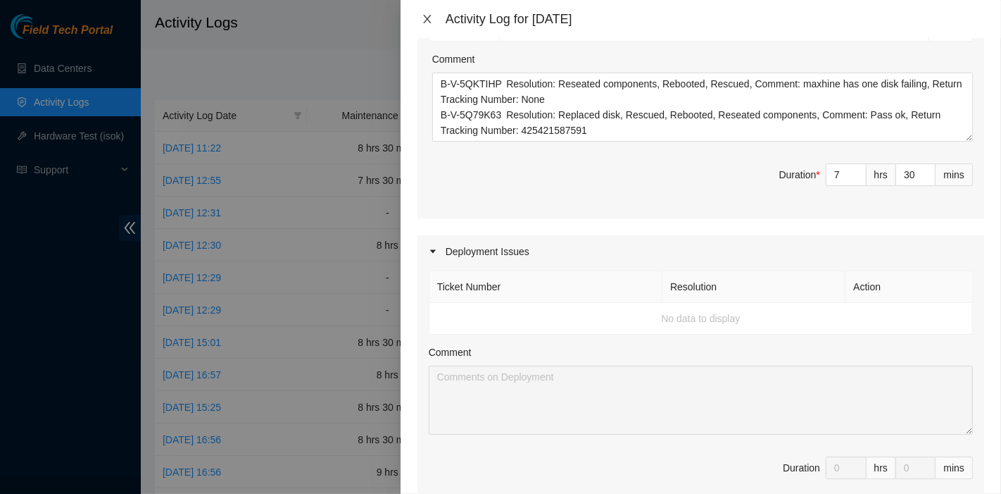
click at [432, 15] on icon "close" at bounding box center [427, 18] width 11 height 11
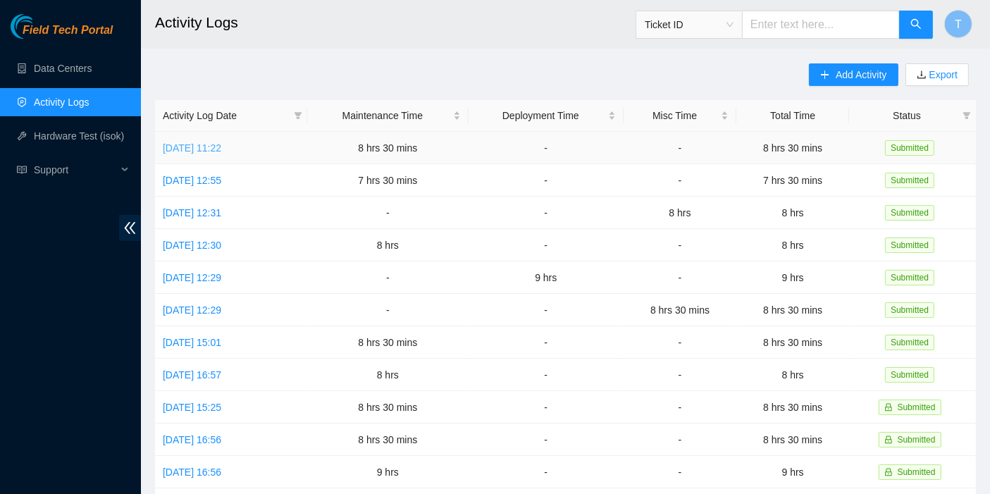
click at [211, 151] on link "[DATE] 11:22" at bounding box center [192, 147] width 58 height 11
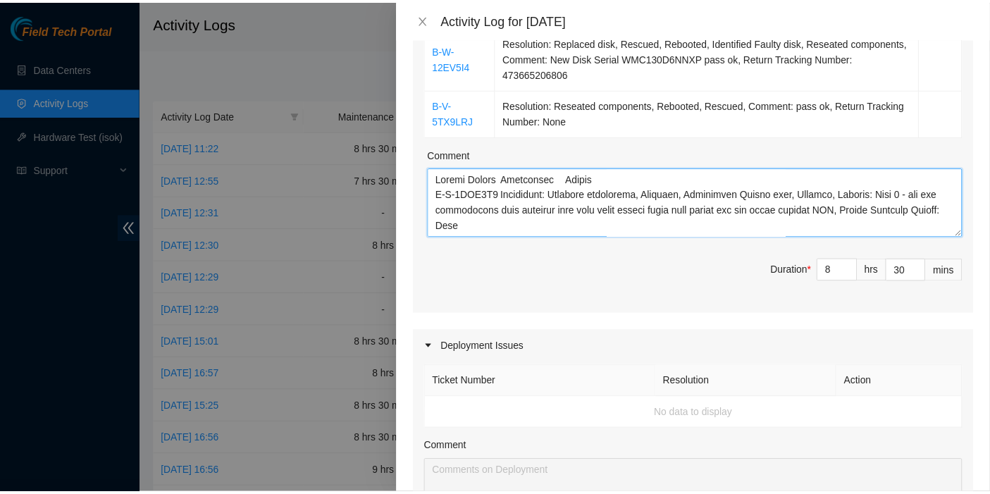
scroll to position [0, 0]
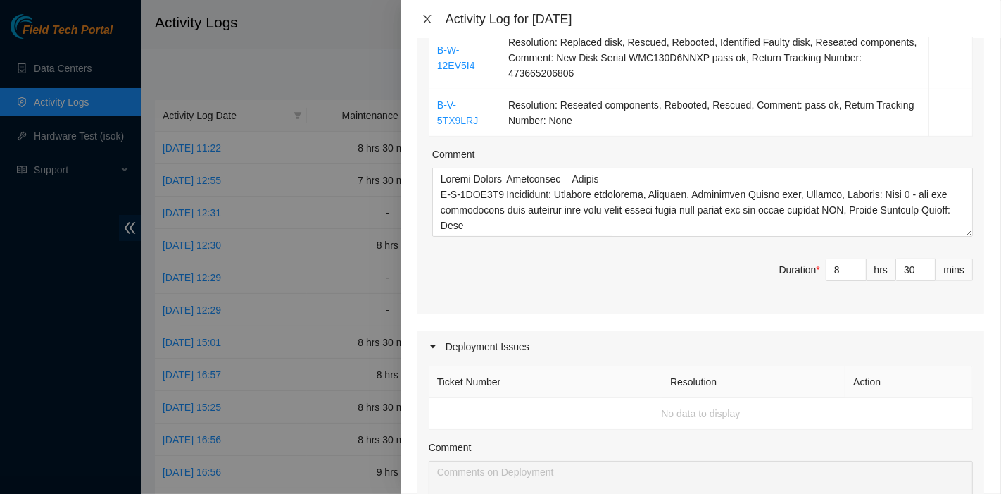
click at [423, 20] on icon "close" at bounding box center [427, 18] width 11 height 11
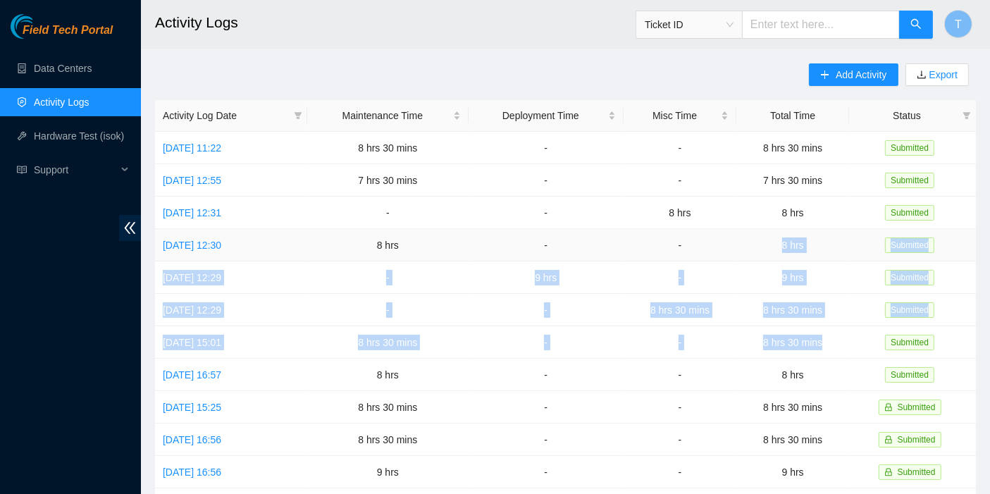
drag, startPoint x: 838, startPoint y: 337, endPoint x: 772, endPoint y: 243, distance: 114.7
click at [772, 243] on tbody "[DATE] 11:22 8 hrs 30 mins - - 8 hrs 30 mins Submitted [DATE] 12:55 7 hrs 30 mi…" at bounding box center [565, 456] width 820 height 648
click at [953, 13] on button "T" at bounding box center [958, 24] width 28 height 28
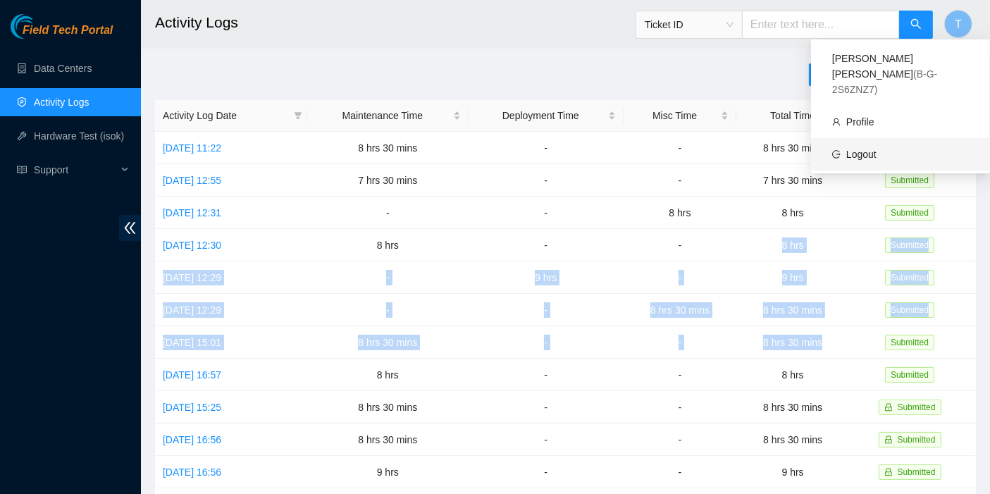
click at [876, 149] on link "Logout" at bounding box center [861, 154] width 30 height 11
